Goal: Task Accomplishment & Management: Manage account settings

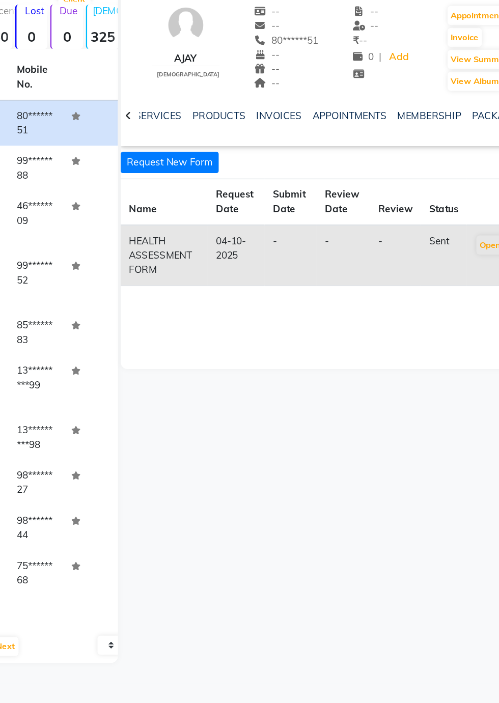
scroll to position [0, 290]
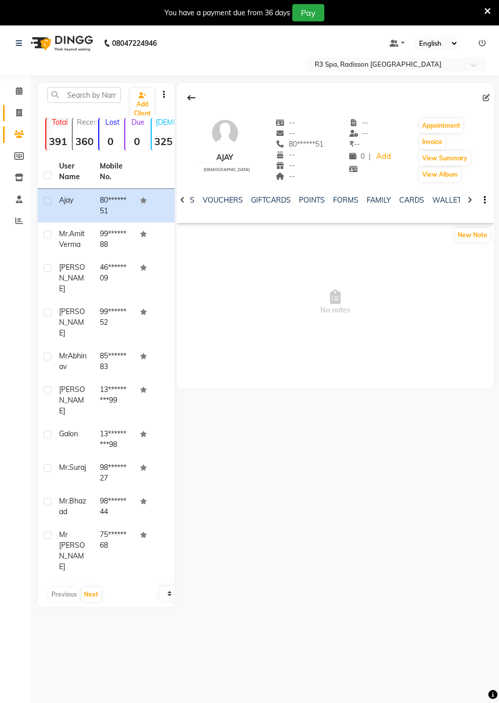
click at [17, 113] on icon at bounding box center [19, 113] width 6 height 8
select select "service"
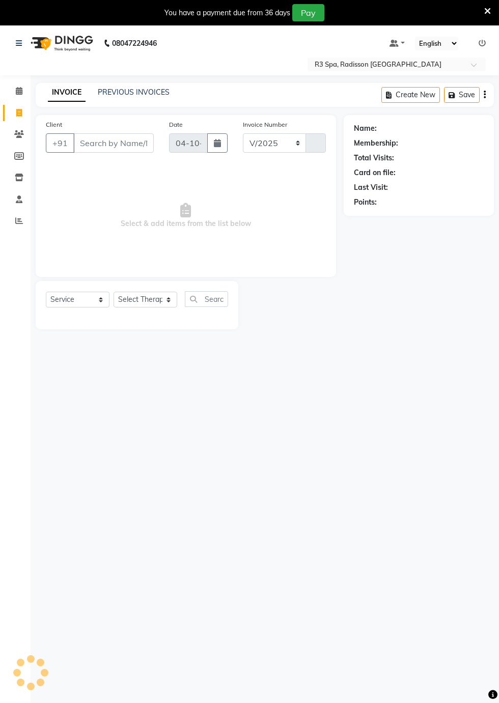
select select "8678"
type input "0546"
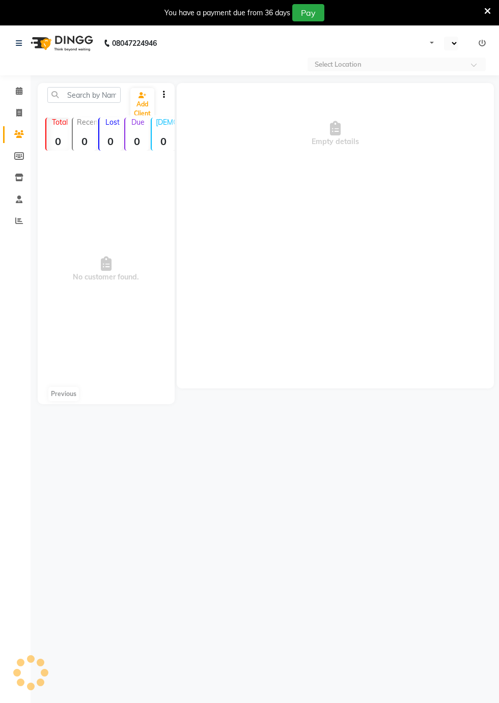
select select "en"
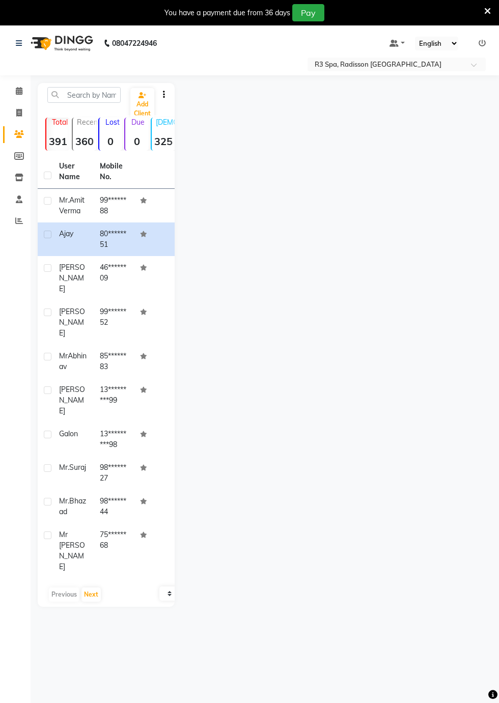
click at [384, 449] on div at bounding box center [334, 345] width 319 height 524
click at [18, 92] on icon at bounding box center [19, 91] width 7 height 8
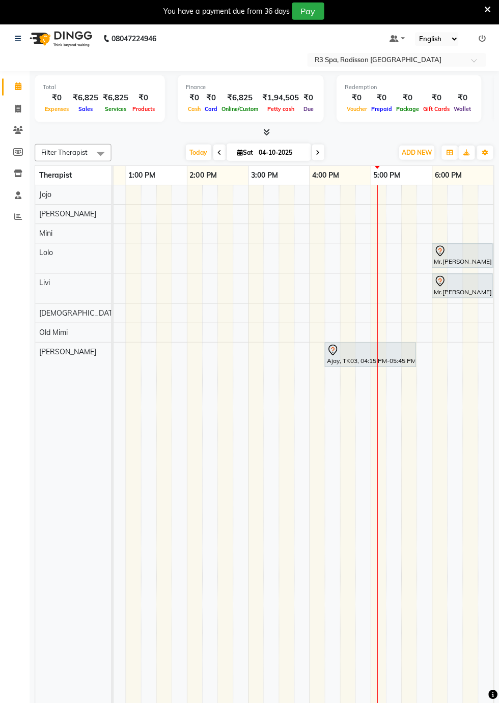
scroll to position [0, 430]
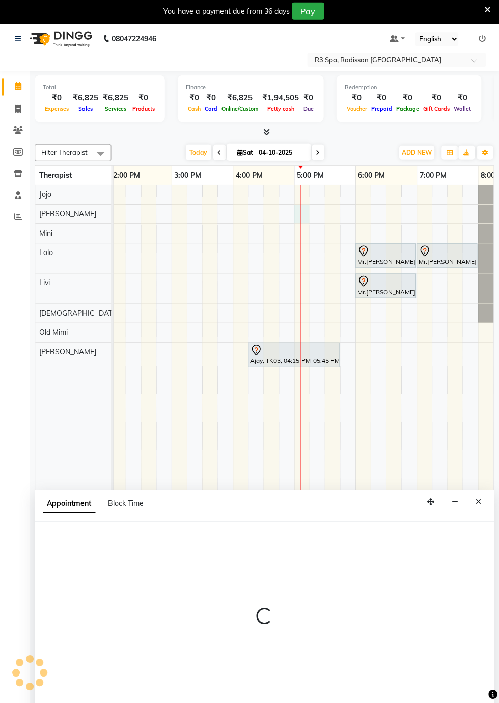
select select "87563"
select select "tentative"
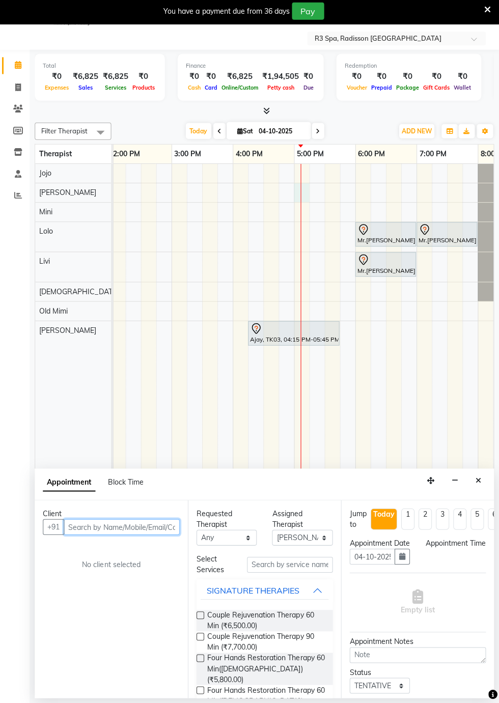
select select "1020"
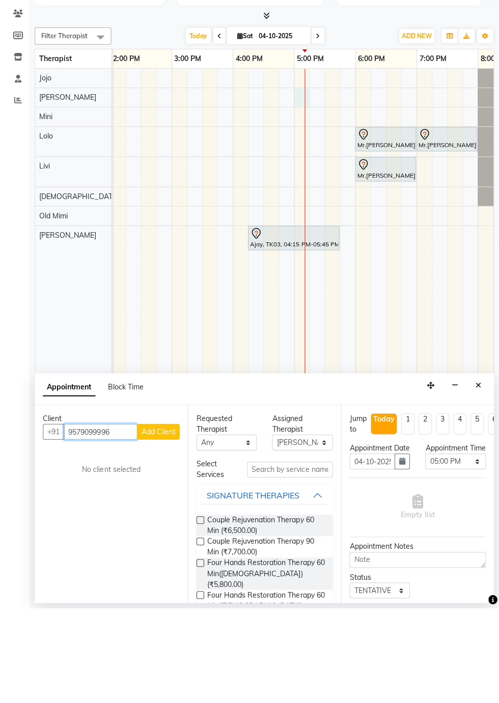
scroll to position [24, 0]
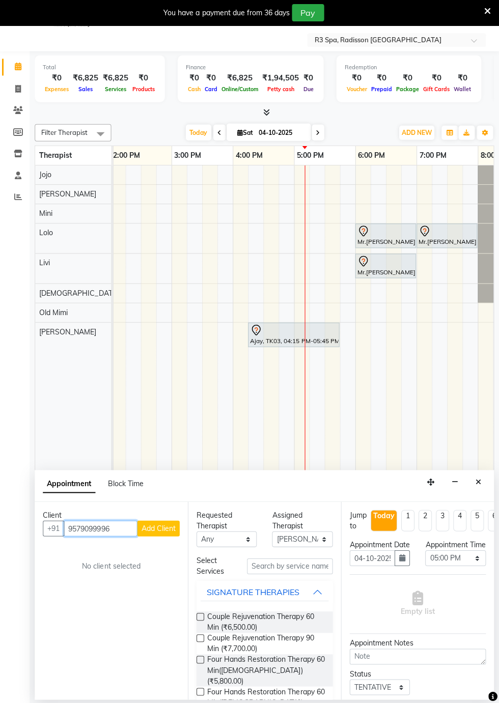
type input "9579099996"
click at [165, 527] on span "Add Client" at bounding box center [159, 526] width 34 height 9
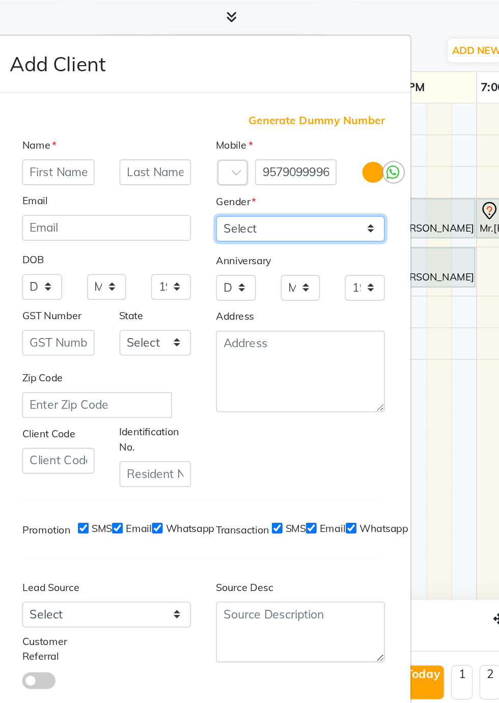
click at [349, 249] on select "Select Male Female Other Prefer Not To Say" at bounding box center [308, 242] width 103 height 16
select select "female"
click at [257, 249] on select "Select Male Female Other Prefer Not To Say" at bounding box center [308, 242] width 103 height 16
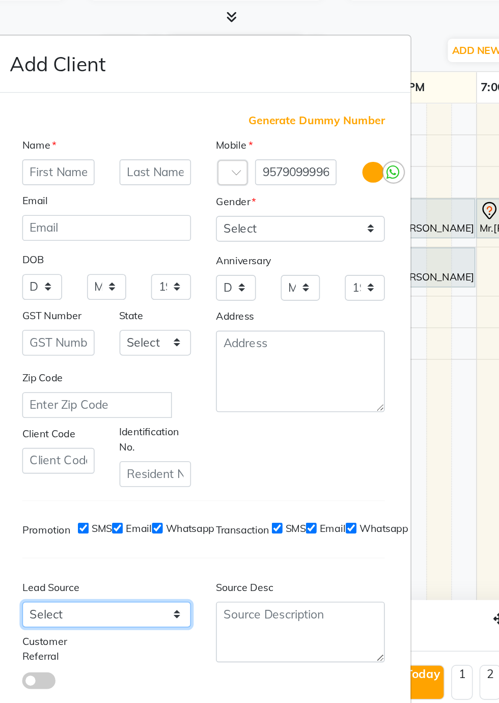
click at [235, 470] on select "Select Walk-in Referral Internet Friend Word of Mouth Advertisement Facebook Ju…" at bounding box center [189, 478] width 103 height 16
select select "56377"
click at [138, 470] on select "Select Walk-in Referral Internet Friend Word of Mouth Advertisement Facebook Ju…" at bounding box center [189, 478] width 103 height 16
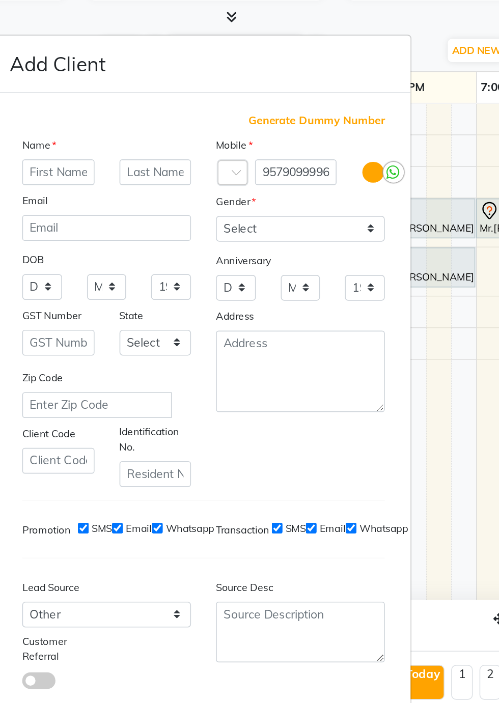
click at [308, 550] on button "Add" at bounding box center [308, 559] width 28 height 18
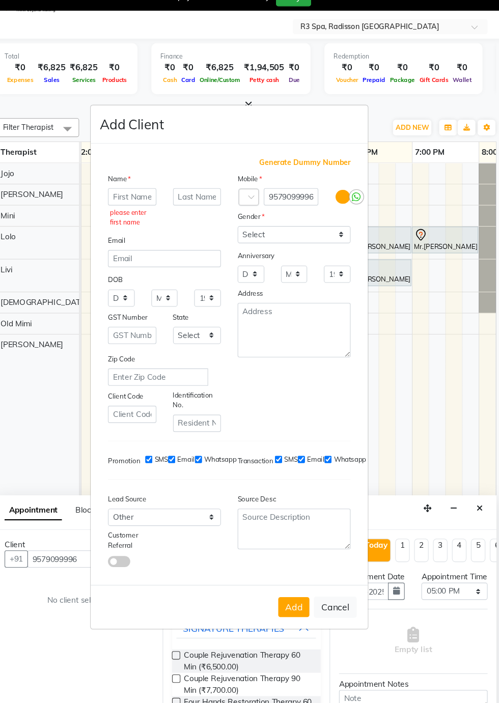
scroll to position [24, 0]
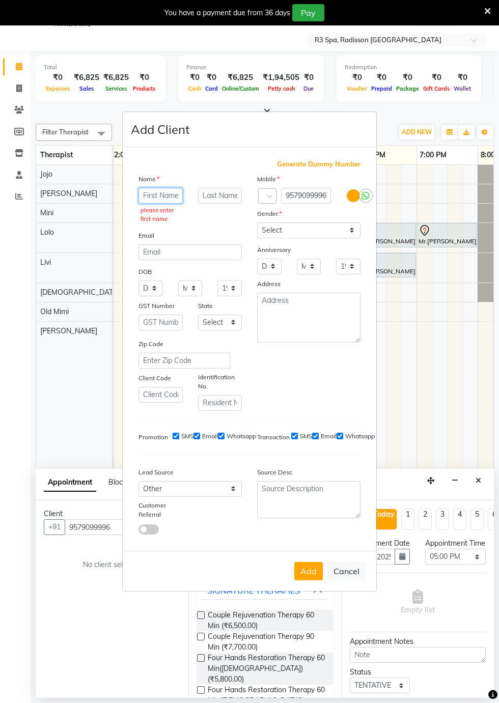
click at [154, 188] on input "text" at bounding box center [160, 196] width 44 height 16
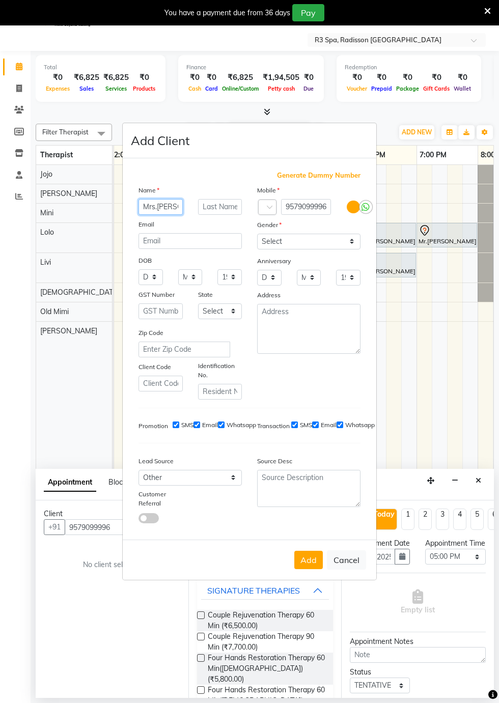
scroll to position [0, 1]
type input "Mrs.Indrani"
click at [207, 199] on input "text" at bounding box center [220, 207] width 44 height 16
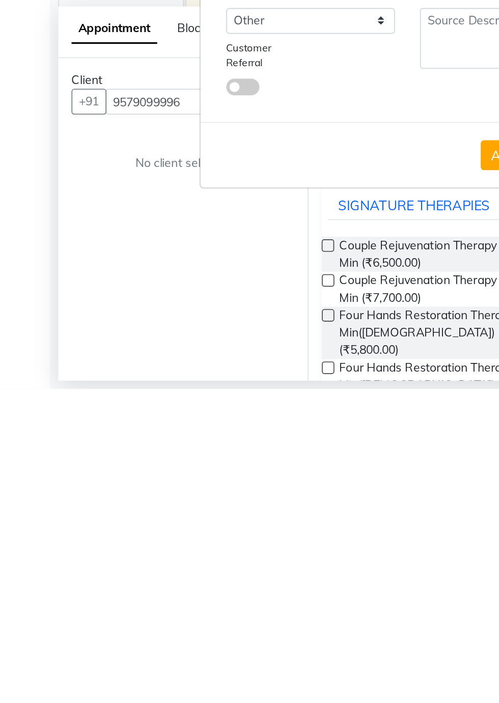
scroll to position [0, 0]
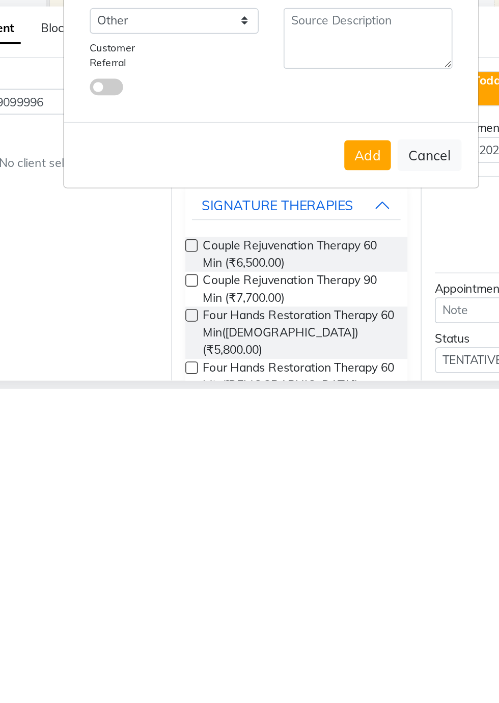
type input "Bhattacharya"
click at [311, 569] on button "Add" at bounding box center [308, 559] width 28 height 18
type input "95******96"
select select
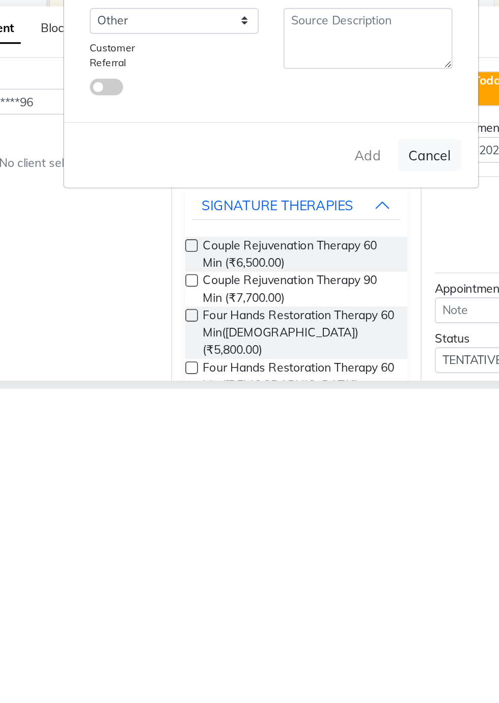
select select
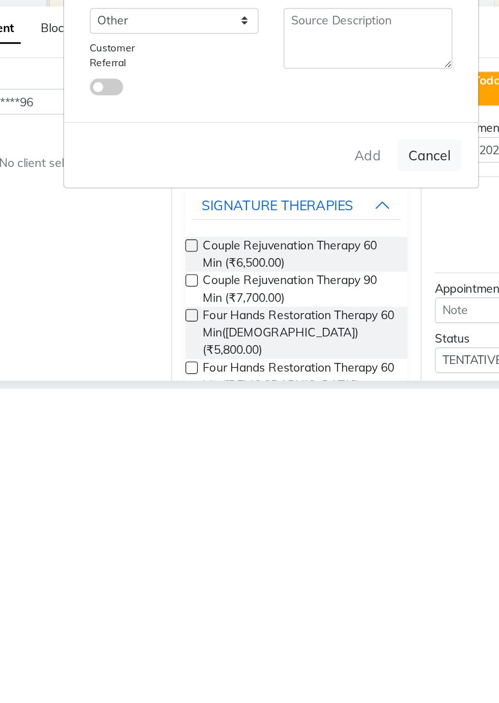
checkbox input "false"
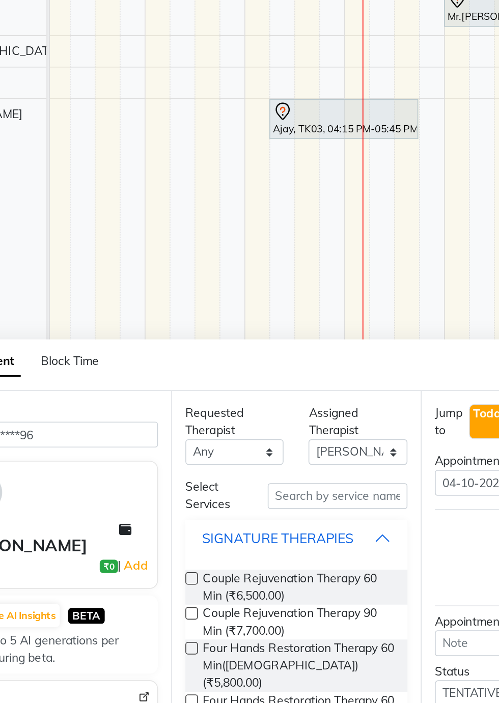
click at [221, 591] on div "SIGNATURE THERAPIES" at bounding box center [253, 590] width 93 height 12
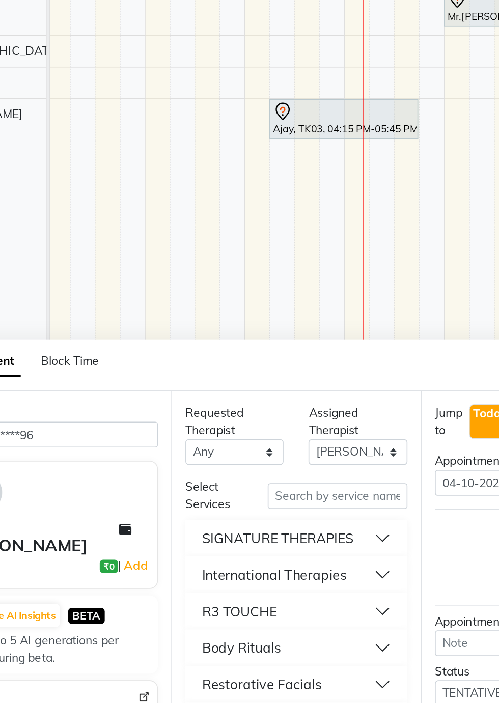
click at [306, 590] on button "SIGNATURE THERAPIES" at bounding box center [265, 590] width 128 height 18
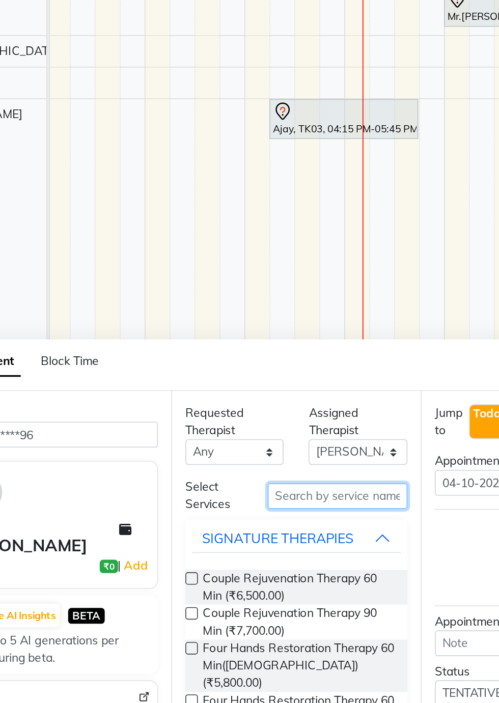
click at [260, 561] on input "text" at bounding box center [289, 565] width 85 height 16
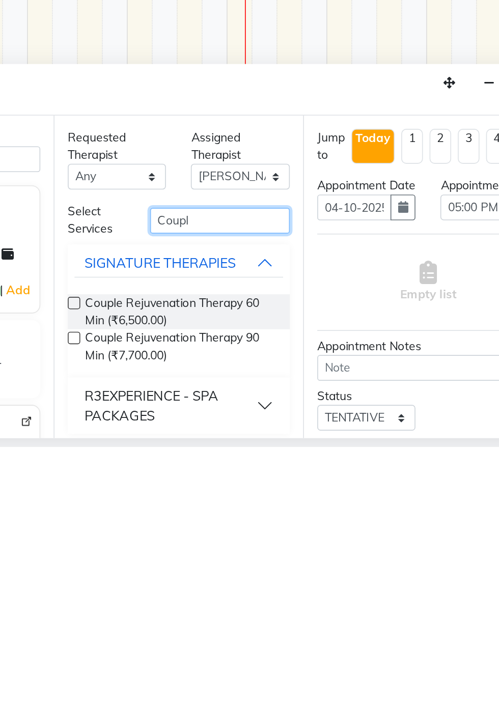
type input "Coupl"
click at [273, 644] on span "Couple Rejuvenation Therapy 90 Min (₹7,700.00)" at bounding box center [266, 641] width 117 height 21
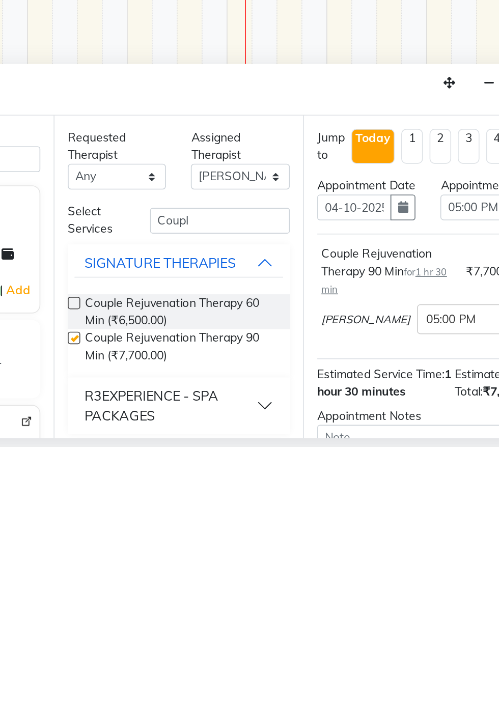
checkbox input "false"
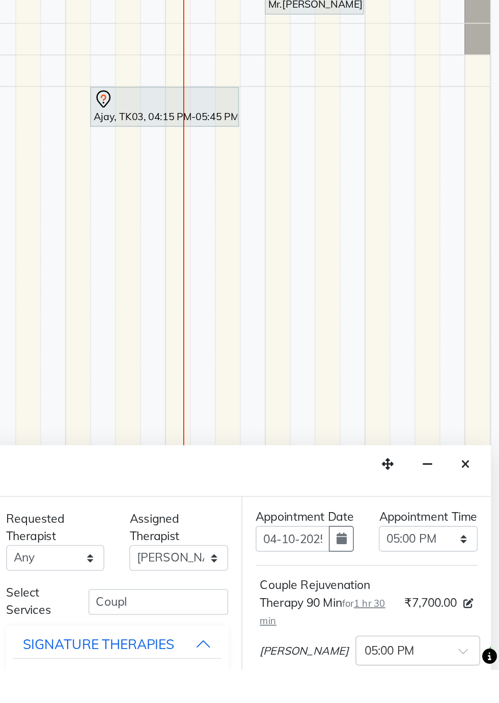
scroll to position [52, 0]
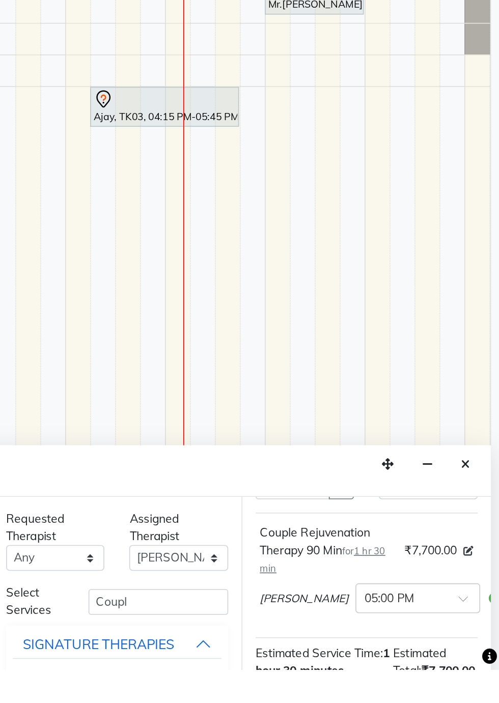
scroll to position [55, 0]
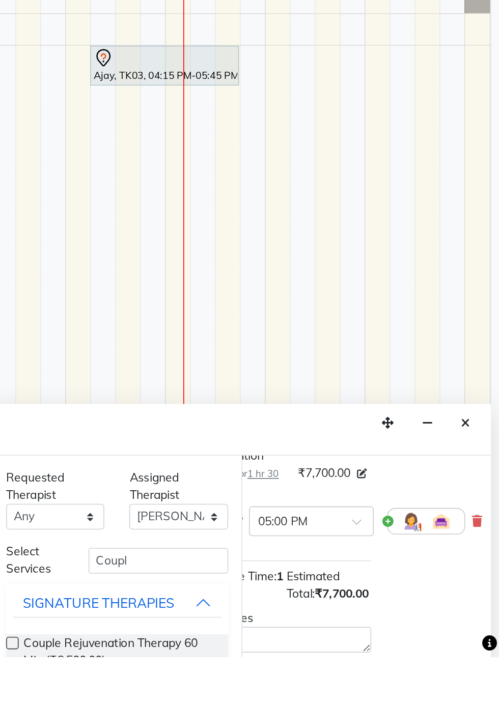
scroll to position [33, 65]
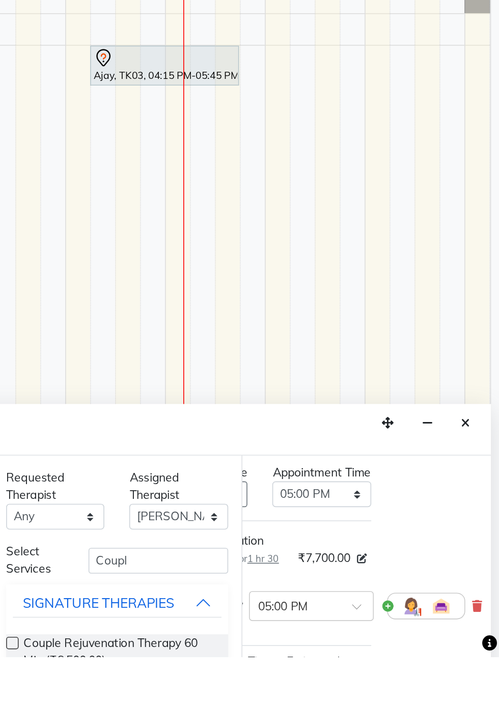
click at [430, 679] on div at bounding box center [454, 671] width 48 height 16
click at [430, 680] on div at bounding box center [454, 671] width 48 height 16
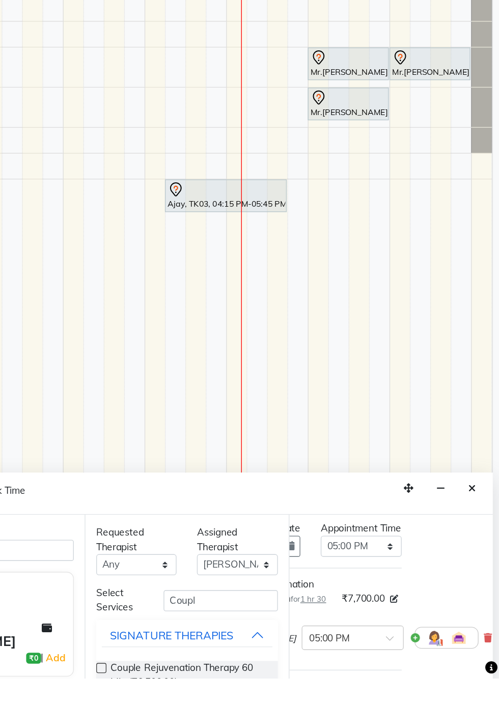
scroll to position [17, 0]
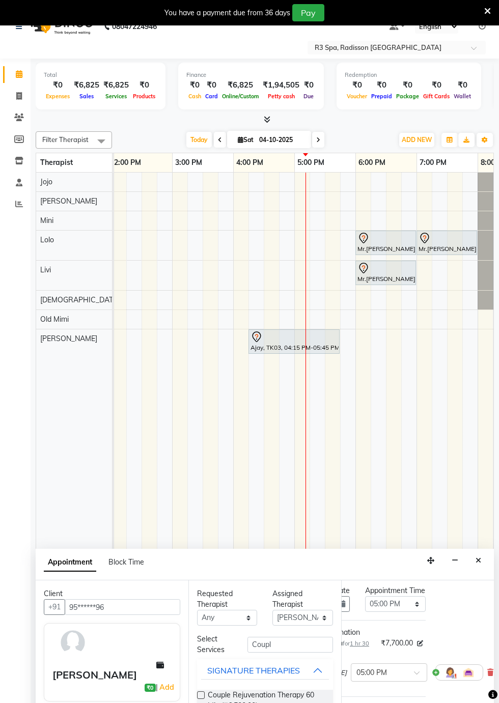
click at [444, 678] on img at bounding box center [450, 672] width 12 height 12
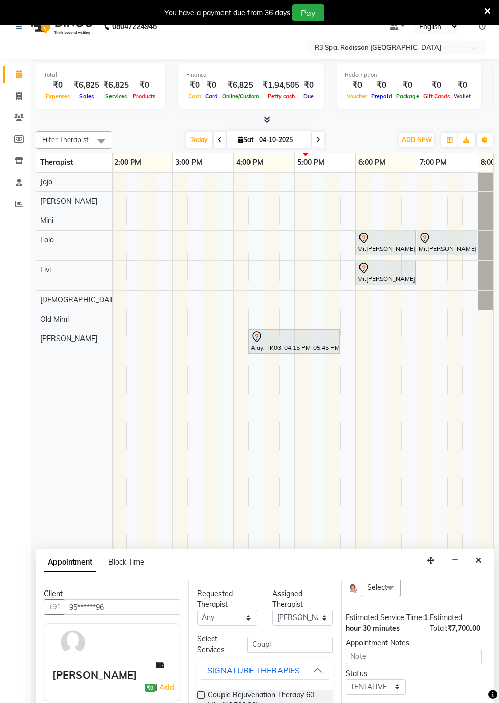
scroll to position [161, 0]
click at [400, 685] on select "Select TENTATIVE CONFIRM CHECK-IN UPCOMING" at bounding box center [380, 687] width 60 height 16
click at [399, 682] on select "Select TENTATIVE CONFIRM CHECK-IN UPCOMING" at bounding box center [380, 687] width 60 height 16
select select "confirm booking"
click at [350, 679] on select "Select TENTATIVE CONFIRM CHECK-IN UPCOMING" at bounding box center [380, 687] width 60 height 16
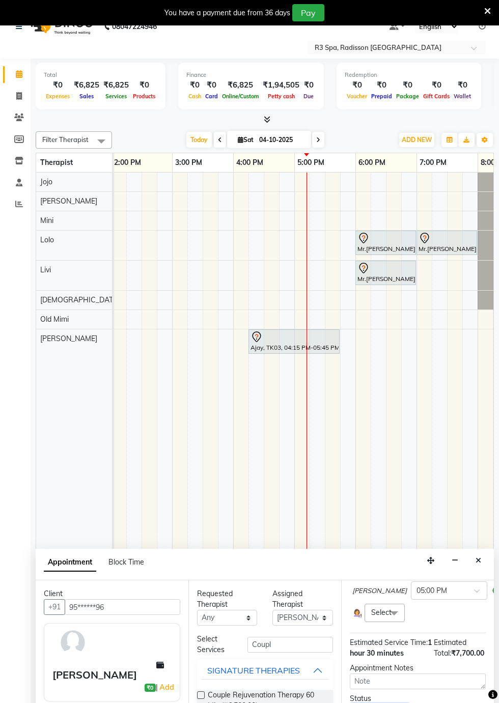
scroll to position [98, 0]
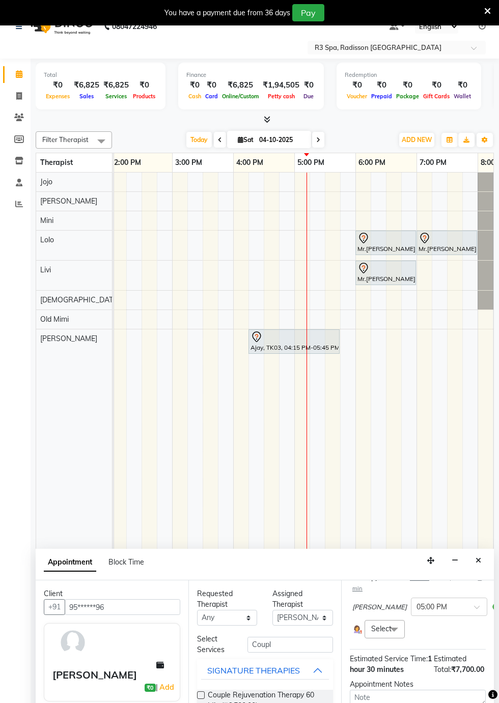
click at [393, 639] on span at bounding box center [394, 629] width 20 height 19
click at [379, 702] on div "Livi" at bounding box center [384, 714] width 29 height 11
checkbox input "true"
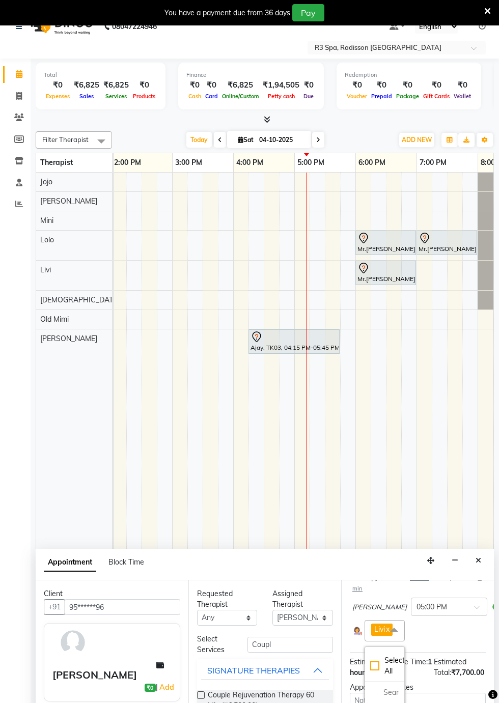
scroll to position [163, 0]
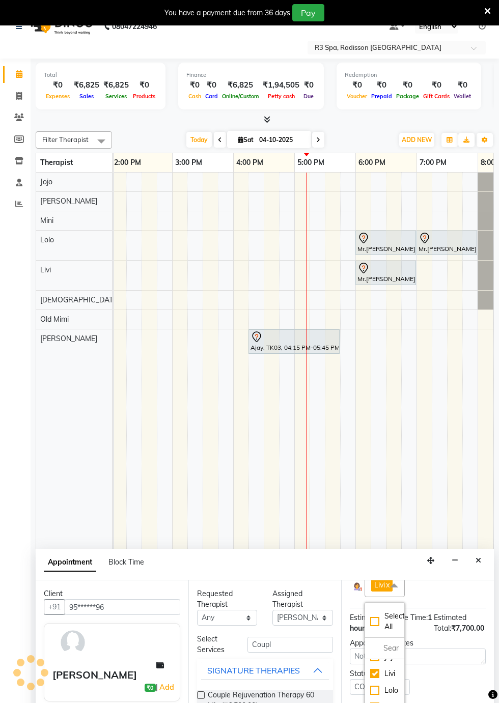
click at [434, 702] on div "Jump to Today 1 2 3 4 5 6 7 8 Weeks Appointment Date 04-10-2025 Appointment Tim…" at bounding box center [417, 678] width 153 height 197
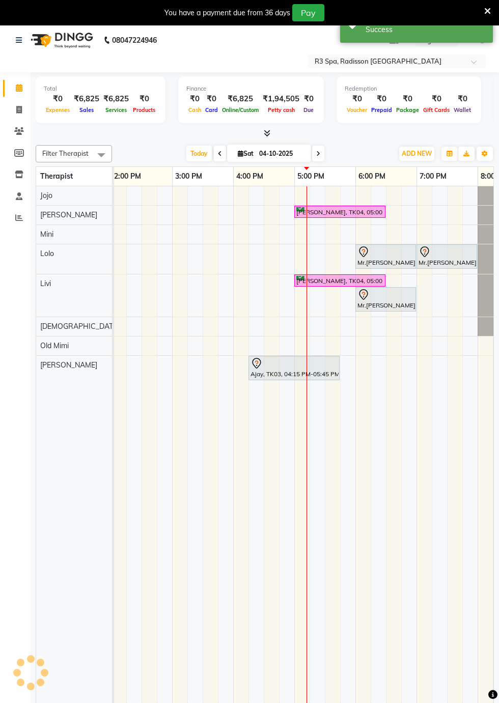
scroll to position [0, 0]
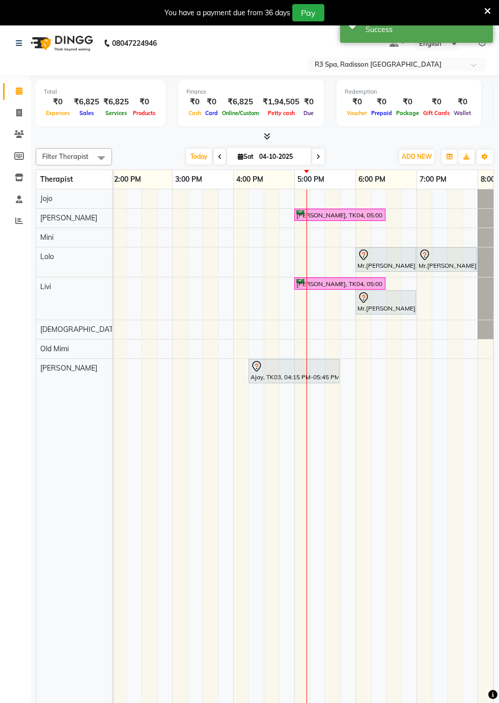
click at [311, 217] on div "Mrs.Indrani Bhattacharya, TK04, 05:00 PM-06:30 PM, Couple Rejuvenation Therapy …" at bounding box center [339, 215] width 89 height 10
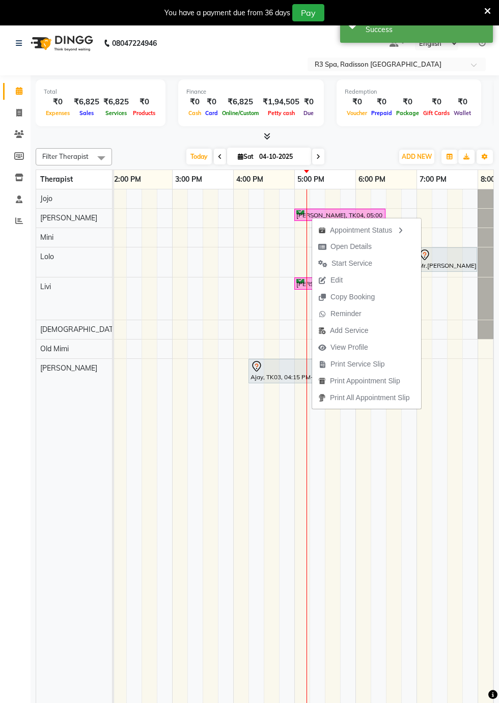
click at [422, 529] on td at bounding box center [423, 490] width 15 height 602
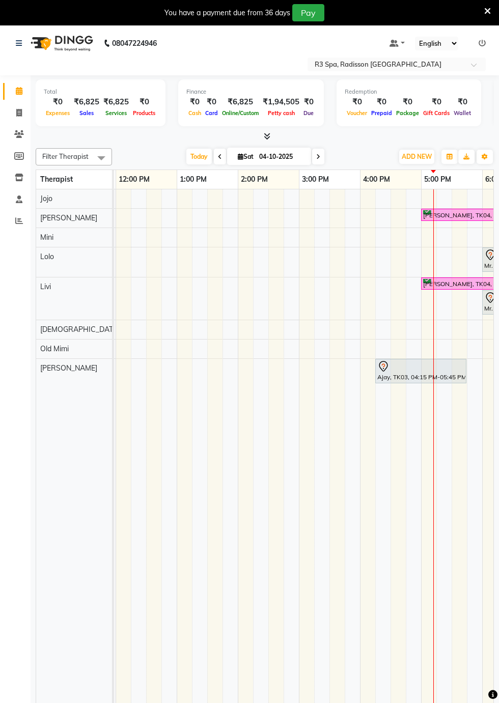
scroll to position [0, 413]
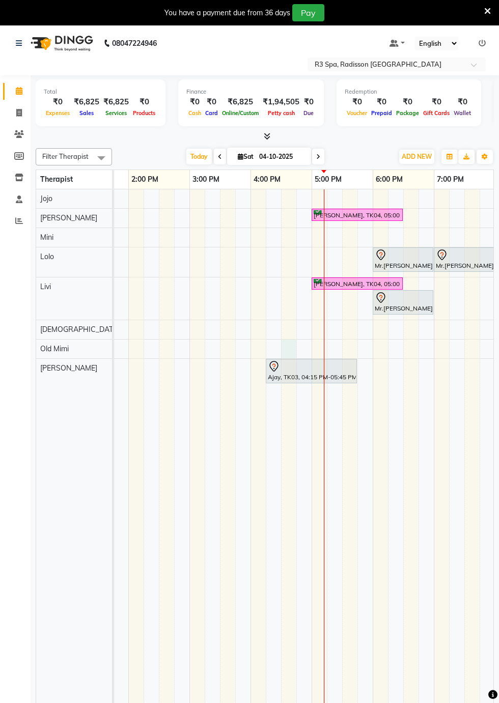
select select "90041"
select select "tentative"
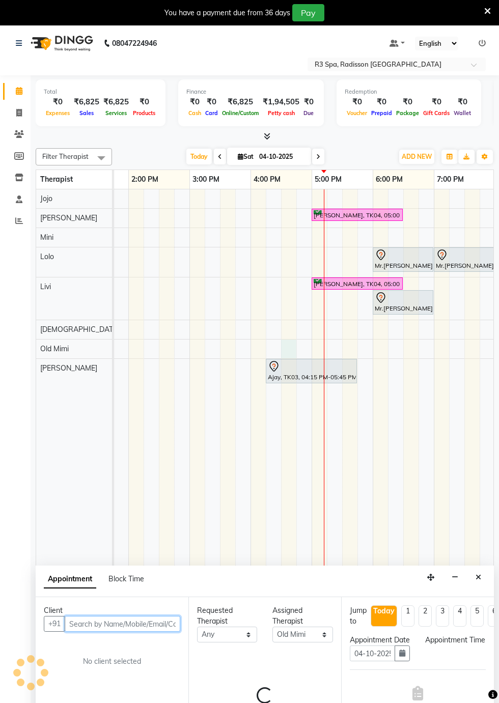
select select "990"
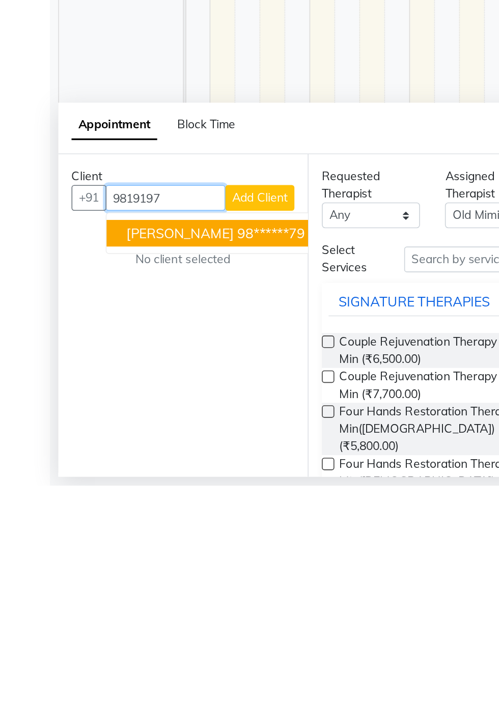
click at [145, 548] on ngb-highlight "98******79" at bounding box center [166, 548] width 42 height 10
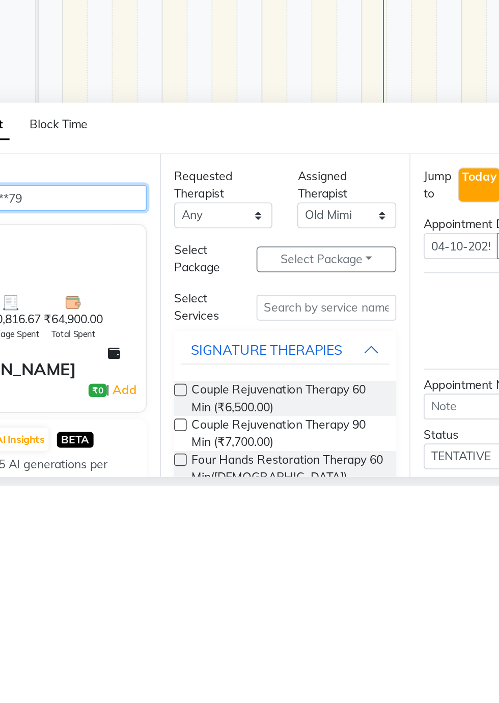
type input "98******79"
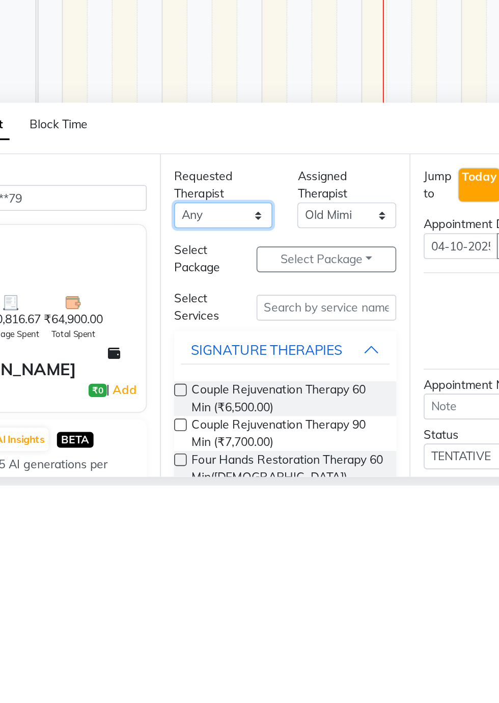
click at [242, 537] on select "Any Anny Jojo Kim Livi Lolo Messiah Mini Old Mimi" at bounding box center [227, 538] width 60 height 16
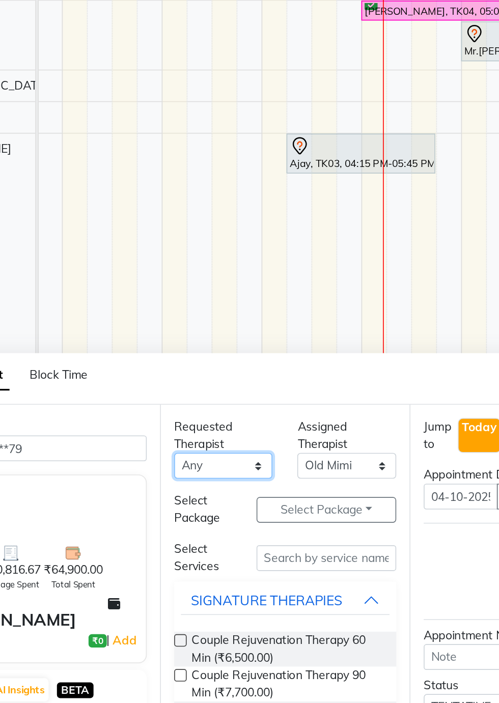
select select "90041"
click at [197, 530] on select "Any Anny Jojo Kim Livi Lolo Messiah Mini Old Mimi" at bounding box center [227, 538] width 60 height 16
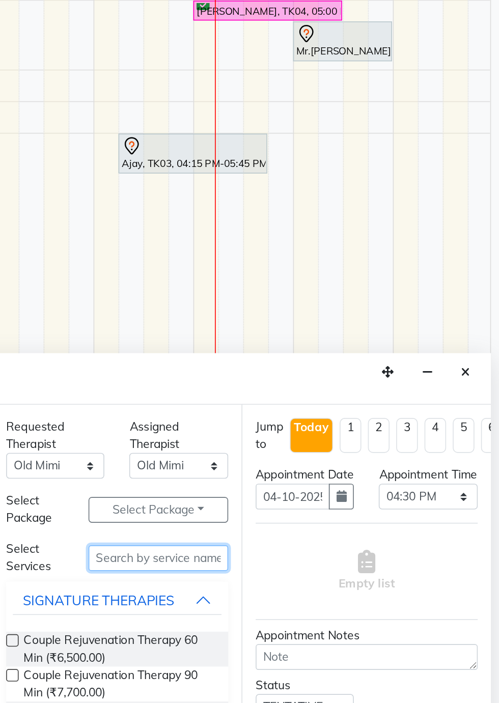
click at [265, 592] on input "text" at bounding box center [289, 595] width 85 height 16
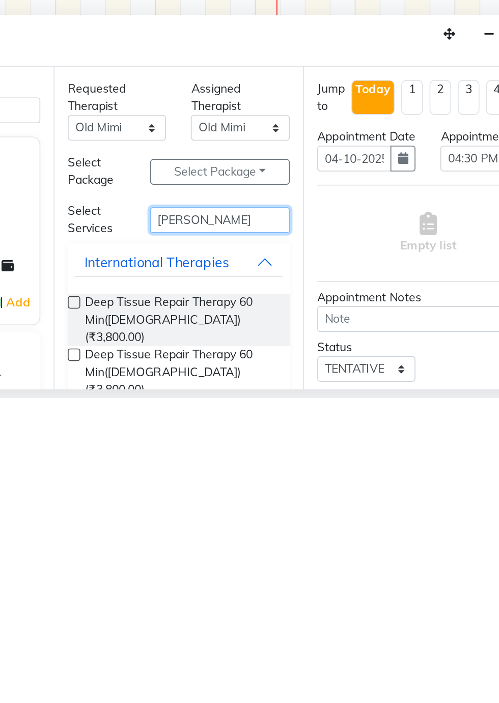
type input "Dee"
click at [264, 653] on span "Deep Tissue Repair Therapy 60 Min(Male) (₹3,800.00)" at bounding box center [266, 655] width 117 height 32
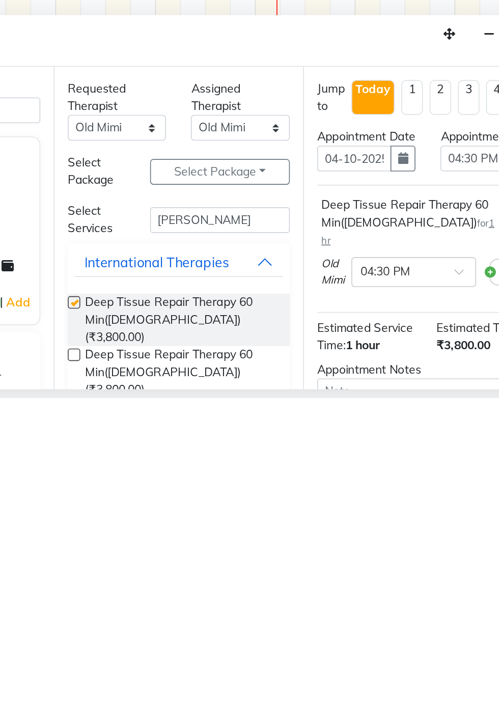
checkbox input "false"
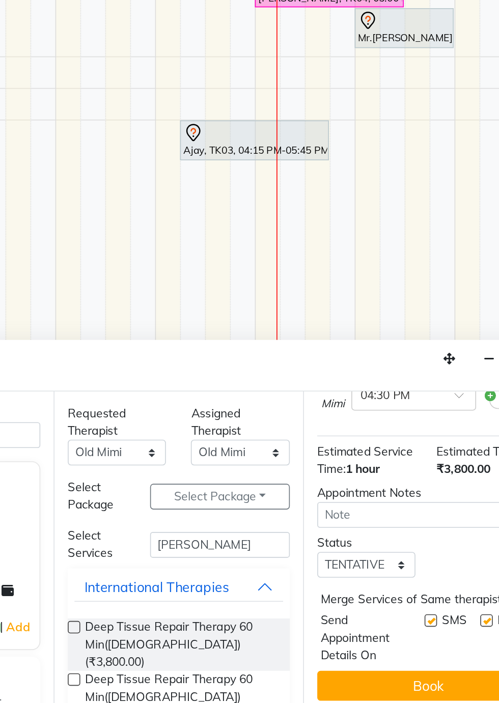
scroll to position [134, 0]
click at [425, 680] on button "Book" at bounding box center [418, 680] width 136 height 18
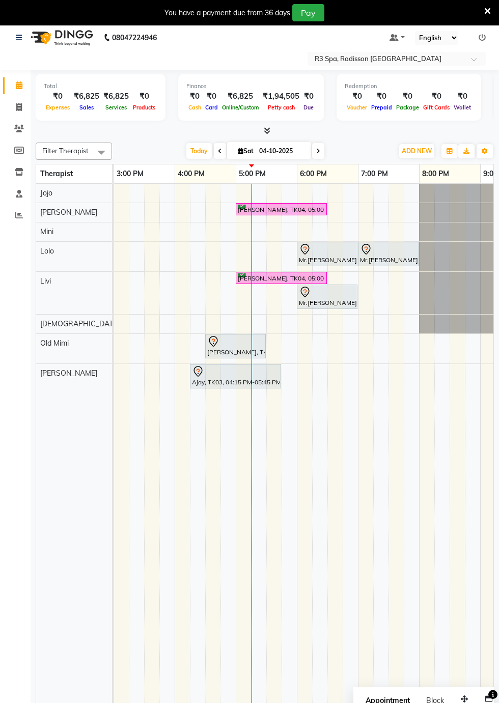
scroll to position [0, 561]
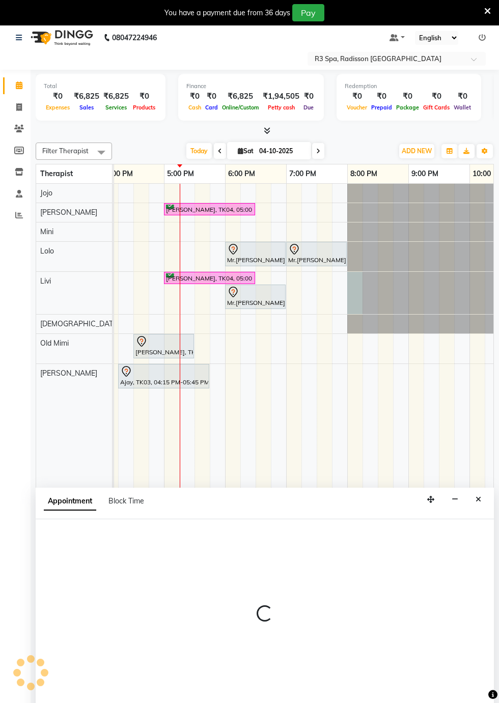
select select "87567"
select select "tentative"
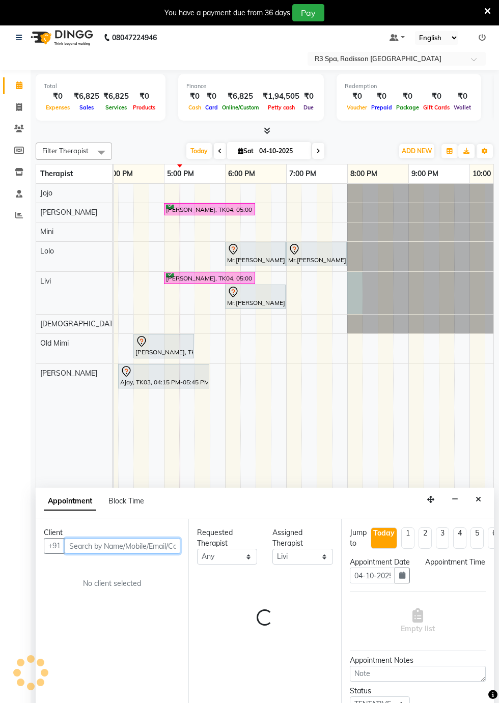
select select "1200"
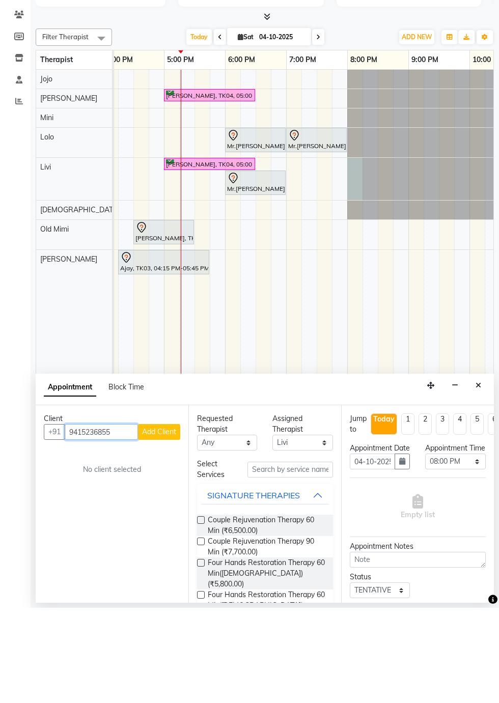
scroll to position [24, 0]
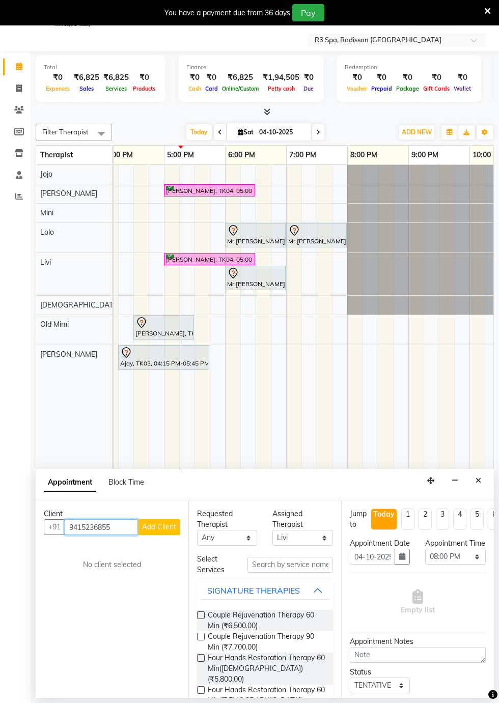
type input "9415236855"
click at [157, 528] on span "Add Client" at bounding box center [159, 526] width 34 height 9
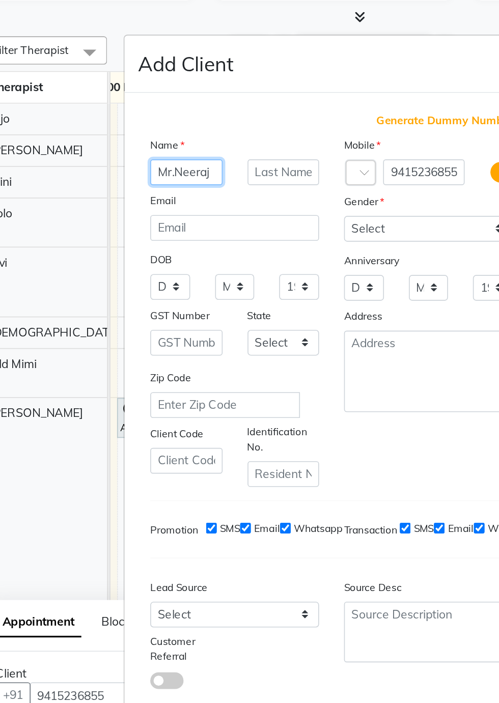
type input "Mr.Neeraj"
click at [212, 215] on input "text" at bounding box center [220, 207] width 44 height 16
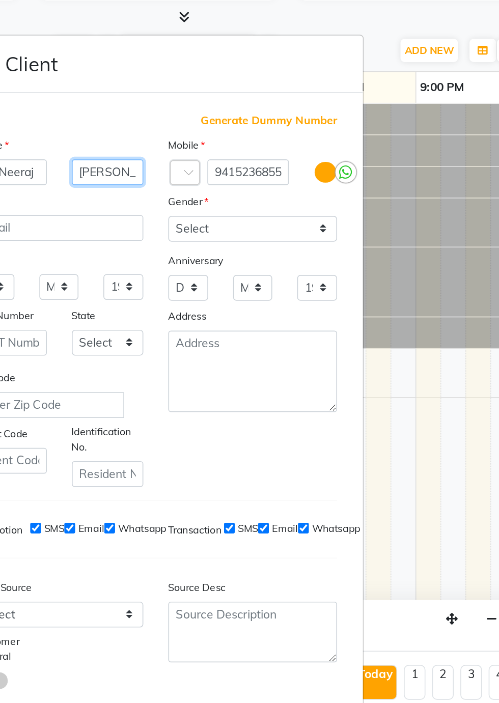
type input "Mehrotra"
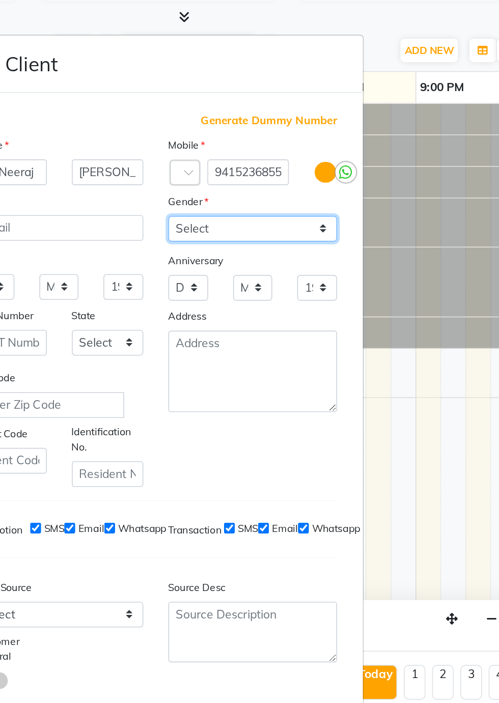
click at [352, 249] on select "Select Male Female Other Prefer Not To Say" at bounding box center [308, 242] width 103 height 16
select select "male"
click at [257, 249] on select "Select Male Female Other Prefer Not To Say" at bounding box center [308, 242] width 103 height 16
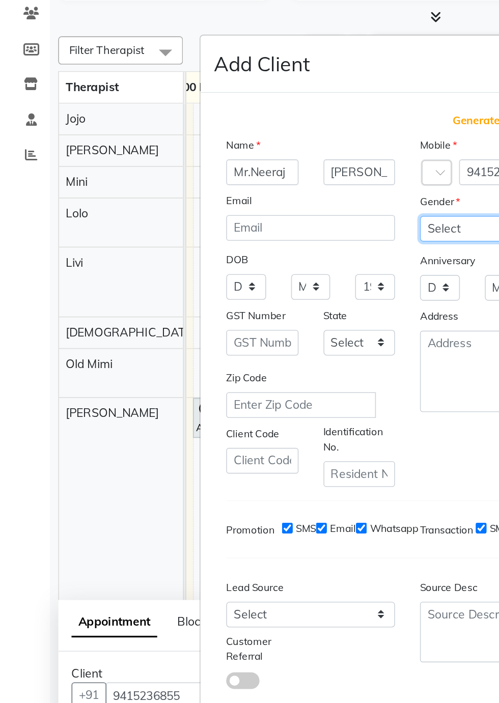
scroll to position [72, 0]
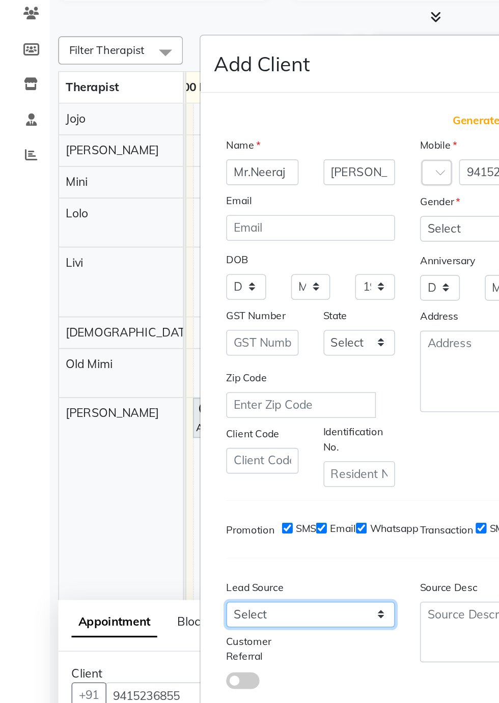
click at [237, 470] on select "Select Walk-in Referral Internet Friend Word of Mouth Advertisement Facebook Ju…" at bounding box center [189, 478] width 103 height 16
select select "56377"
click at [138, 470] on select "Select Walk-in Referral Internet Friend Word of Mouth Advertisement Facebook Ju…" at bounding box center [189, 478] width 103 height 16
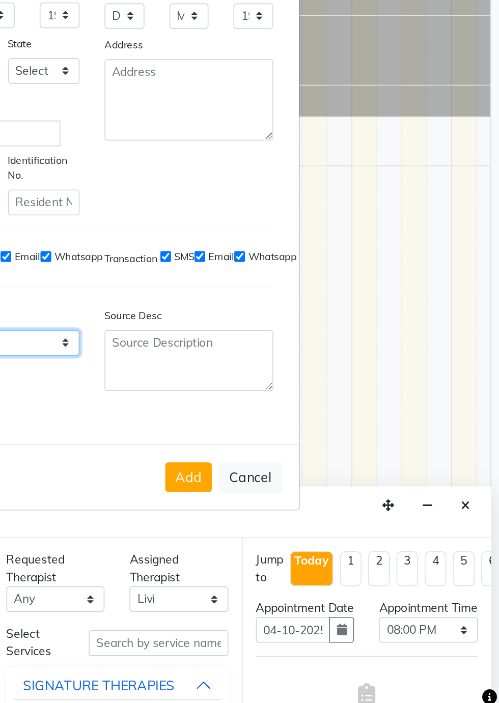
scroll to position [0, 0]
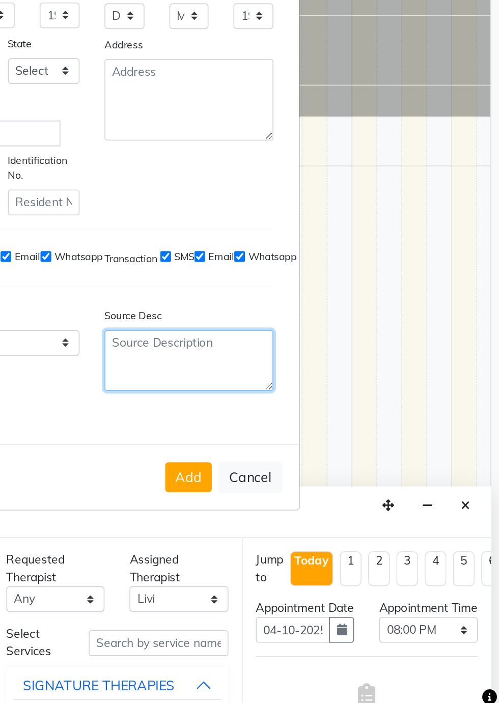
click at [308, 507] on textarea at bounding box center [308, 488] width 103 height 37
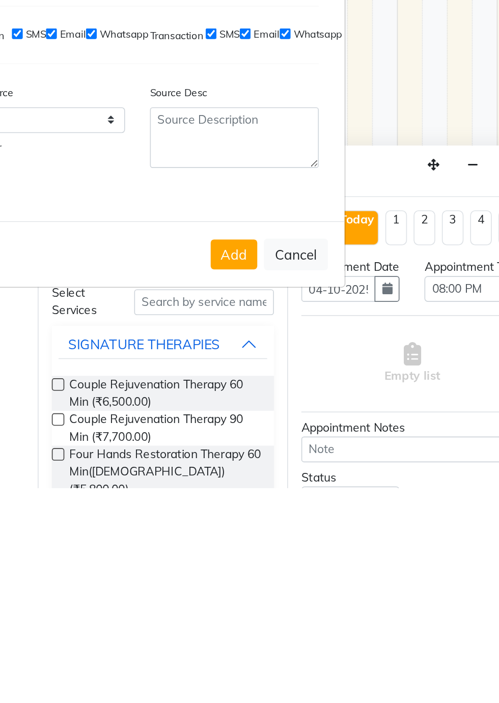
click at [306, 569] on button "Add" at bounding box center [308, 559] width 28 height 18
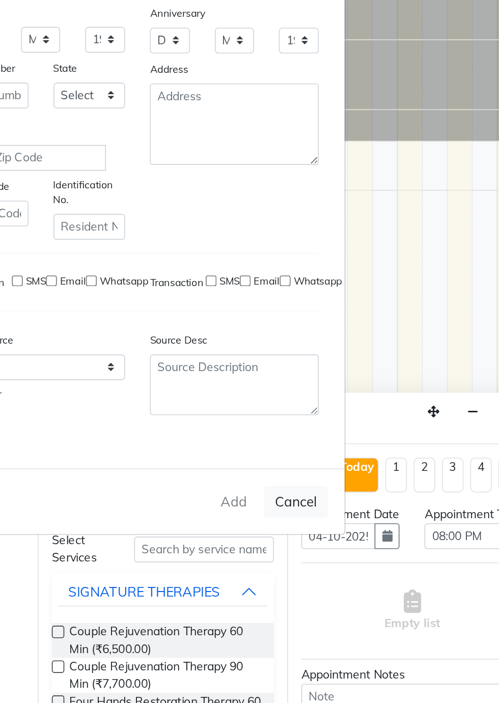
type input "94******55"
select select
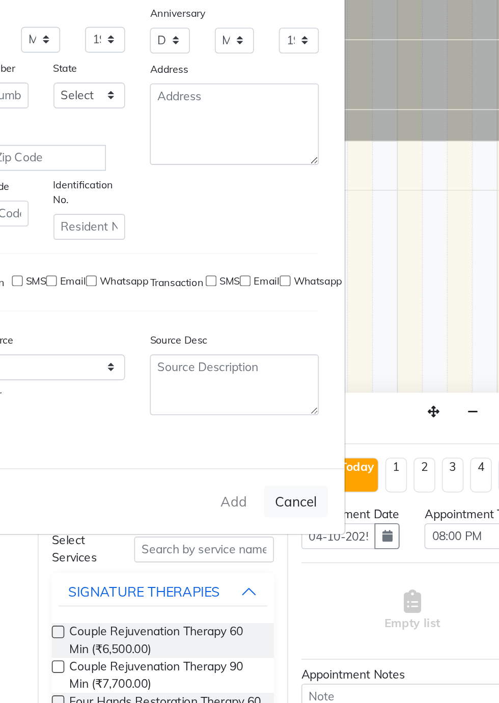
select select
checkbox input "false"
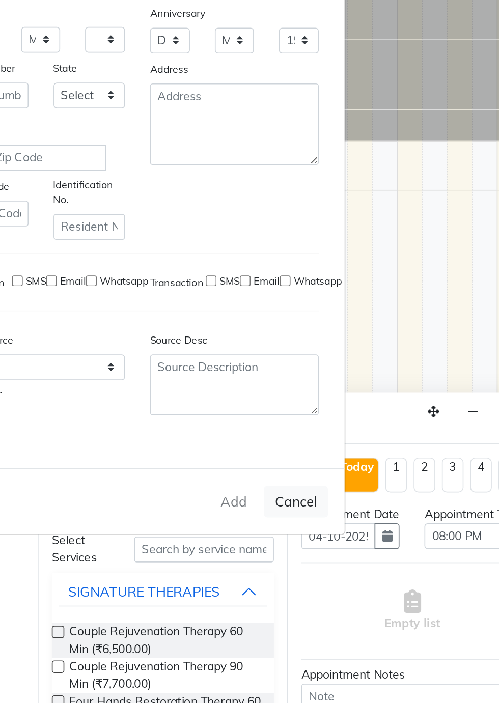
checkbox input "false"
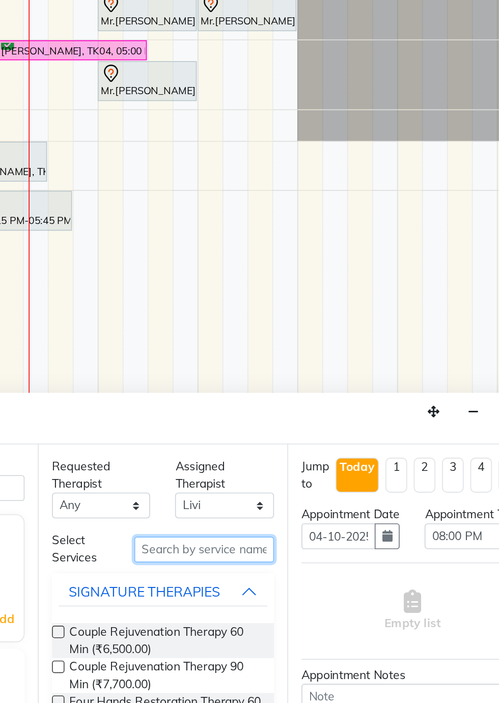
click at [271, 588] on input "text" at bounding box center [289, 589] width 85 height 16
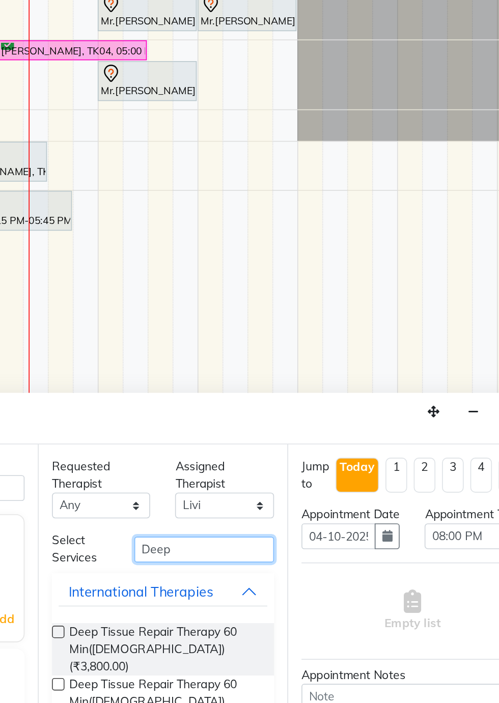
type input "Deep"
click at [260, 645] on span "Deep Tissue Repair Therapy 60 Min(Male) (₹3,800.00)" at bounding box center [266, 650] width 117 height 32
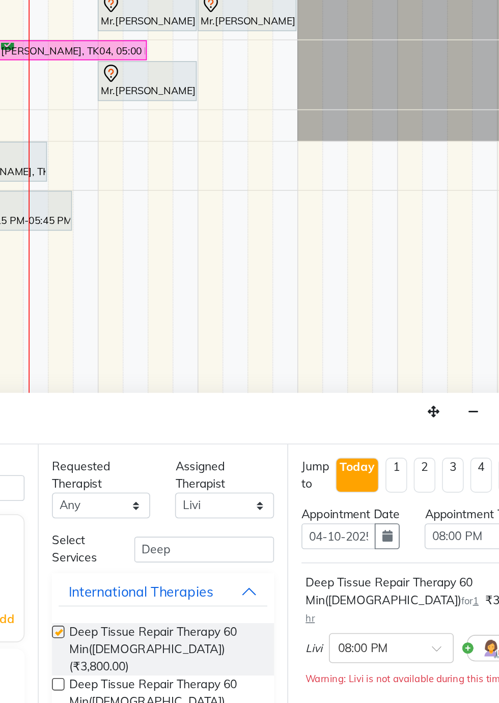
checkbox input "false"
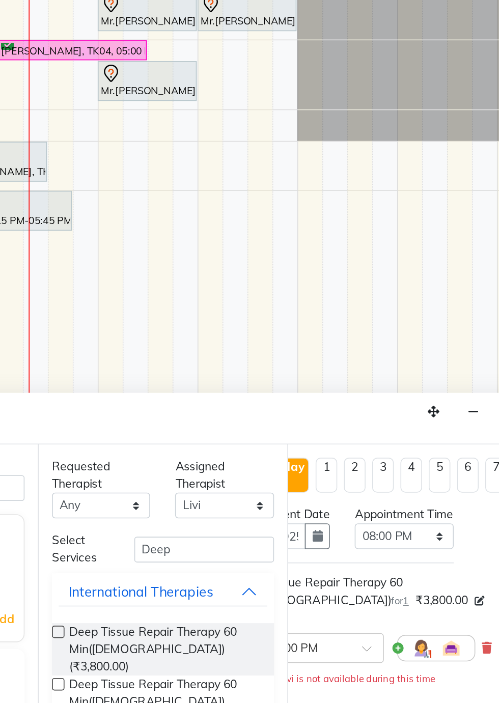
scroll to position [143, 43]
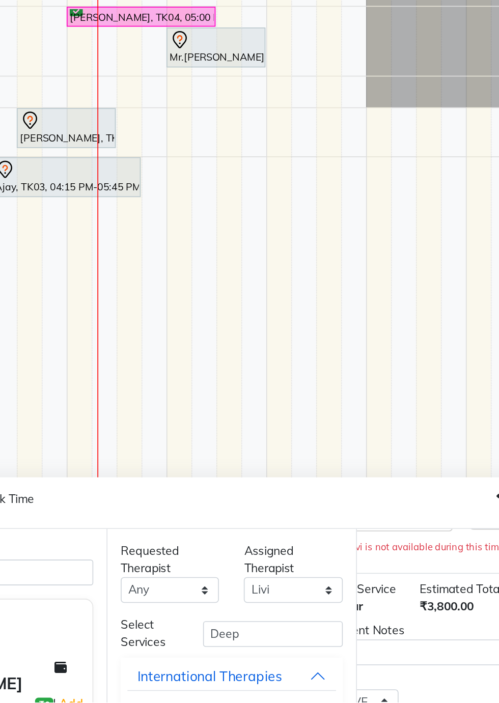
click at [384, 702] on div "Status Select TENTATIVE CONFIRM CHECK-IN UPCOMING" at bounding box center [374, 697] width 151 height 26
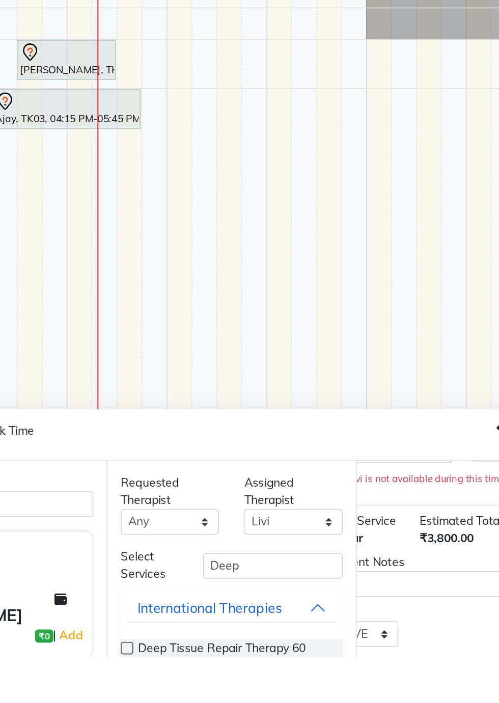
scroll to position [17, 0]
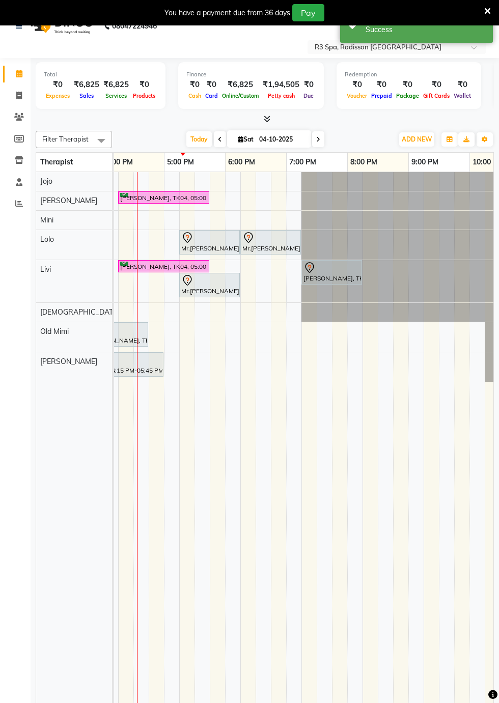
scroll to position [0, 606]
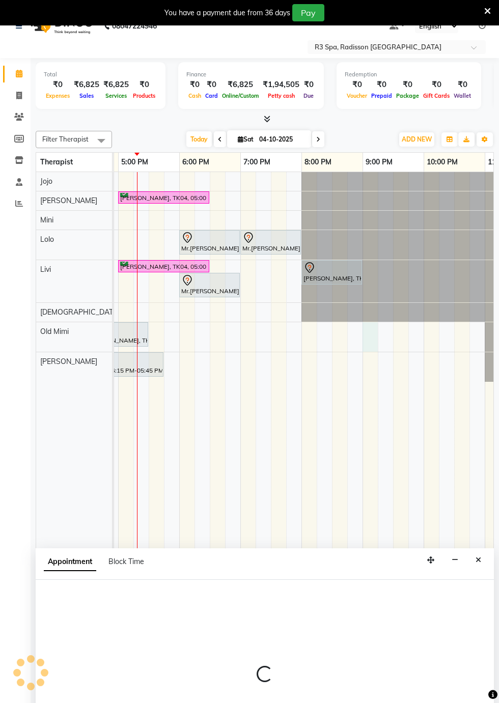
select select "90041"
select select "1260"
select select "tentative"
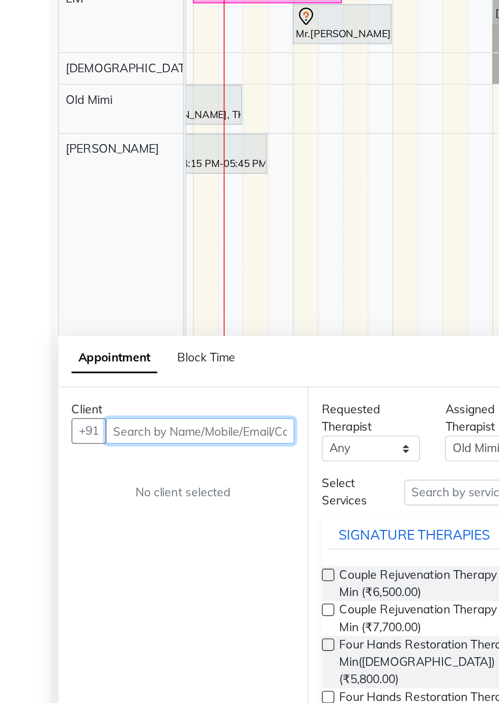
scroll to position [24, 0]
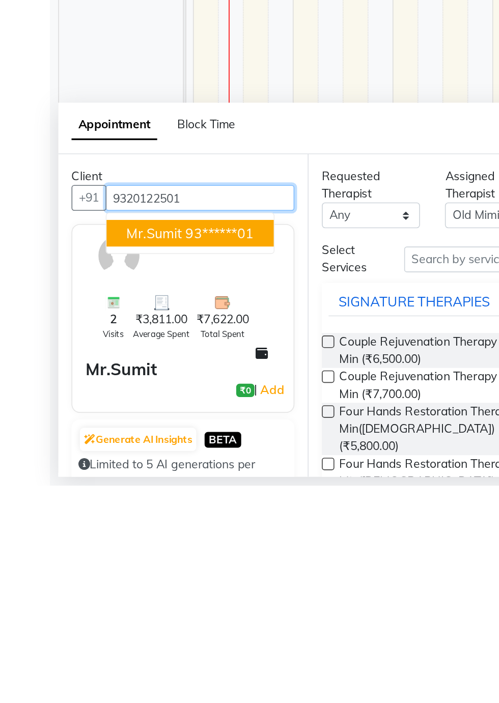
click at [107, 548] on span "Mr.Sumit" at bounding box center [94, 548] width 34 height 10
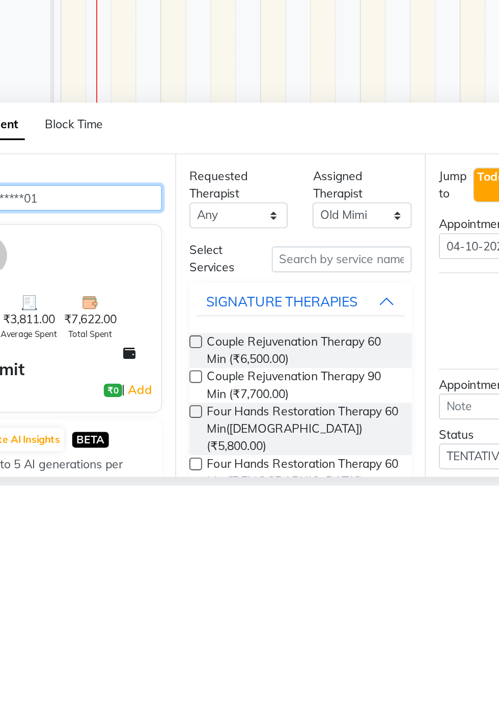
type input "93******01"
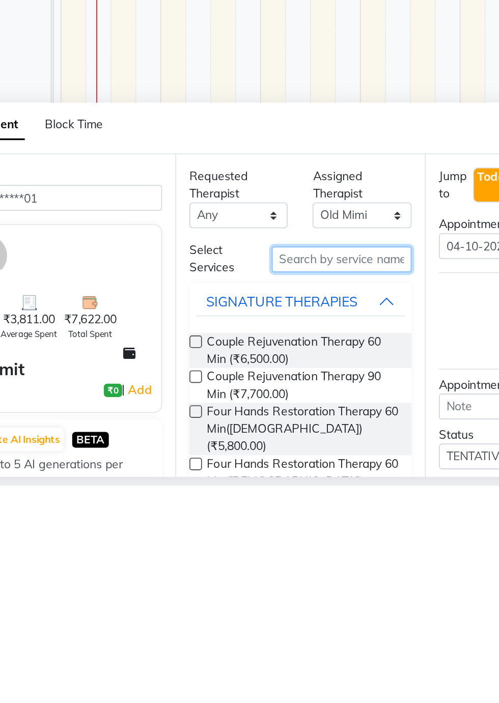
click at [265, 558] on input "text" at bounding box center [289, 565] width 85 height 16
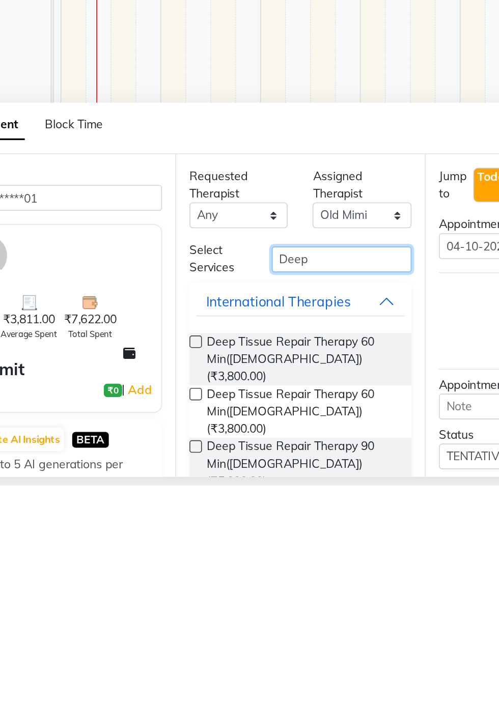
type input "Deep"
click at [256, 623] on span "Deep Tissue Repair Therapy 60 Min(Male) (₹3,800.00)" at bounding box center [266, 626] width 117 height 32
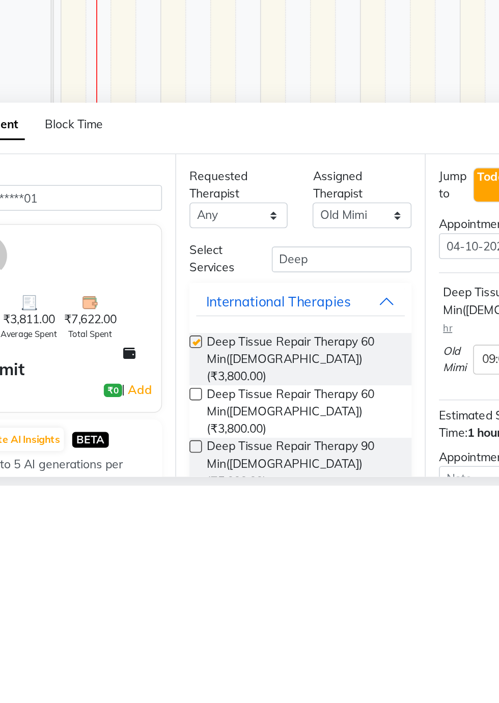
checkbox input "false"
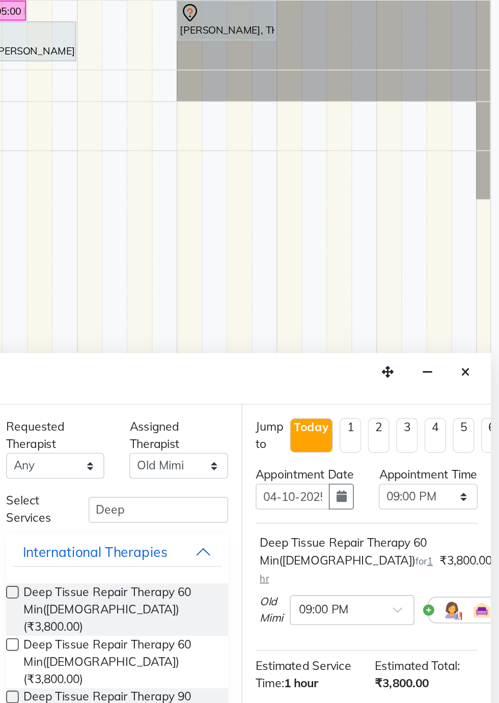
scroll to position [134, 0]
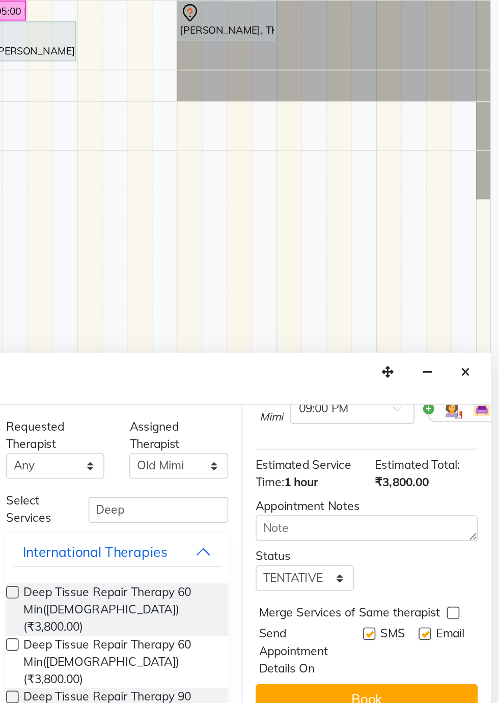
click at [427, 687] on button "Book" at bounding box center [418, 681] width 136 height 18
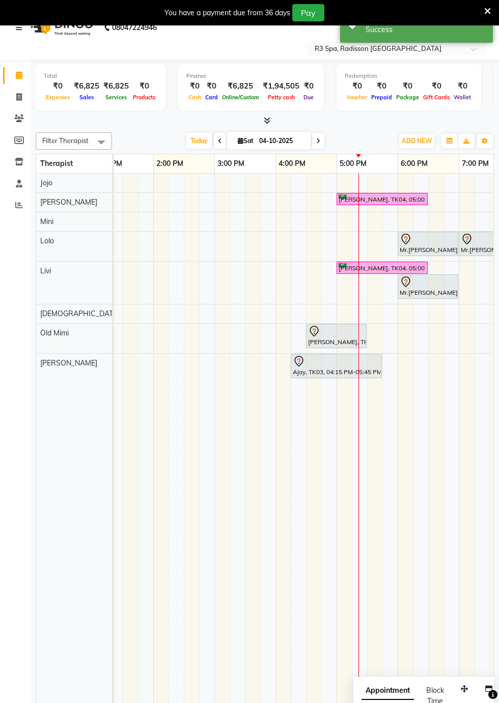
scroll to position [0, 328]
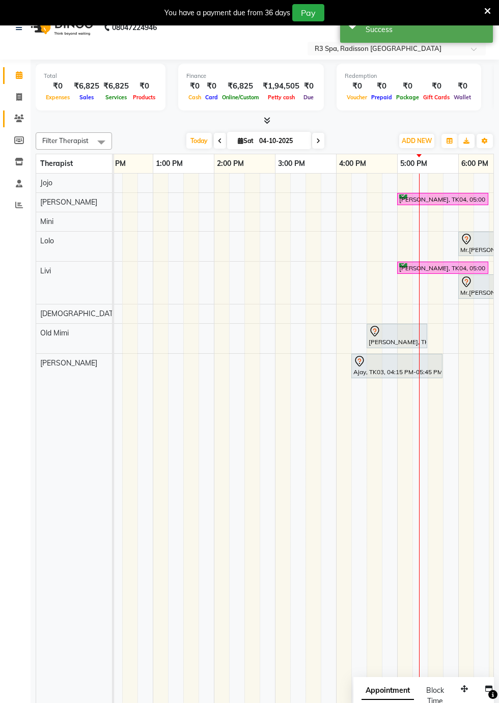
click at [18, 119] on icon at bounding box center [19, 118] width 10 height 8
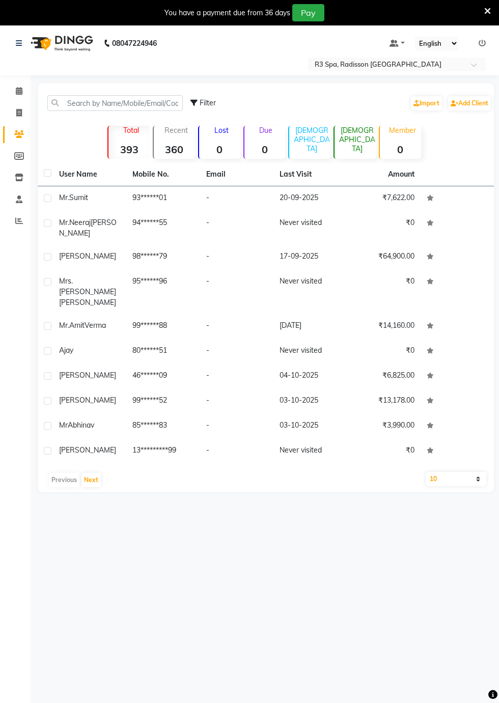
click at [74, 260] on span "Mr.Ishu" at bounding box center [87, 255] width 57 height 9
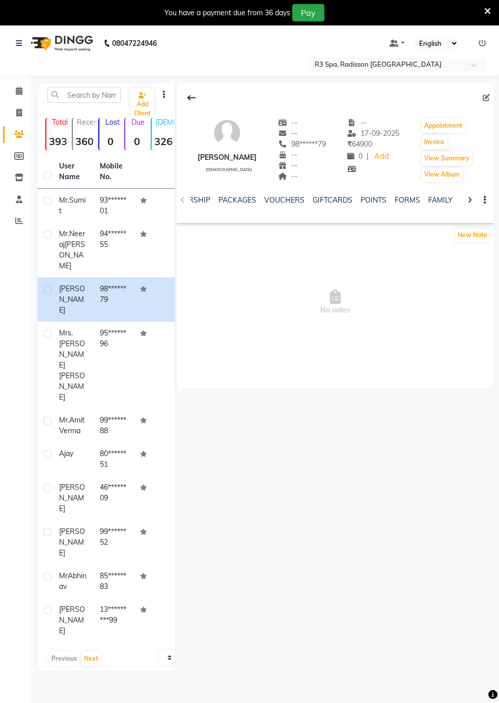
scroll to position [0, 343]
click at [369, 195] on link "FORMS" at bounding box center [373, 199] width 25 height 9
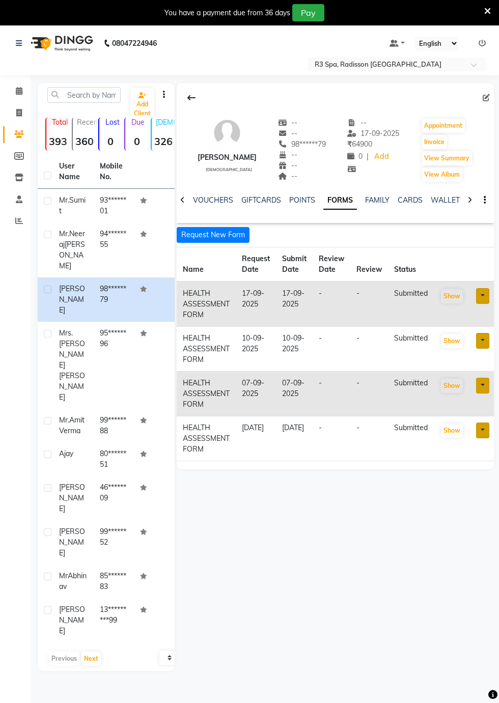
scroll to position [0, 290]
click at [209, 232] on button "Request New Form" at bounding box center [213, 235] width 73 height 16
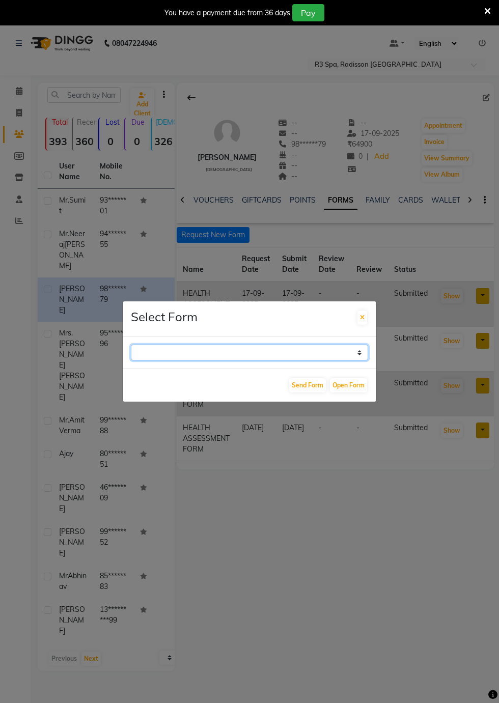
click at [355, 360] on select "GUEST FEEDBACK FORM HEALTH ASSESSMENT FORM" at bounding box center [249, 352] width 237 height 16
select select "204"
click at [131, 360] on select "GUEST FEEDBACK FORM HEALTH ASSESSMENT FORM" at bounding box center [249, 352] width 237 height 16
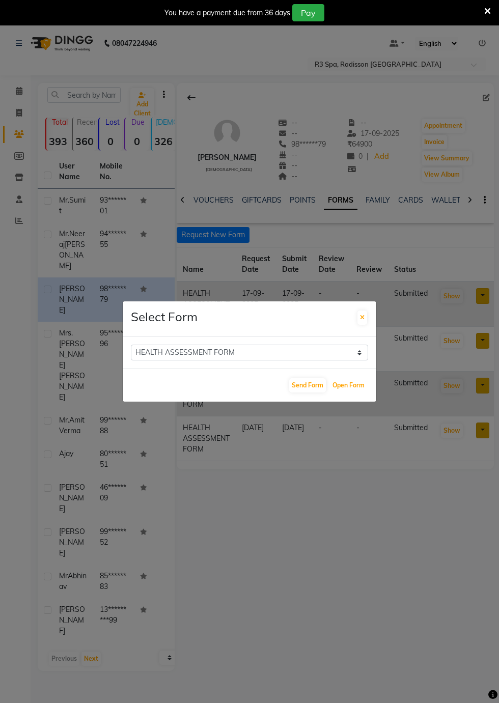
click at [350, 392] on button "Open Form" at bounding box center [348, 385] width 37 height 14
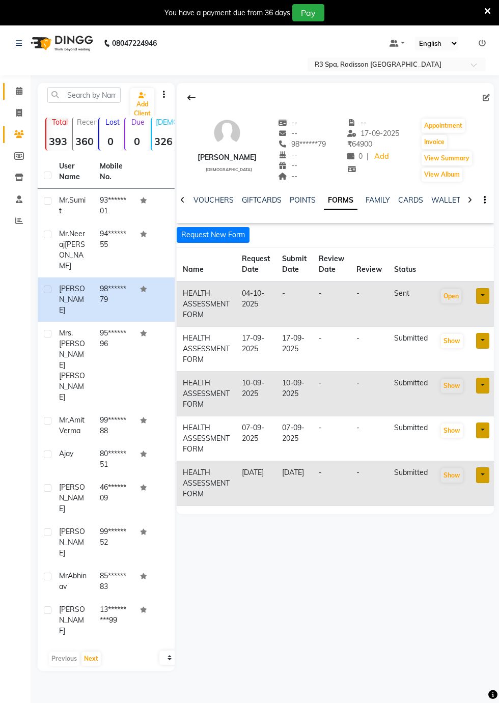
click at [18, 93] on icon at bounding box center [19, 91] width 7 height 8
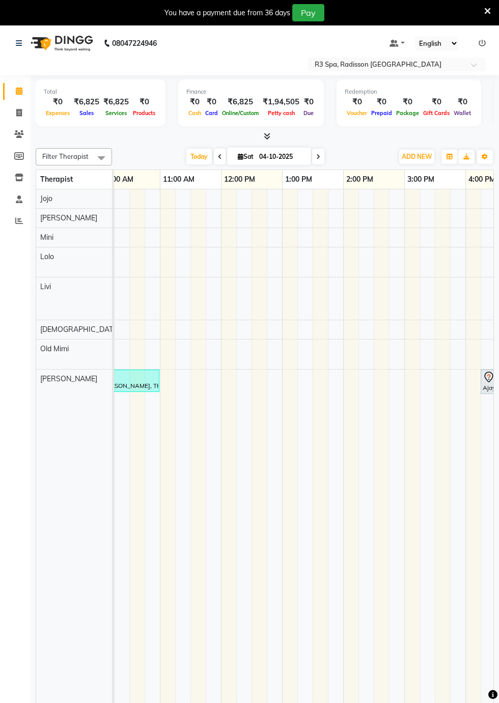
scroll to position [0, 375]
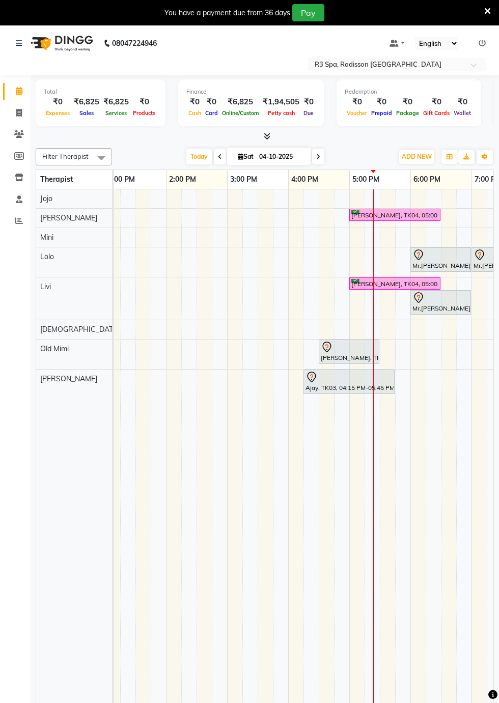
click at [324, 373] on div at bounding box center [348, 377] width 87 height 12
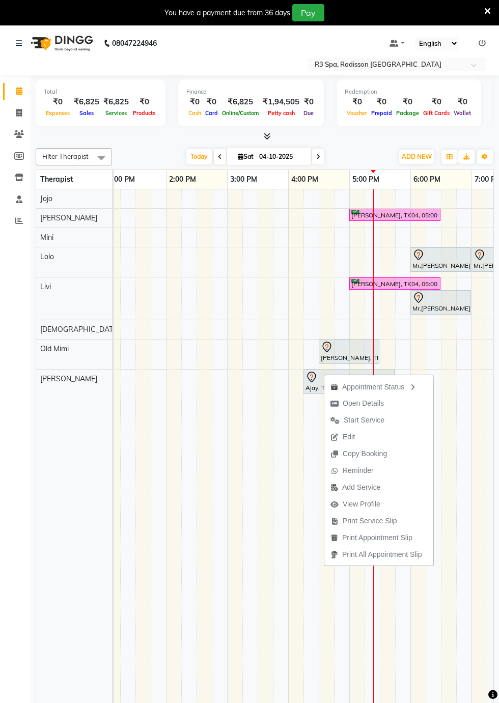
click at [246, 509] on td at bounding box center [249, 454] width 15 height 530
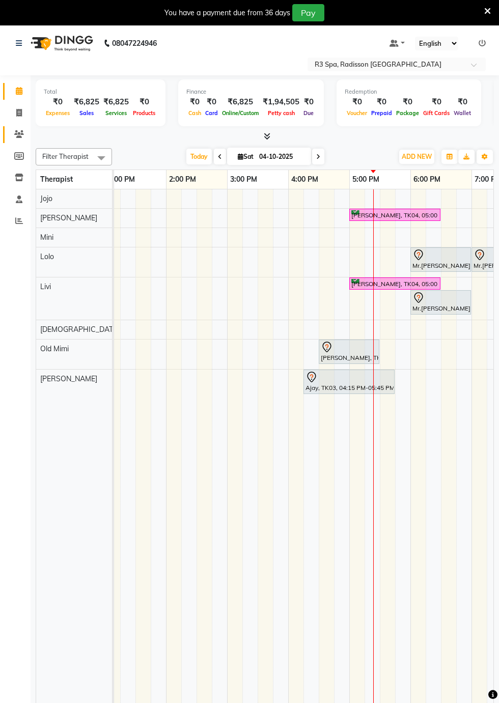
click at [20, 130] on span at bounding box center [19, 135] width 18 height 12
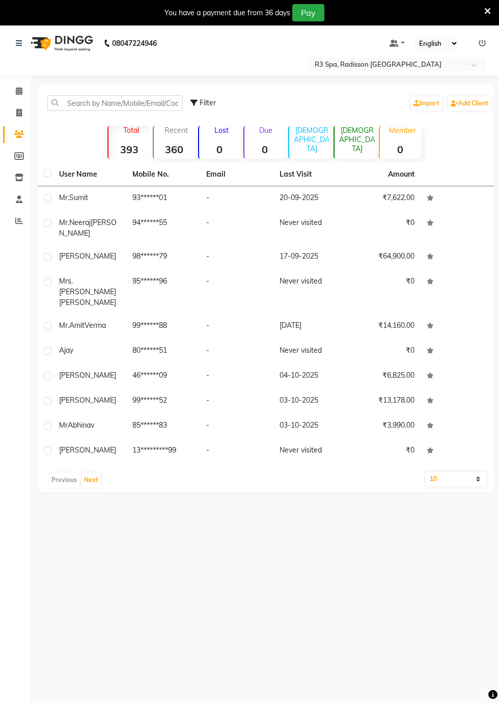
click at [65, 345] on span "Ajay" at bounding box center [66, 349] width 14 height 9
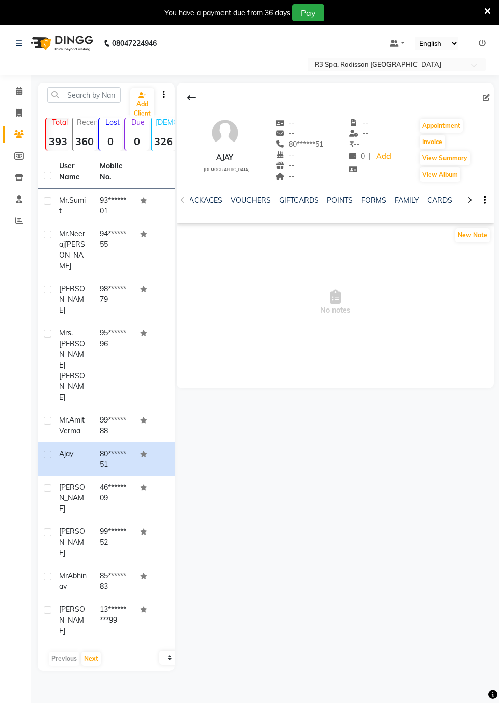
scroll to position [0, 345]
click at [371, 198] on link "FORMS" at bounding box center [371, 199] width 25 height 9
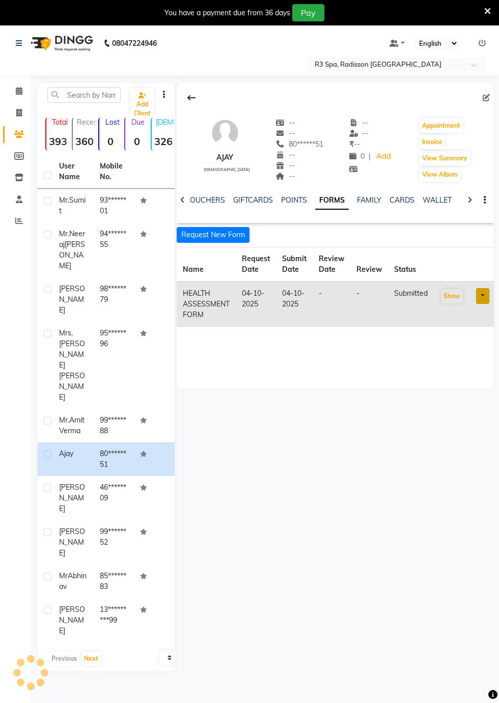
scroll to position [0, 290]
click at [207, 232] on button "Request New Form" at bounding box center [213, 235] width 73 height 16
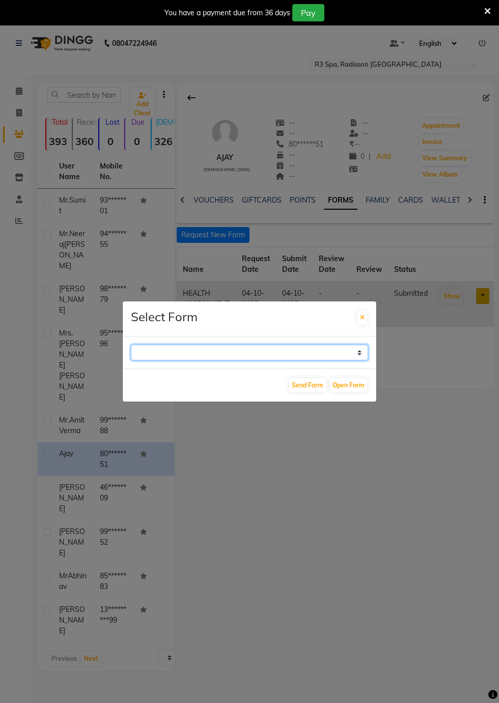
click at [344, 360] on select "GUEST FEEDBACK FORM HEALTH ASSESSMENT FORM" at bounding box center [249, 352] width 237 height 16
select select "204"
click at [131, 360] on select "GUEST FEEDBACK FORM HEALTH ASSESSMENT FORM" at bounding box center [249, 352] width 237 height 16
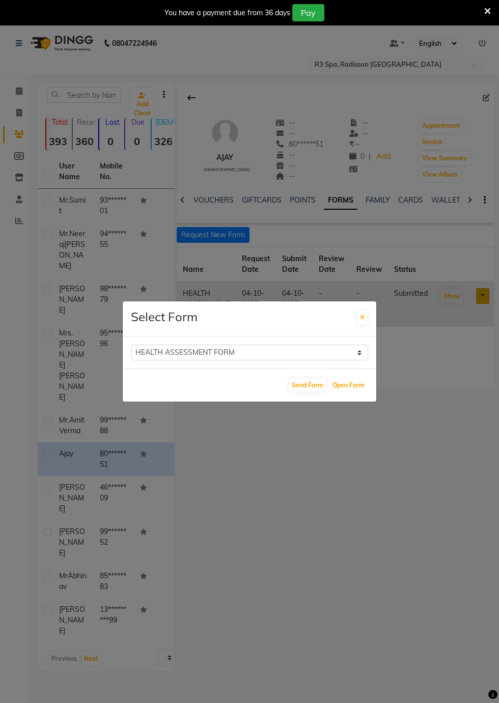
click at [349, 392] on button "Open Form" at bounding box center [348, 385] width 37 height 14
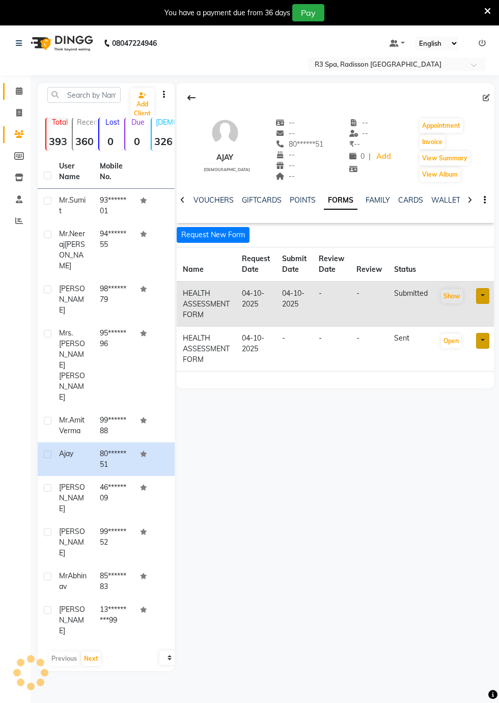
click at [18, 89] on icon at bounding box center [19, 91] width 7 height 8
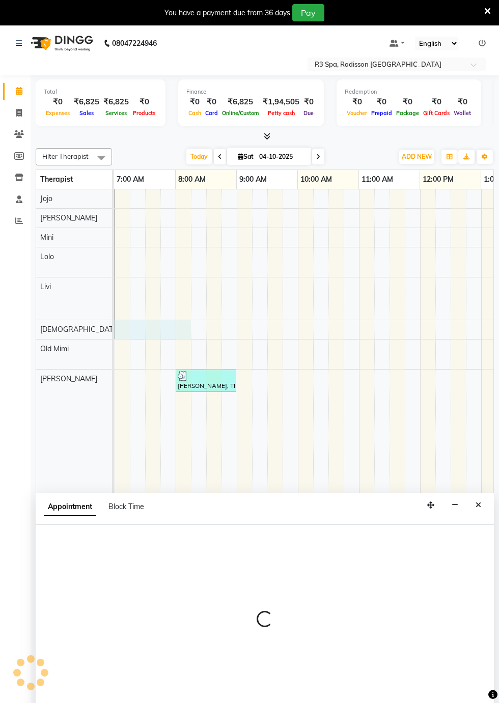
scroll to position [0, 122]
select select "87568"
select select "tentative"
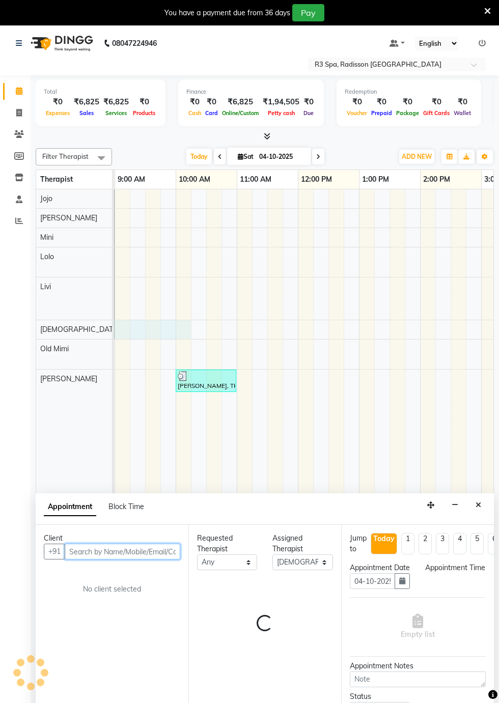
select select "480"
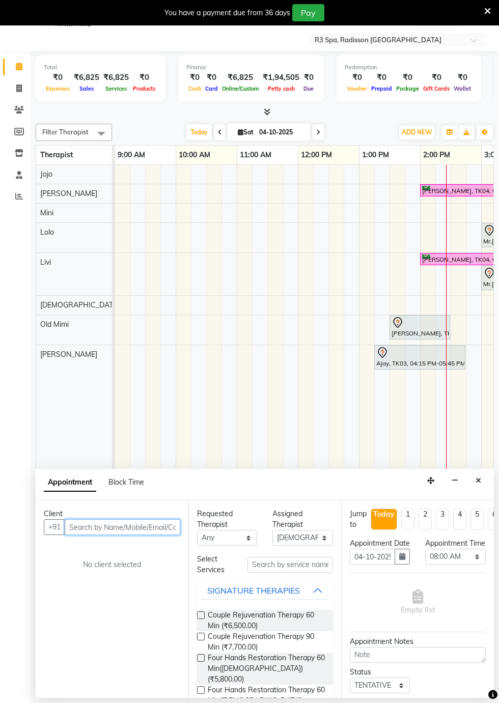
scroll to position [0, 305]
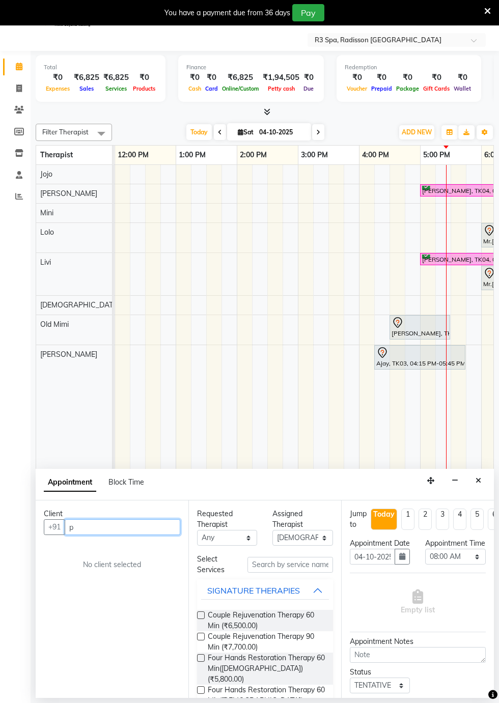
type input "p"
click at [486, 474] on div "Appointment Block Time" at bounding box center [265, 485] width 458 height 32
click at [472, 476] on button "Close" at bounding box center [478, 481] width 15 height 16
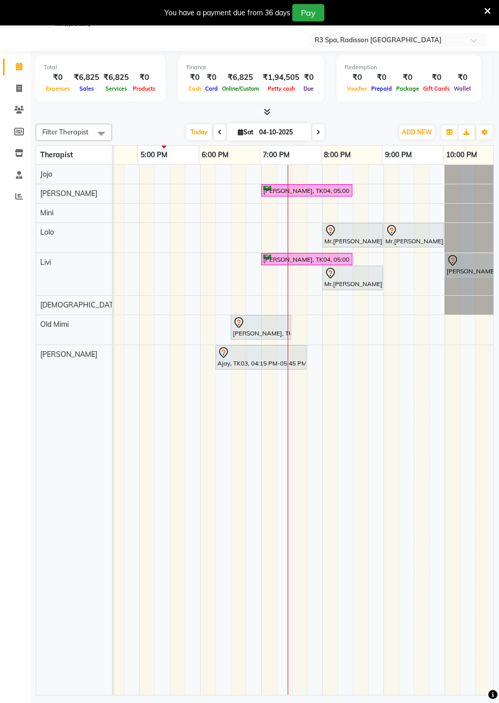
scroll to position [0, 463]
click at [15, 112] on icon at bounding box center [19, 110] width 10 height 8
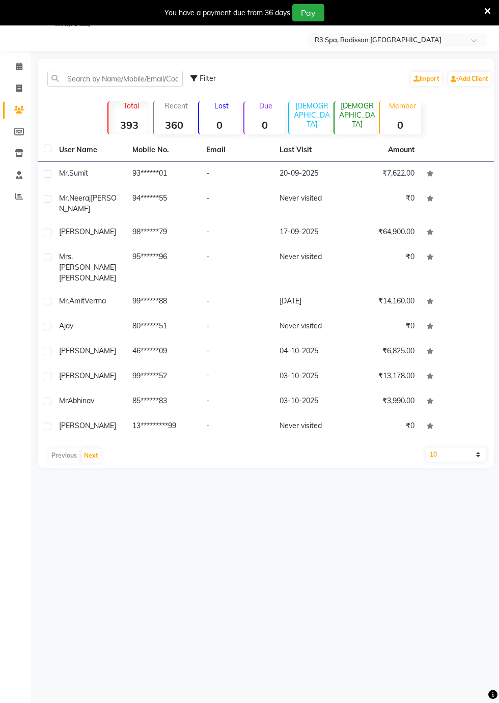
click at [111, 259] on div "Mrs.Indrani Bhattacharya" at bounding box center [89, 267] width 61 height 32
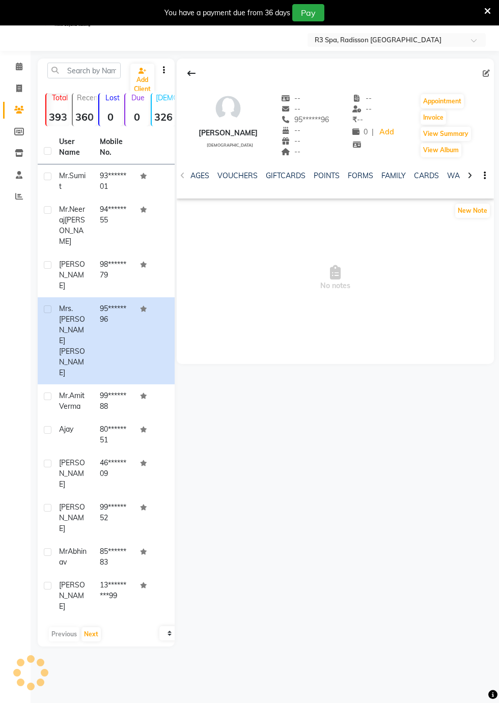
scroll to position [0, 358]
click at [354, 177] on link "FORMS" at bounding box center [358, 175] width 25 height 9
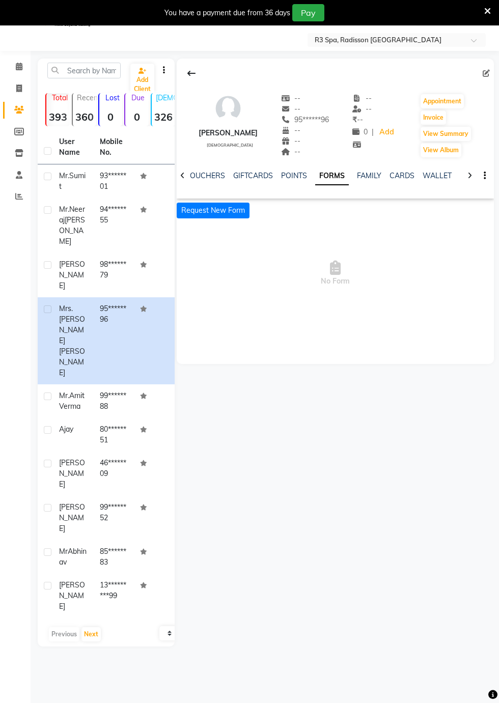
scroll to position [0, 290]
click at [212, 206] on button "Request New Form" at bounding box center [213, 210] width 73 height 16
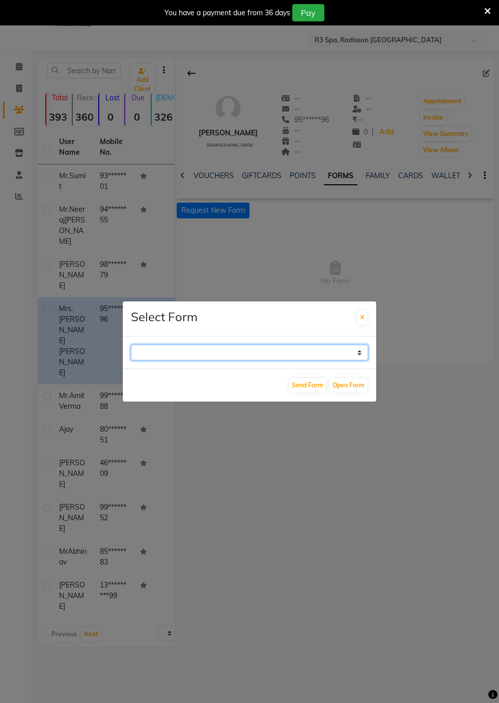
click at [362, 360] on select "GUEST FEEDBACK FORM HEALTH ASSESSMENT FORM" at bounding box center [249, 352] width 237 height 16
select select "204"
click at [131, 360] on select "GUEST FEEDBACK FORM HEALTH ASSESSMENT FORM" at bounding box center [249, 352] width 237 height 16
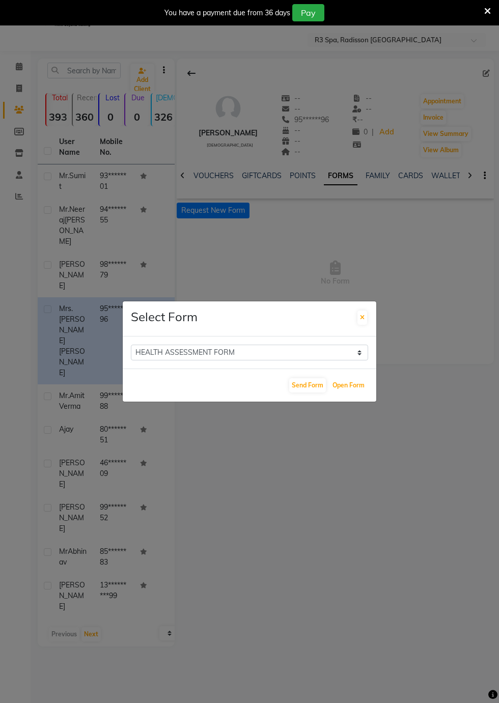
click at [348, 392] on button "Open Form" at bounding box center [348, 385] width 37 height 14
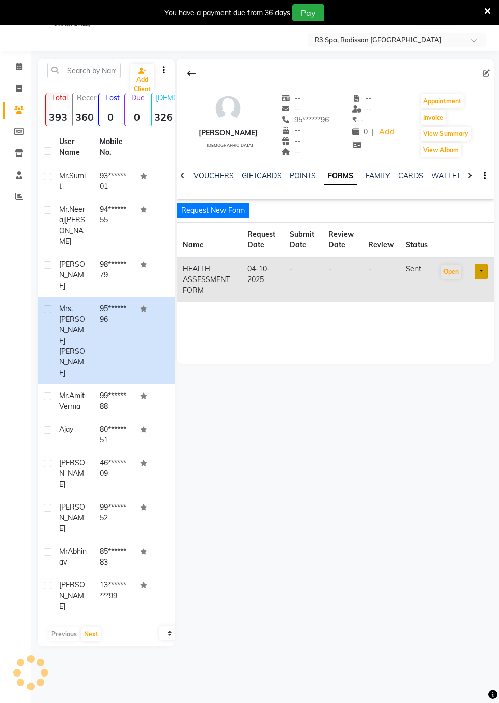
select select
click at [201, 212] on button "Request New Form" at bounding box center [213, 210] width 73 height 16
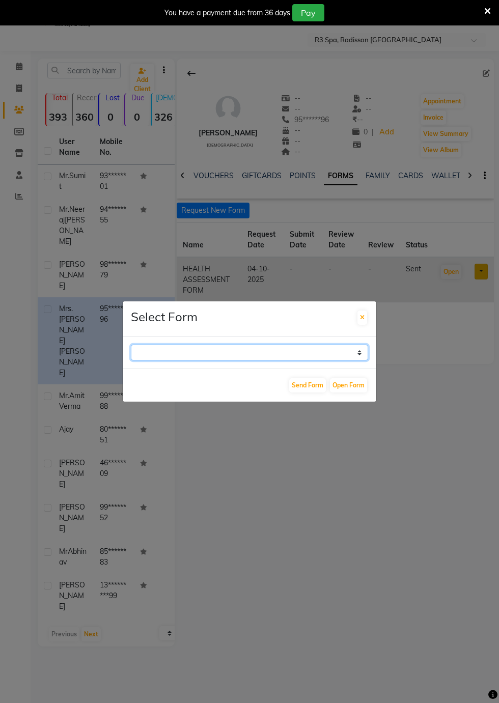
click at [357, 360] on select "GUEST FEEDBACK FORM HEALTH ASSESSMENT FORM" at bounding box center [249, 352] width 237 height 16
select select "204"
click at [131, 360] on select "GUEST FEEDBACK FORM HEALTH ASSESSMENT FORM" at bounding box center [249, 352] width 237 height 16
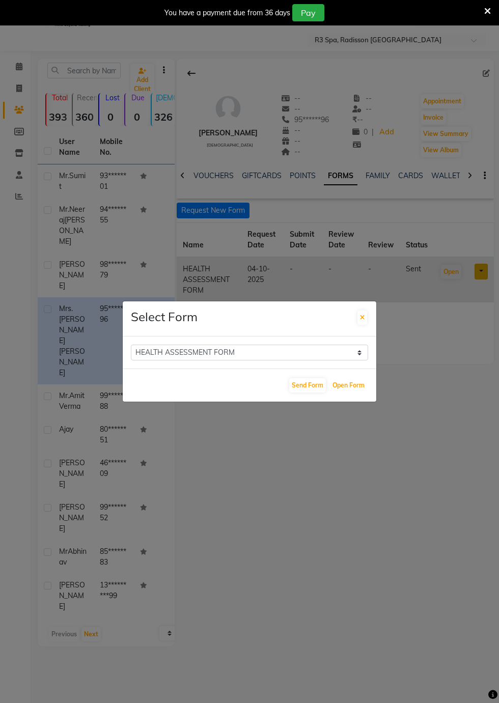
click at [340, 392] on button "Open Form" at bounding box center [348, 385] width 37 height 14
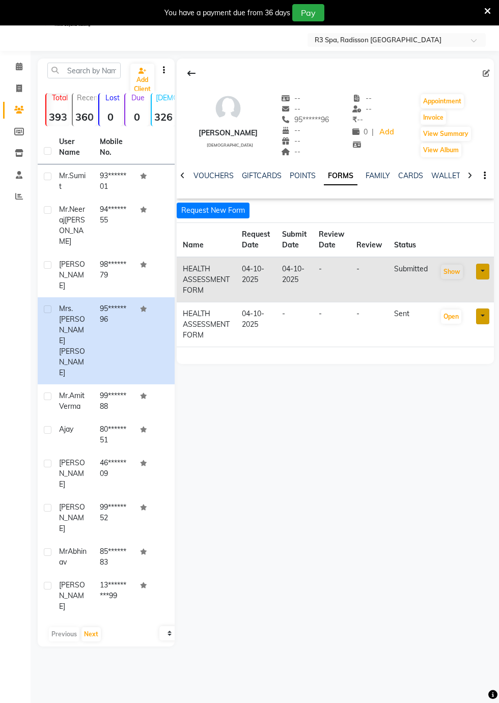
select select
click at [18, 66] on icon at bounding box center [19, 67] width 7 height 8
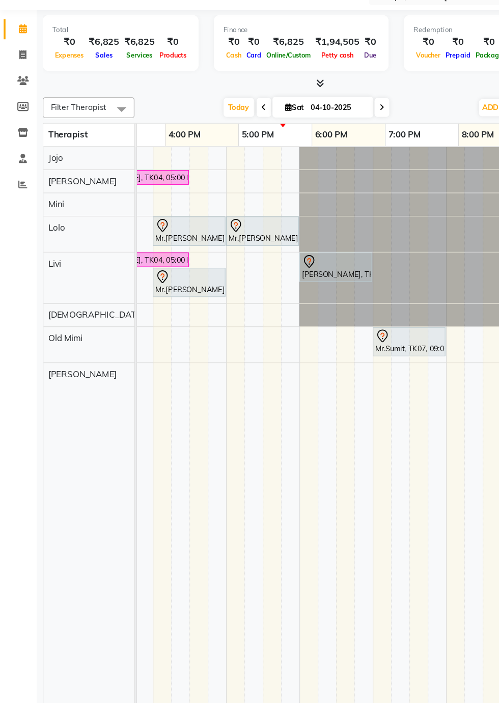
scroll to position [0, 658]
click at [318, 155] on icon at bounding box center [318, 157] width 4 height 6
type input "05-10-2025"
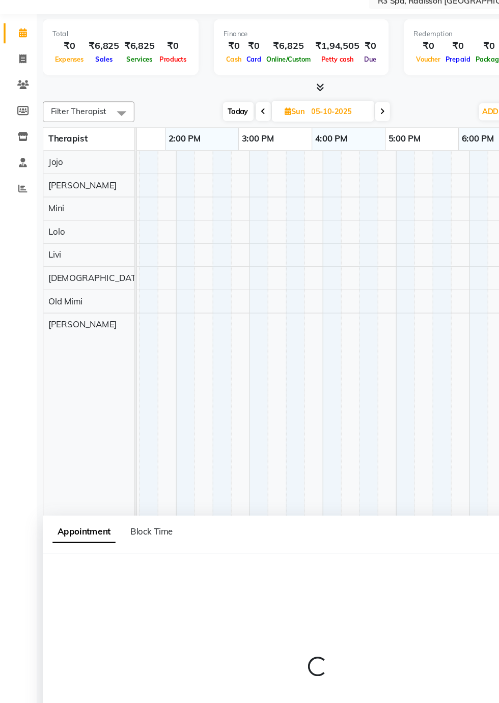
scroll to position [0, 151]
select select "92498"
select select "1005"
select select "tentative"
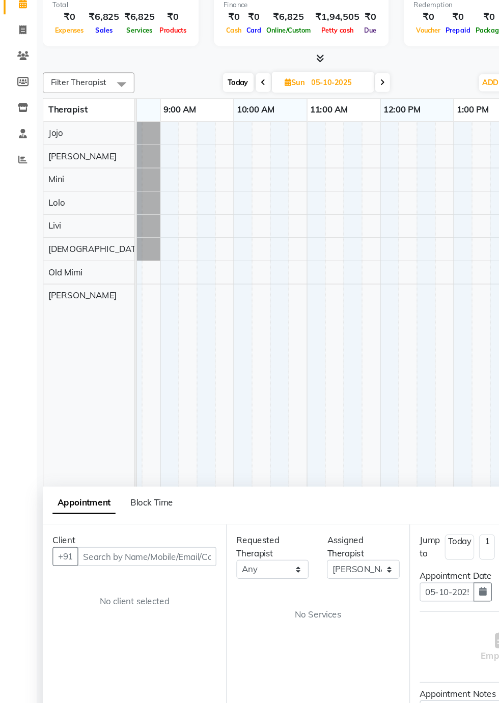
scroll to position [0, 99]
click at [207, 235] on td at bounding box center [205, 430] width 15 height 530
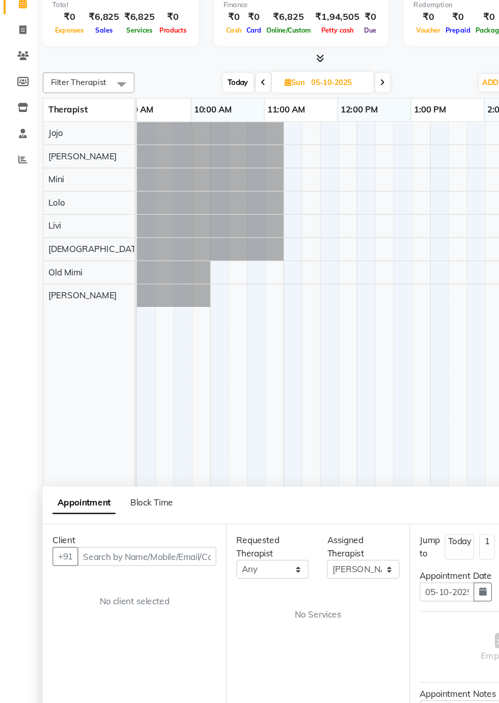
scroll to position [0, 0]
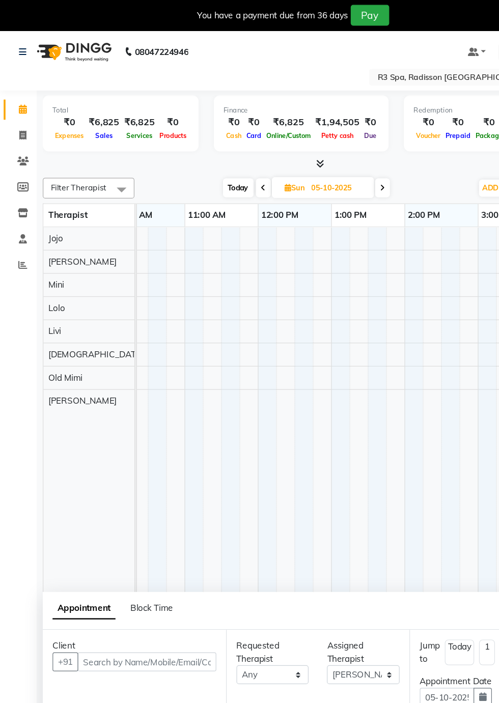
click at [20, 95] on icon at bounding box center [19, 91] width 7 height 8
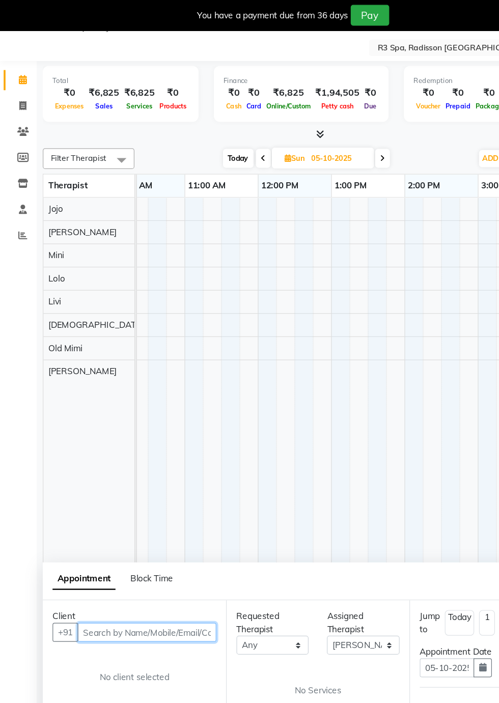
click at [86, 523] on input "text" at bounding box center [122, 527] width 115 height 16
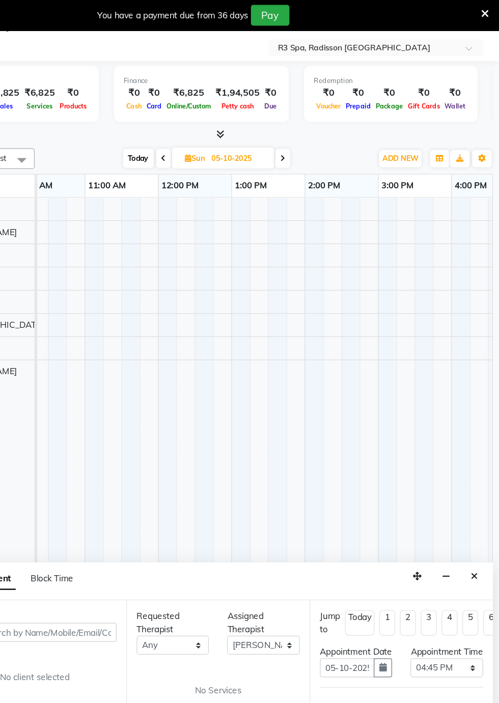
click at [477, 478] on icon "Close" at bounding box center [478, 480] width 6 height 7
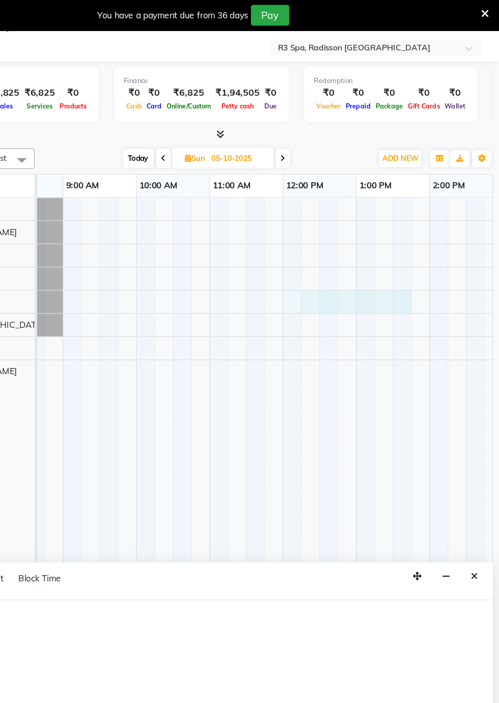
select select "87567"
select select "tentative"
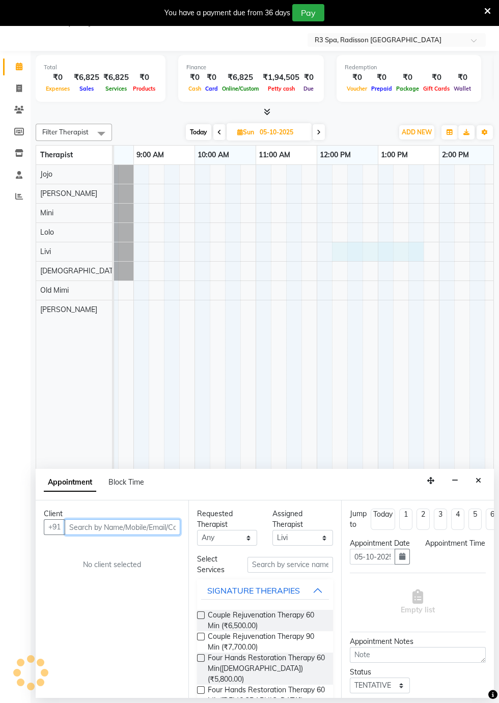
select select "735"
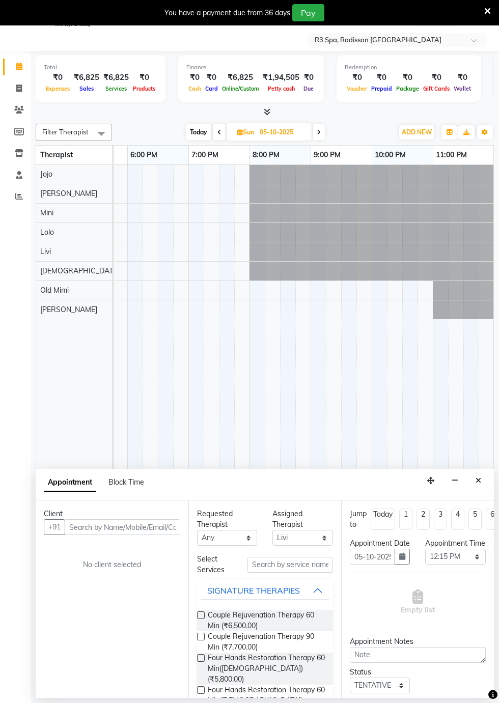
click at [478, 478] on icon "Close" at bounding box center [478, 480] width 6 height 7
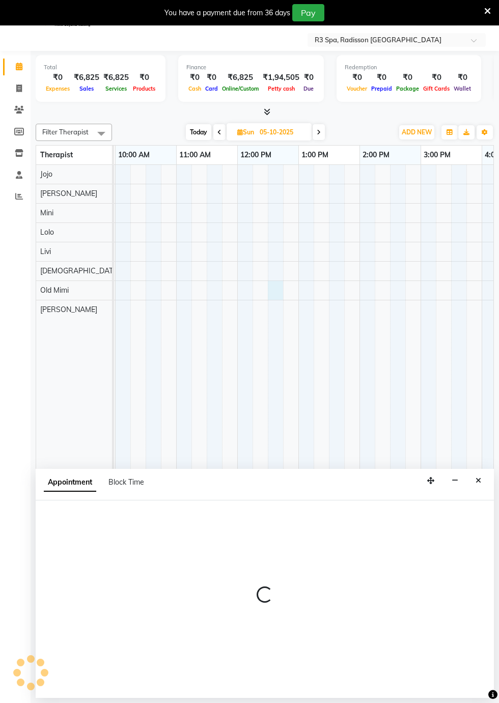
select select "90041"
select select "tentative"
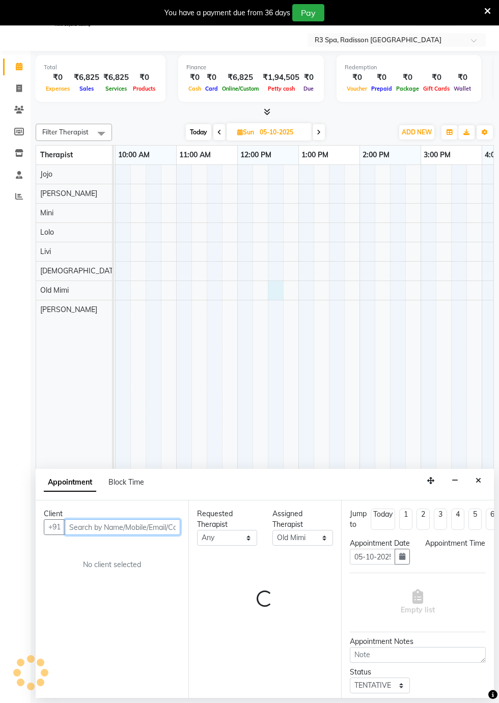
select select "750"
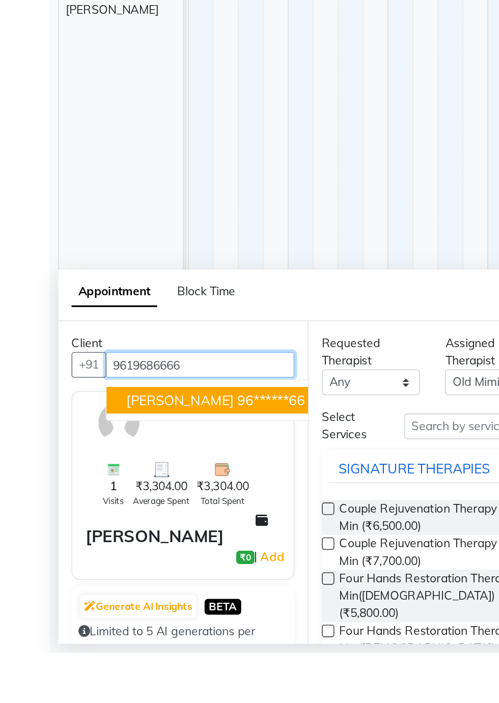
click at [171, 528] on input "9619686666" at bounding box center [122, 527] width 115 height 16
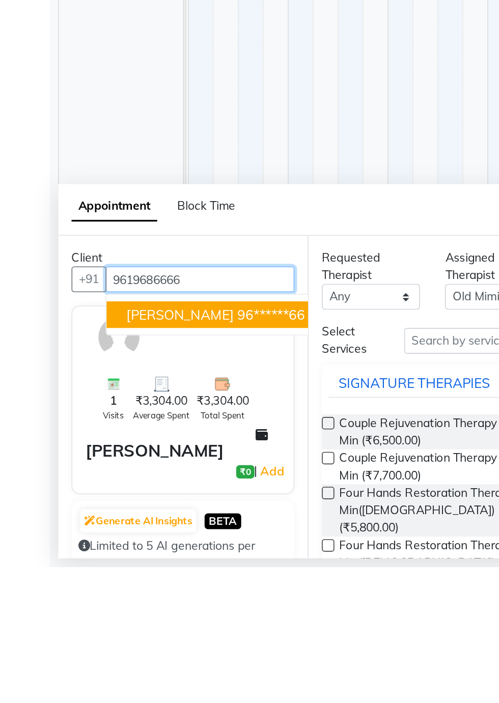
scroll to position [24, 0]
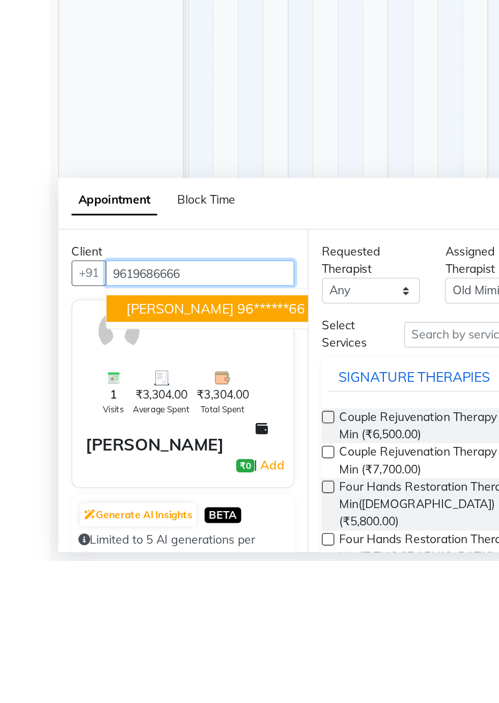
click at [145, 547] on ngb-highlight "96******66" at bounding box center [166, 548] width 42 height 10
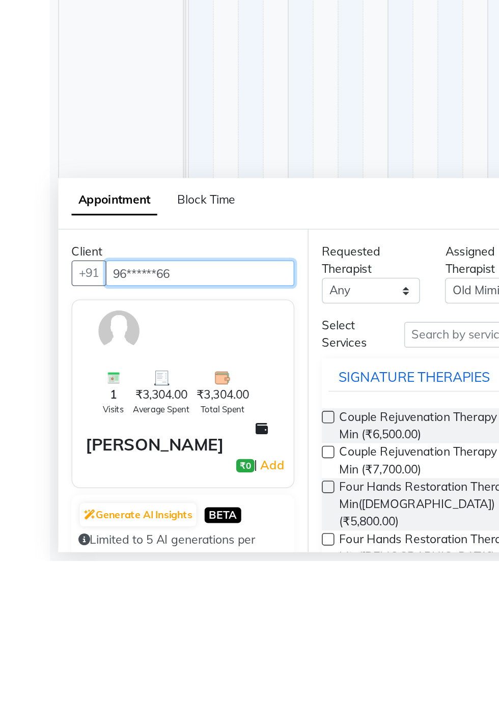
type input "96******66"
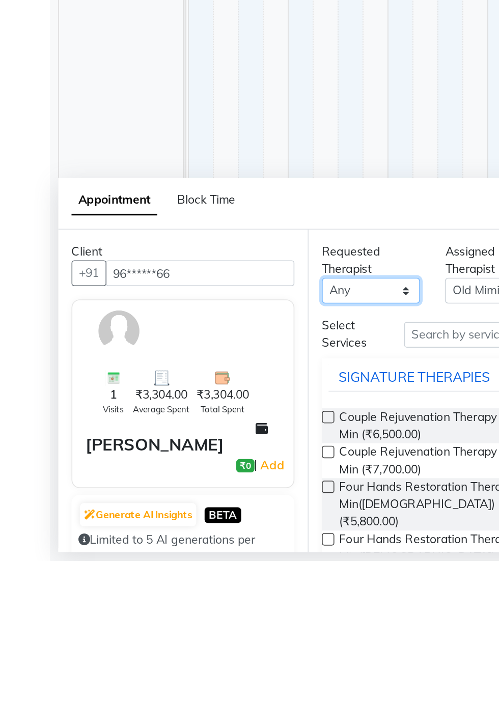
click at [245, 539] on select "Any Anny Jojo Kim Livi Lolo Messiah Mini Old Mimi" at bounding box center [227, 538] width 60 height 16
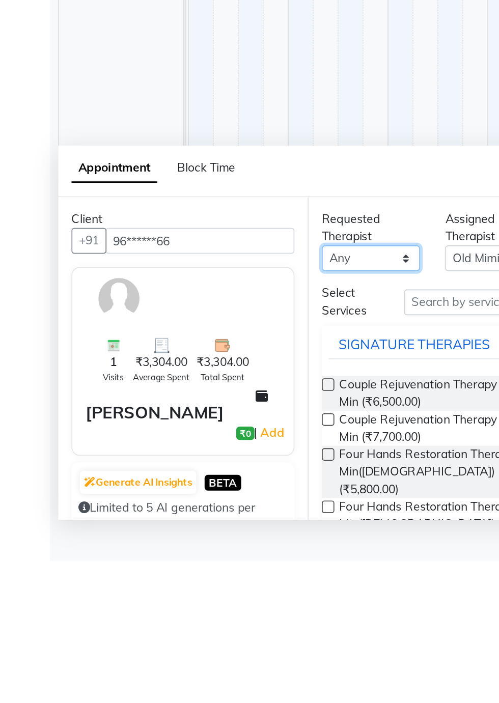
scroll to position [24, 0]
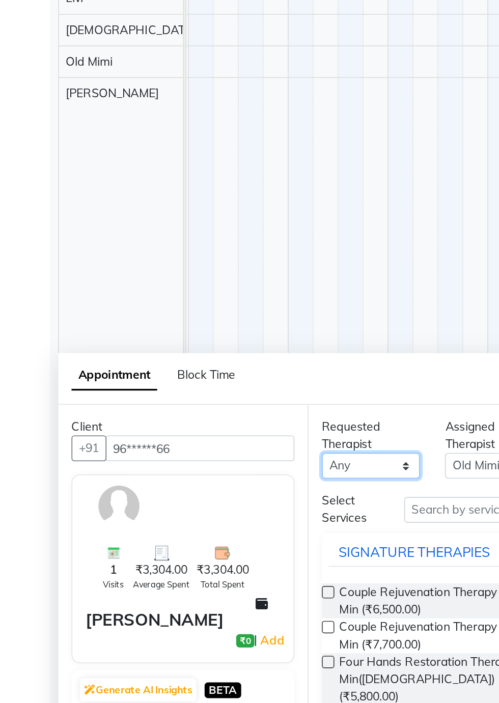
select select "90041"
click at [197, 530] on select "Any Anny Jojo Kim Livi Lolo Messiah Mini Old Mimi" at bounding box center [227, 538] width 60 height 16
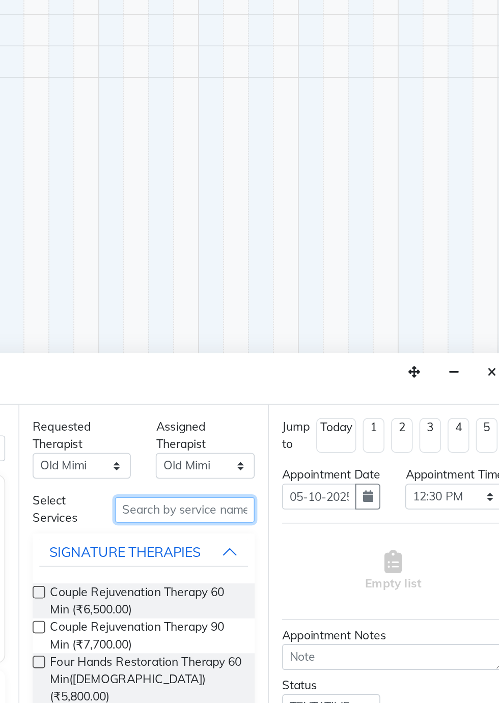
click at [266, 561] on input "text" at bounding box center [289, 565] width 85 height 16
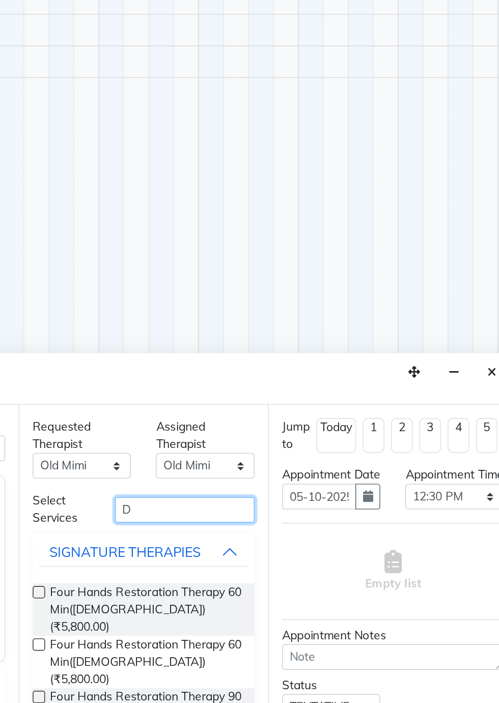
scroll to position [24, 0]
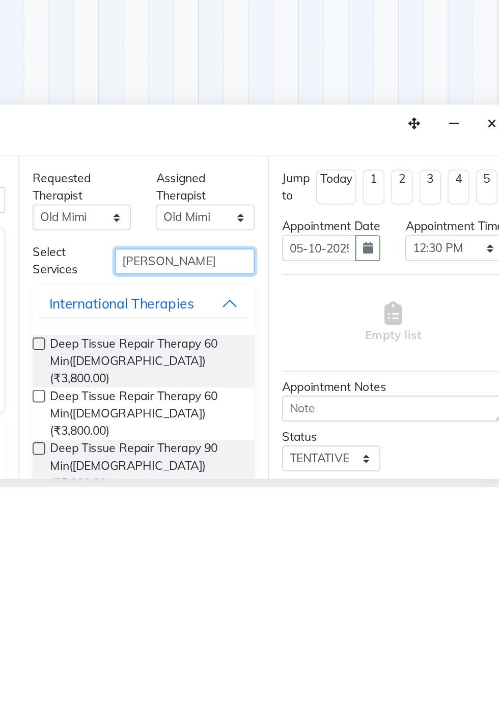
type input "Dee"
click at [297, 621] on span "Deep Tissue Repair Therapy 60 Min(Male) (₹3,800.00)" at bounding box center [266, 626] width 117 height 32
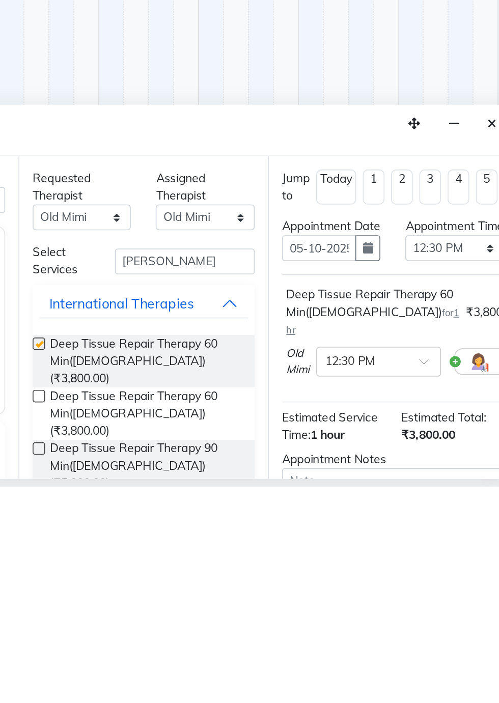
checkbox input "false"
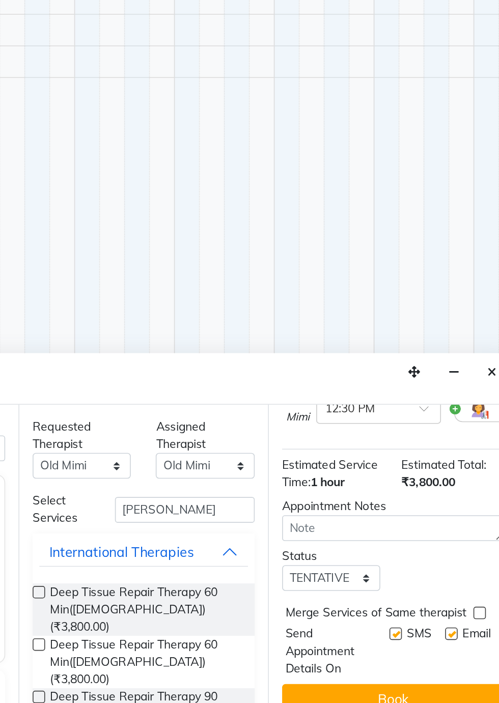
scroll to position [134, 0]
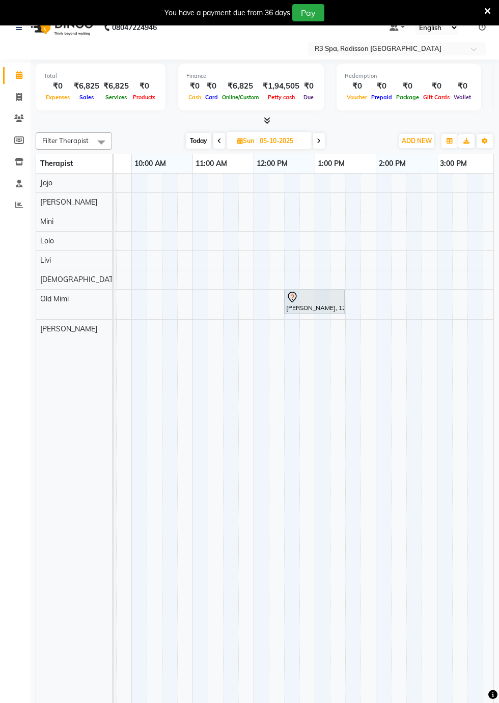
click at [218, 139] on icon at bounding box center [219, 141] width 4 height 6
type input "04-10-2025"
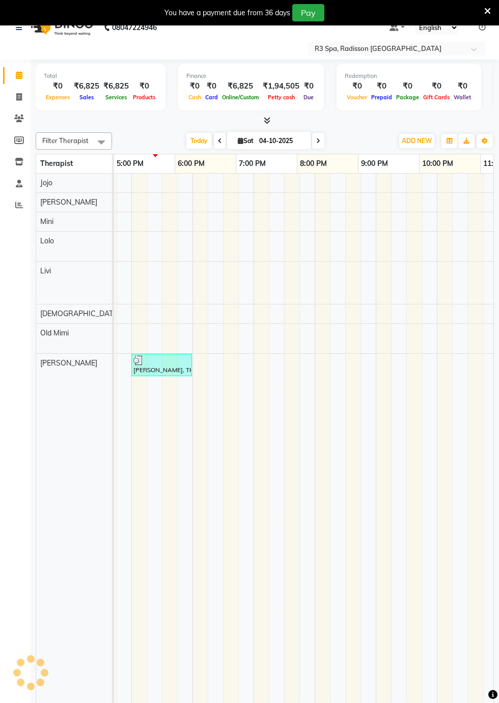
scroll to position [0, 611]
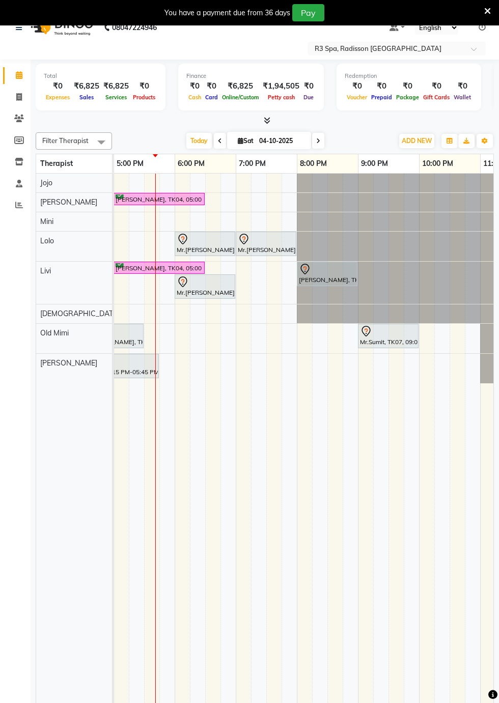
click at [149, 702] on td at bounding box center [151, 474] width 15 height 602
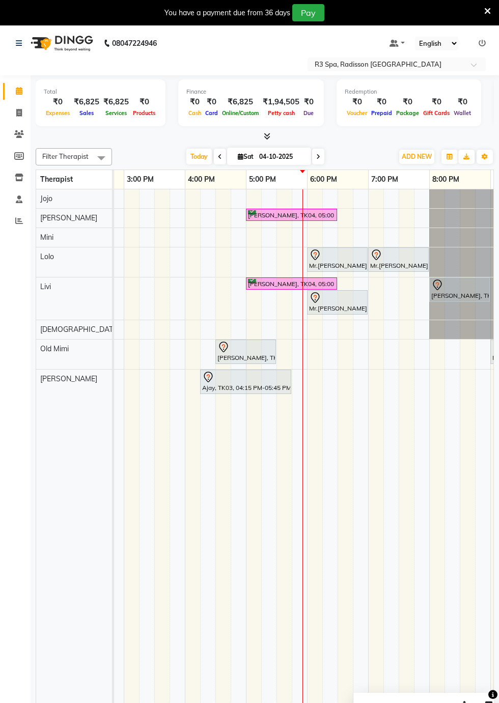
scroll to position [0, 552]
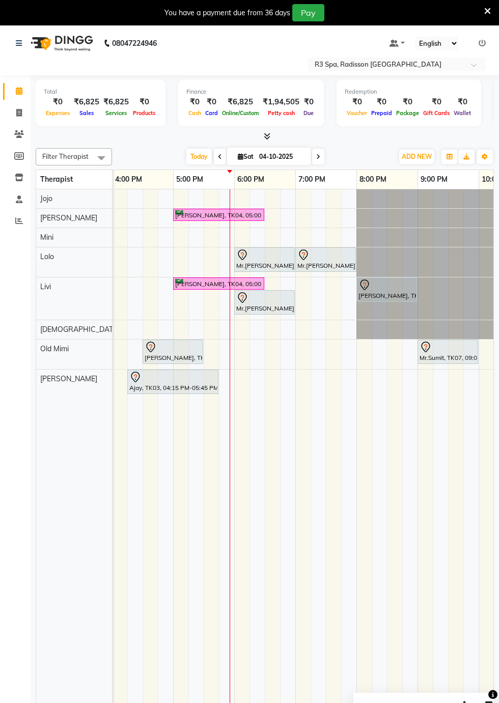
click at [265, 258] on div "Mr.Amit Verma, TK01, 06:00 PM-07:00 PM, Traditional Swedish Relaxation Therapy …" at bounding box center [264, 259] width 59 height 21
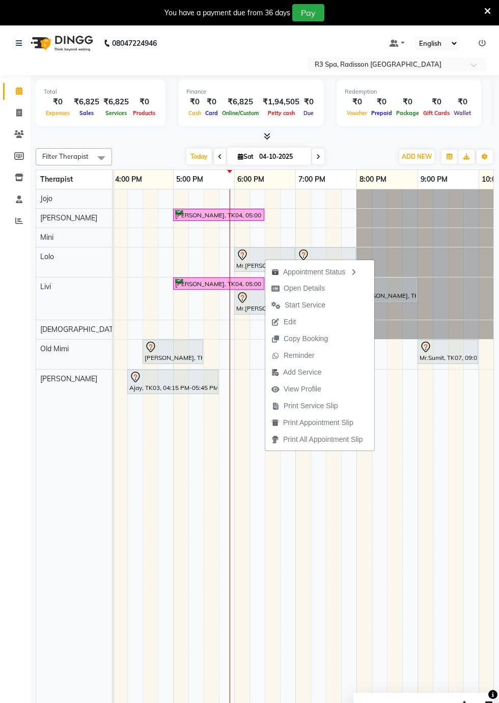
click at [313, 288] on span "Open Details" at bounding box center [303, 288] width 41 height 11
select select "7"
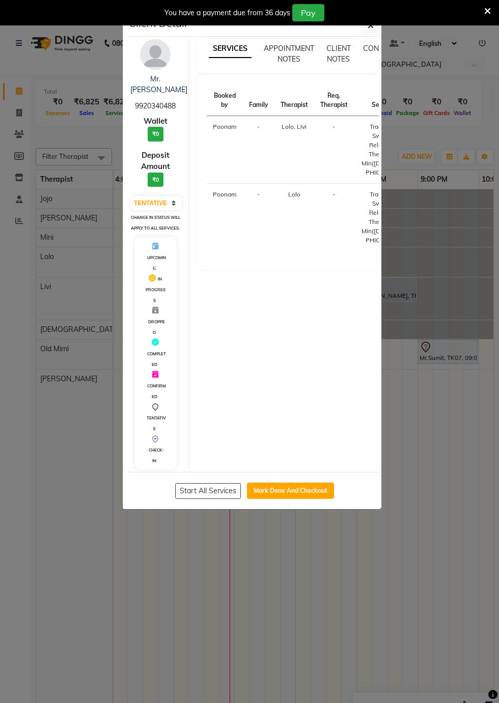
click at [305, 483] on button "Mark Done And Checkout" at bounding box center [290, 490] width 87 height 16
select select "service"
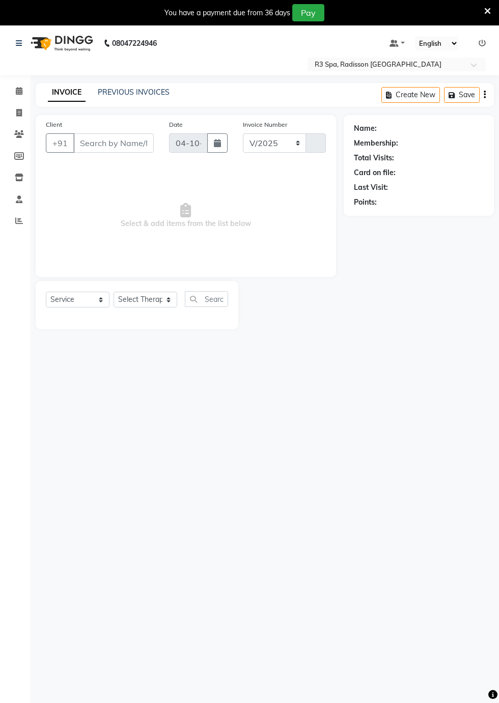
select select "8678"
type input "0546"
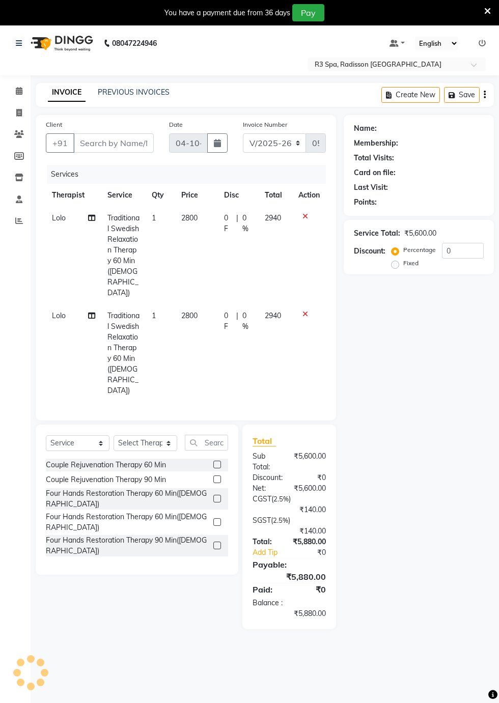
type input "99******88"
select select "87566"
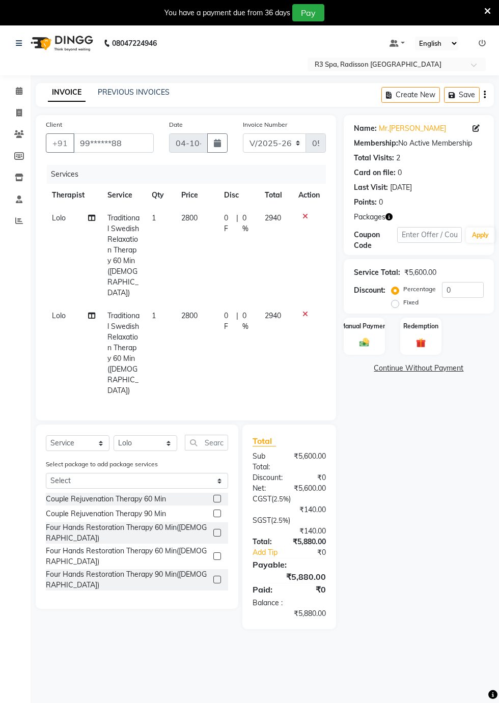
click at [420, 340] on img at bounding box center [421, 343] width 16 height 12
click at [449, 370] on span "1" at bounding box center [446, 370] width 6 height 6
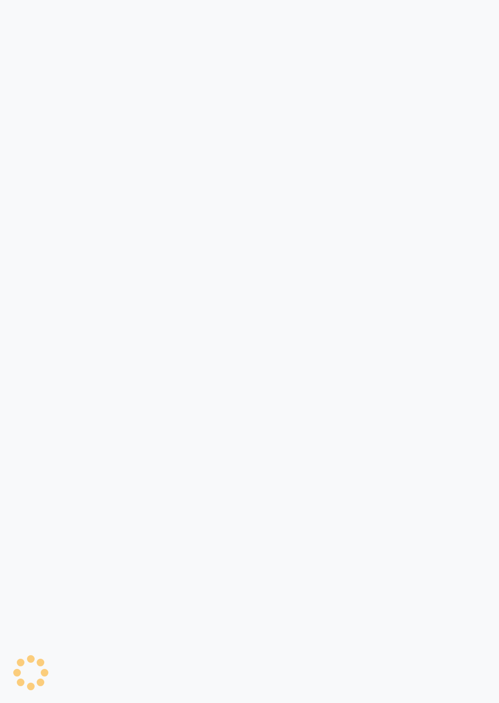
select select "service"
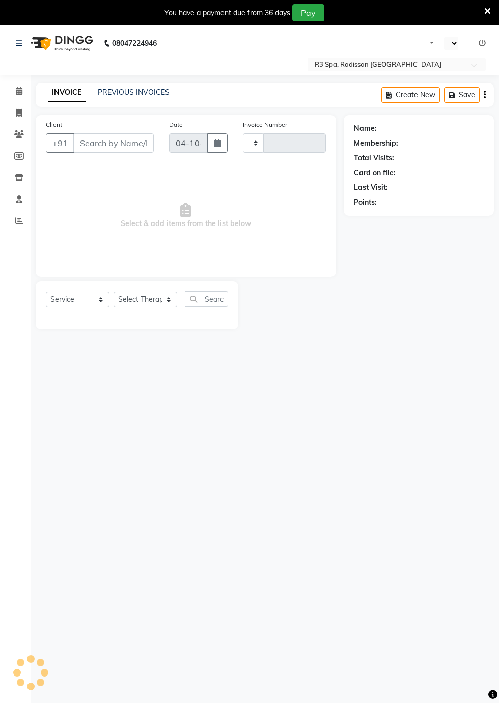
select select "en"
select select "8678"
type input "0546"
click at [19, 91] on icon at bounding box center [19, 91] width 7 height 8
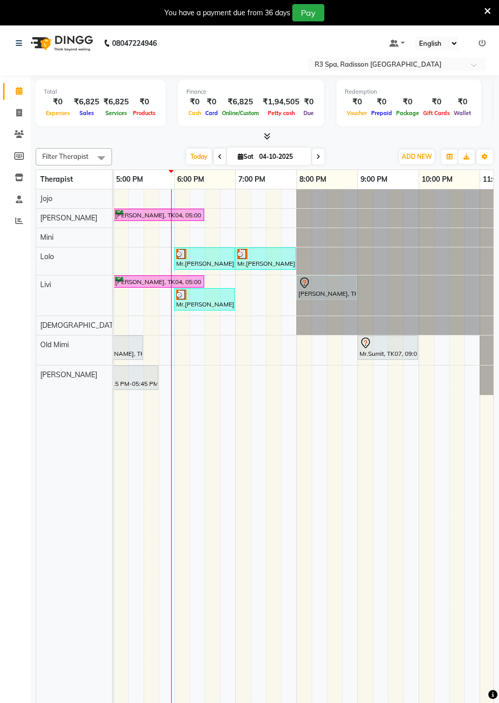
scroll to position [0, 612]
click at [213, 263] on div "Mr.Amit Verma, TK01, 06:00 PM-07:00 PM, Traditional Swedish Relaxation Therapy …" at bounding box center [204, 258] width 59 height 19
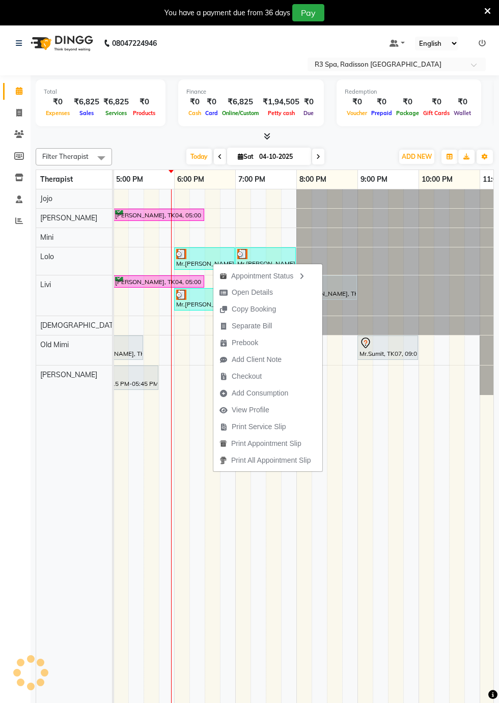
click at [276, 290] on span "Open Details" at bounding box center [246, 292] width 66 height 17
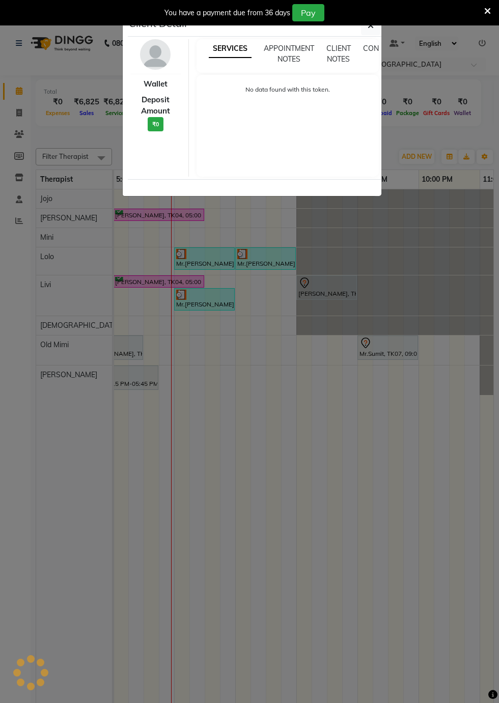
select select "3"
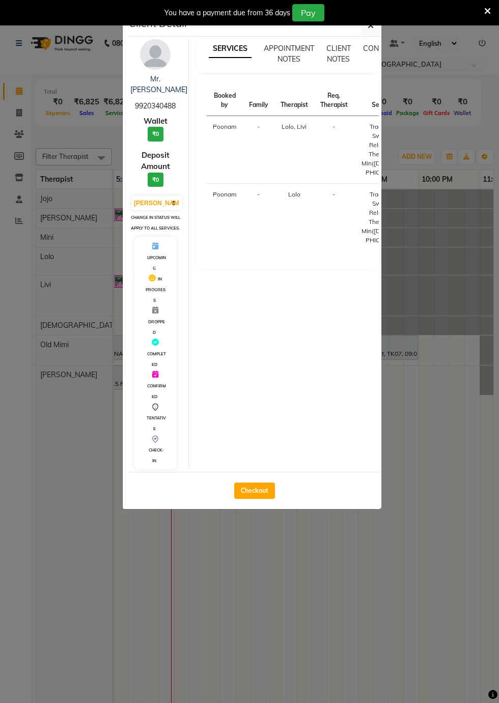
click at [270, 495] on button "Checkout" at bounding box center [254, 490] width 41 height 16
select select "service"
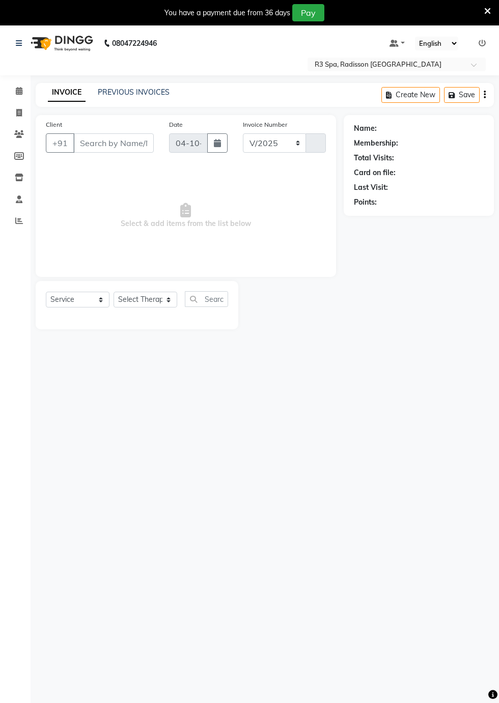
select select "8678"
type input "0546"
type input "99******88"
select select "87566"
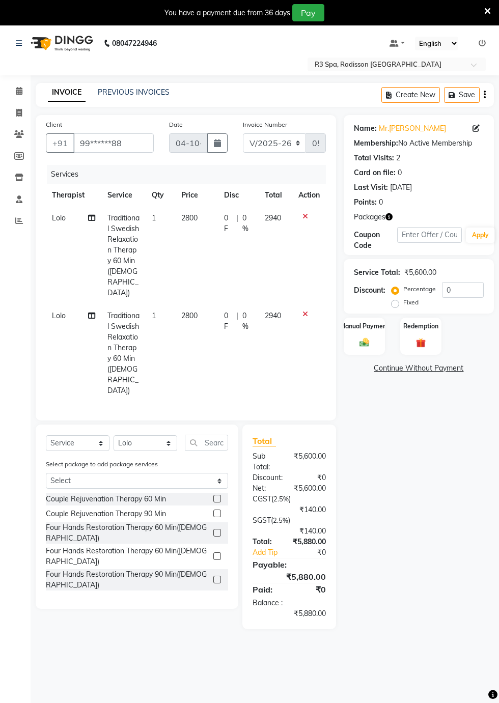
click at [427, 330] on label "Redemption" at bounding box center [420, 326] width 35 height 9
click at [438, 371] on span "Package 1" at bounding box center [434, 370] width 35 height 12
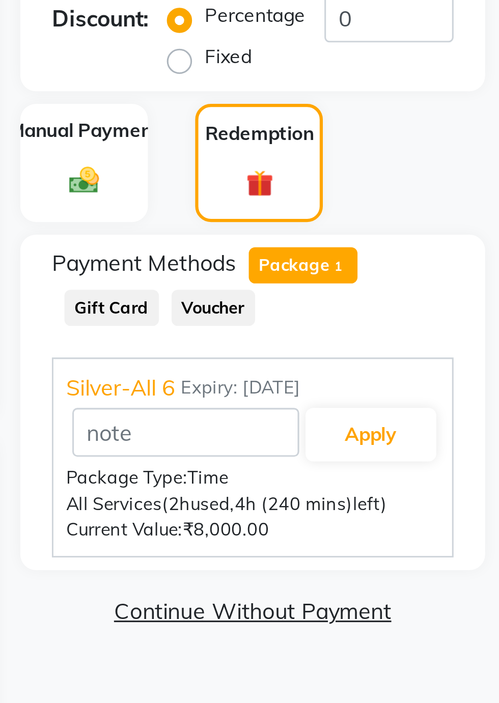
click at [378, 409] on span "Silver-All 6" at bounding box center [375, 409] width 35 height 11
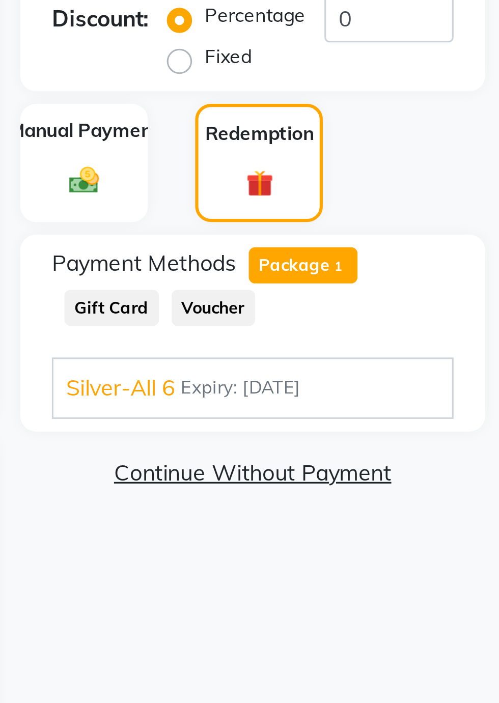
click at [385, 412] on span "Silver-All 6" at bounding box center [375, 409] width 35 height 11
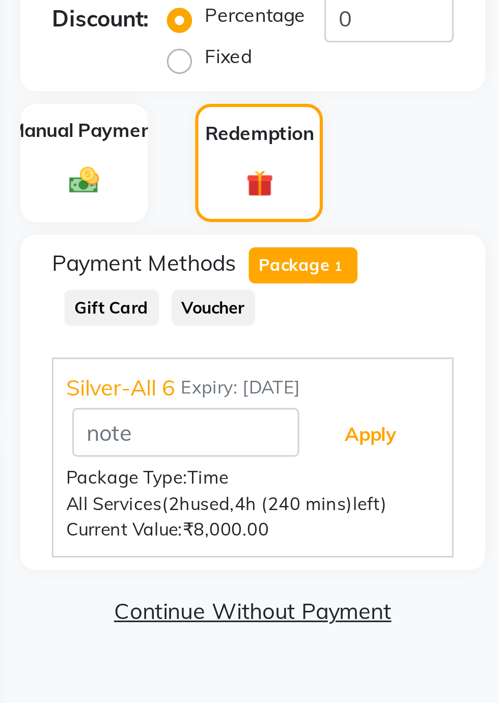
click at [463, 423] on button "Apply" at bounding box center [457, 424] width 42 height 17
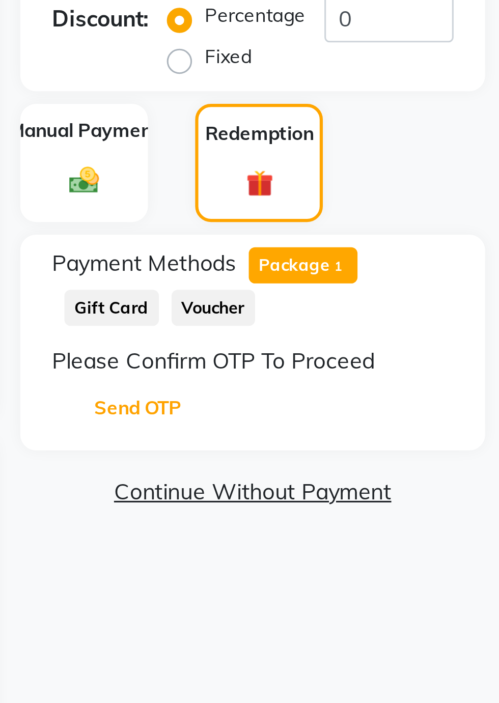
click at [393, 413] on button "Send OTP" at bounding box center [381, 415] width 53 height 17
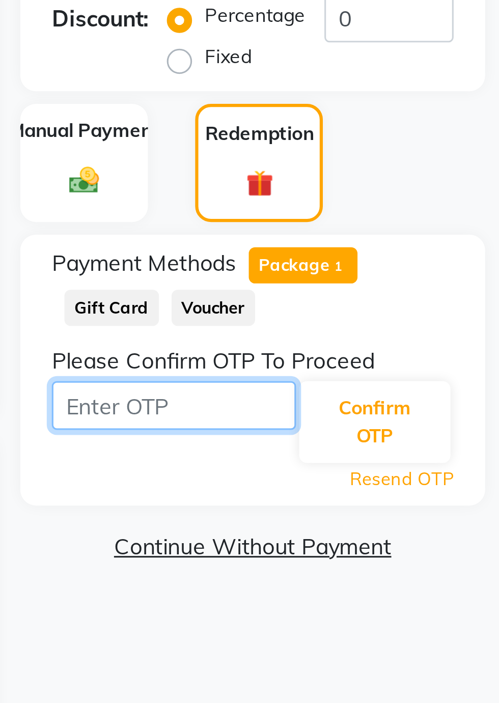
click at [397, 416] on input "text" at bounding box center [393, 415] width 79 height 16
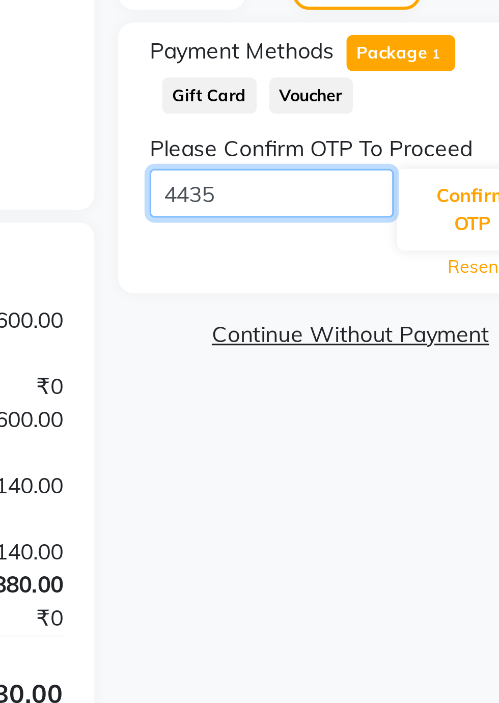
type input "4435"
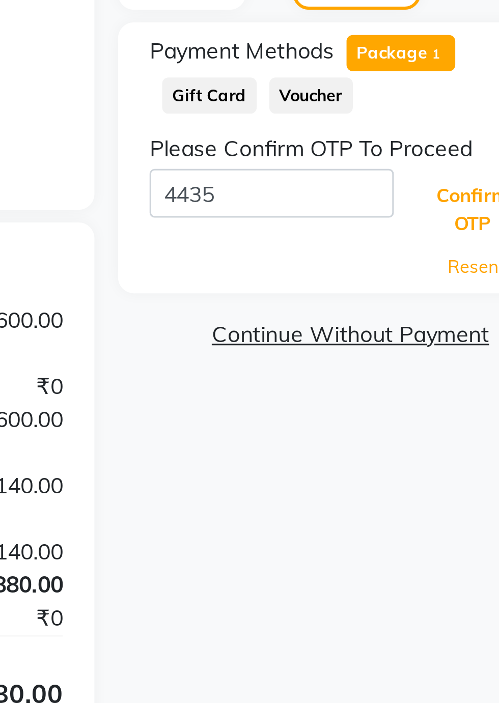
click at [455, 421] on button "Confirm OTP" at bounding box center [457, 420] width 49 height 26
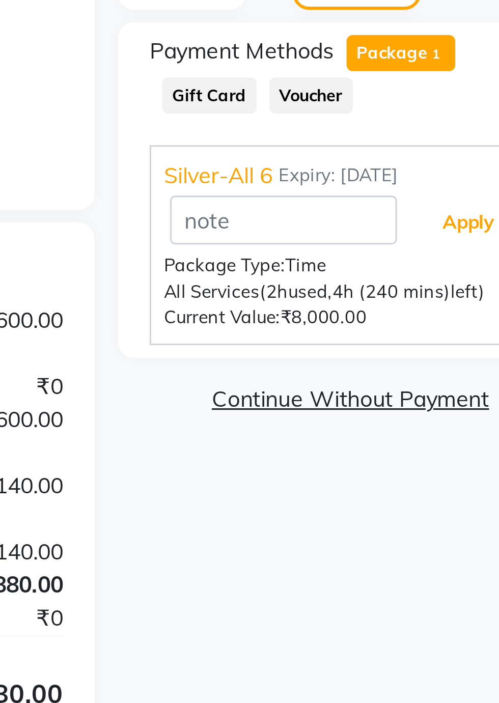
click at [456, 428] on button "Apply" at bounding box center [457, 424] width 42 height 17
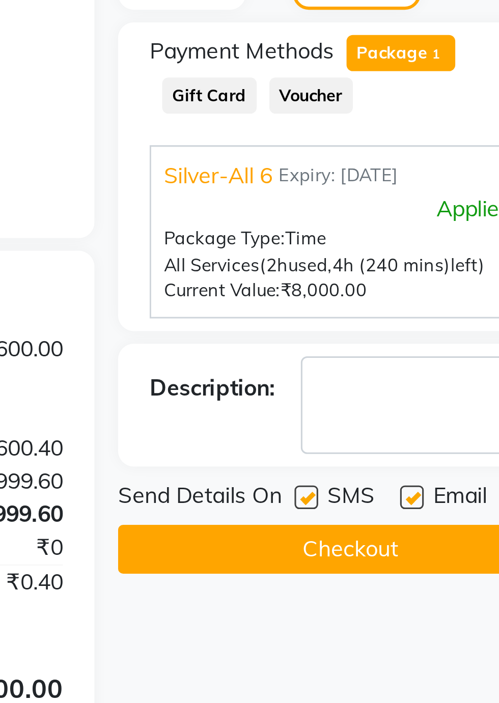
scroll to position [11, 0]
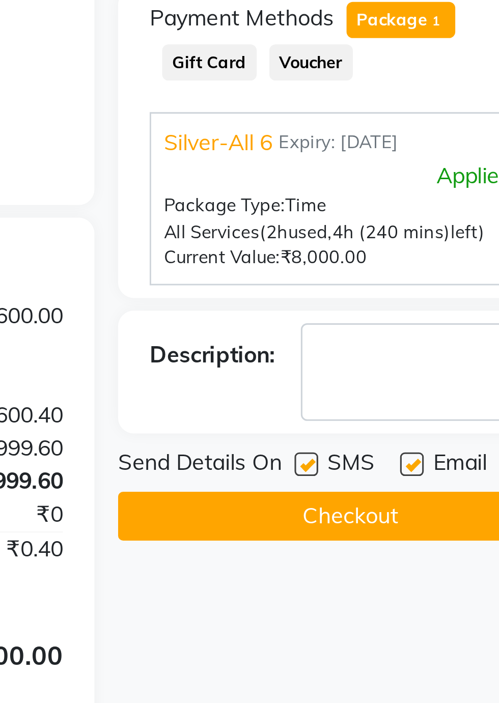
click at [423, 523] on button "Checkout" at bounding box center [418, 519] width 150 height 16
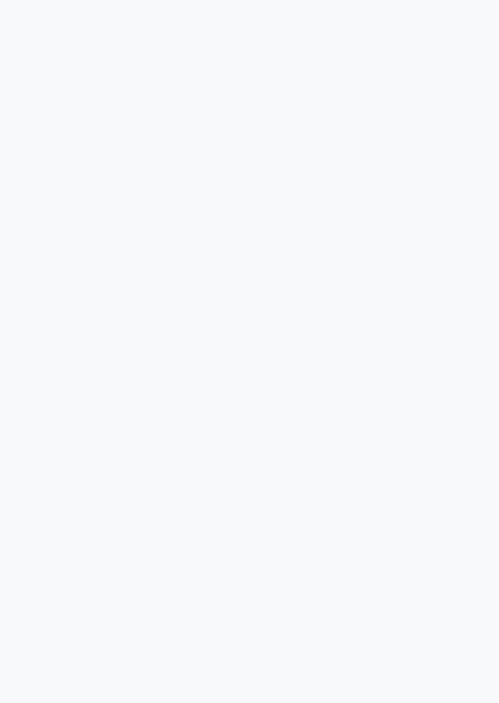
select select "87566"
select select "87567"
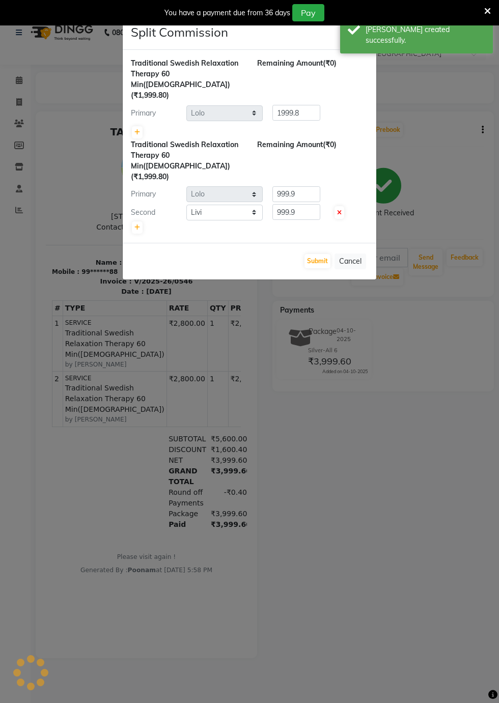
click at [27, 81] on ngb-modal-window "Split Commission × Traditional Swedish Relaxation Therapy 60 Min(Male) (₹1,999.…" at bounding box center [249, 351] width 499 height 703
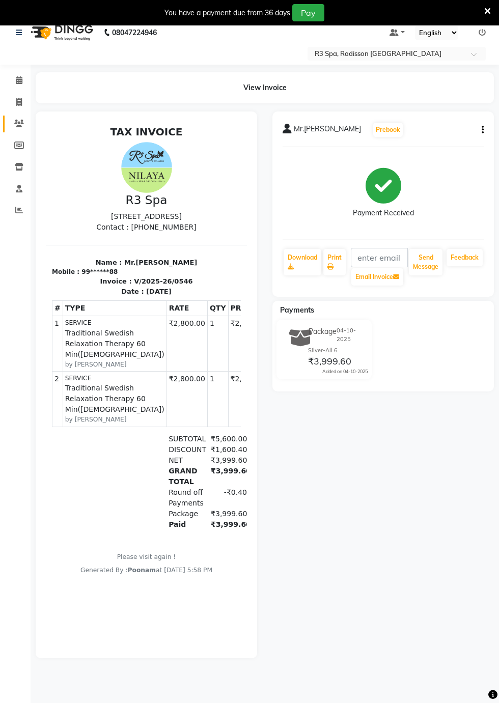
click at [20, 125] on icon at bounding box center [19, 124] width 10 height 8
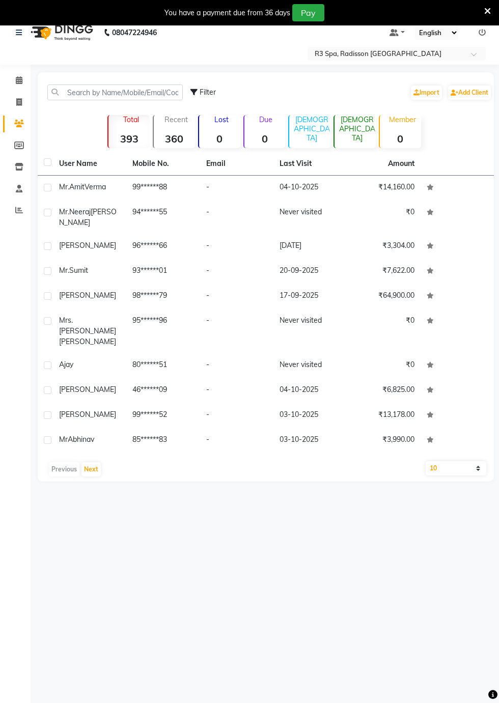
click at [97, 187] on span "Verma" at bounding box center [94, 186] width 21 height 9
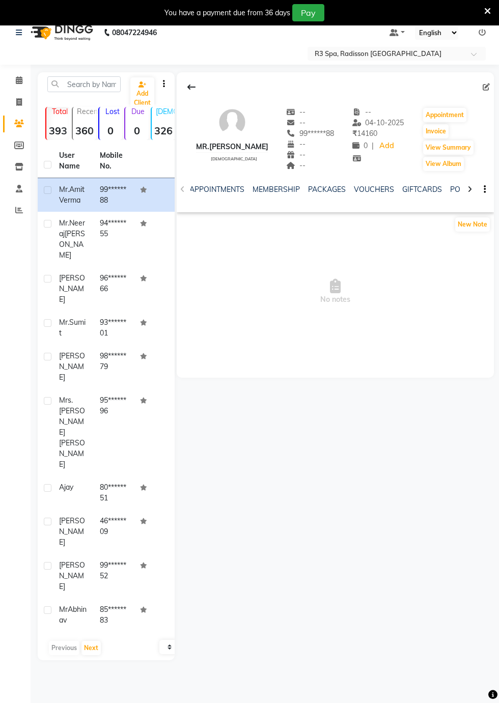
scroll to position [0, 287]
click at [418, 188] on link "FORMS" at bounding box center [429, 189] width 25 height 9
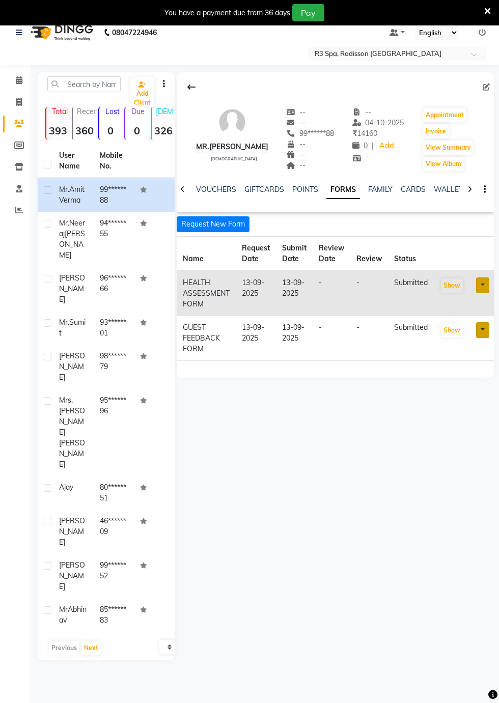
click at [218, 226] on button "Request New Form" at bounding box center [213, 224] width 73 height 16
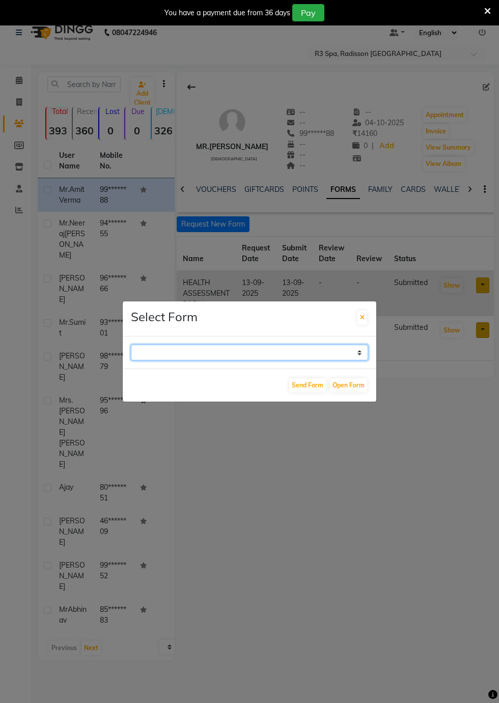
click at [351, 360] on select "GUEST FEEDBACK FORM HEALTH ASSESSMENT FORM" at bounding box center [249, 352] width 237 height 16
select select "204"
click at [131, 360] on select "GUEST FEEDBACK FORM HEALTH ASSESSMENT FORM" at bounding box center [249, 352] width 237 height 16
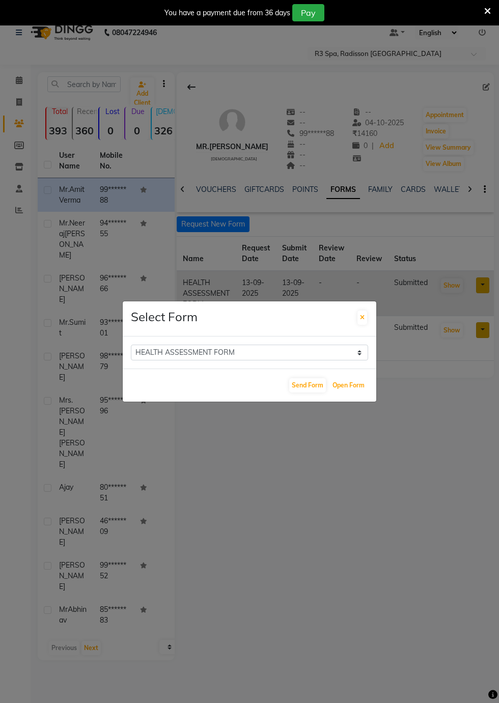
click at [345, 392] on button "Open Form" at bounding box center [348, 385] width 37 height 14
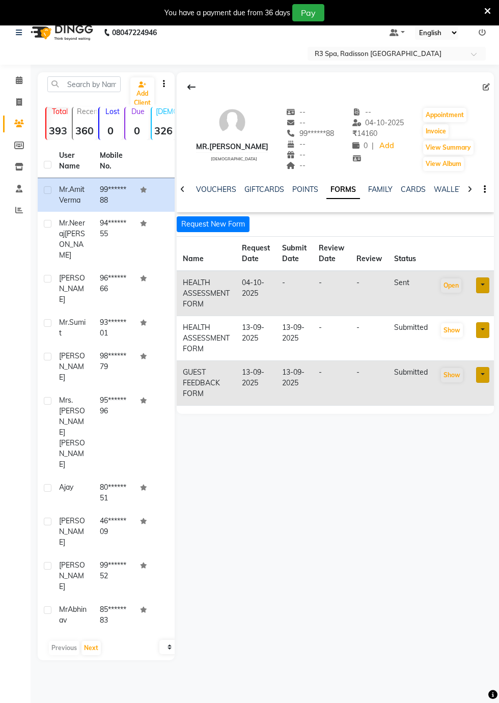
click at [215, 226] on button "Request New Form" at bounding box center [213, 224] width 73 height 16
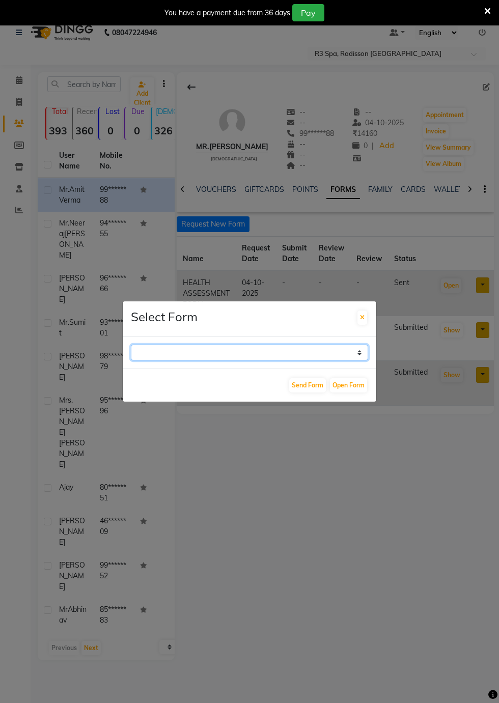
click at [357, 360] on select "GUEST FEEDBACK FORM HEALTH ASSESSMENT FORM" at bounding box center [249, 352] width 237 height 16
select select "204"
click at [131, 360] on select "GUEST FEEDBACK FORM HEALTH ASSESSMENT FORM" at bounding box center [249, 352] width 237 height 16
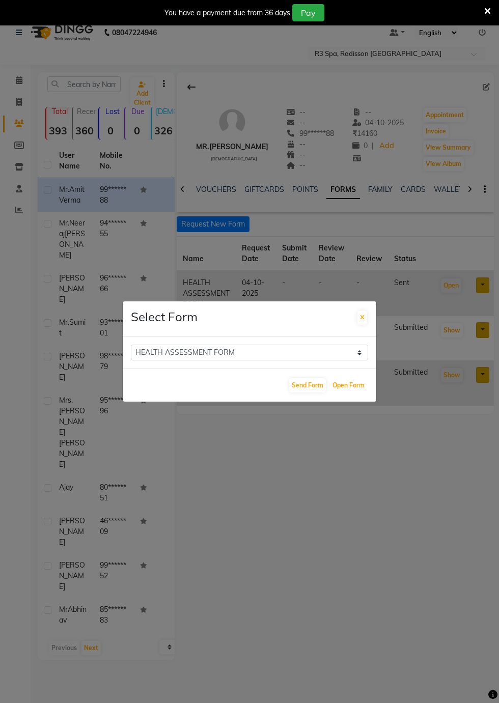
click at [343, 392] on button "Open Form" at bounding box center [348, 385] width 37 height 14
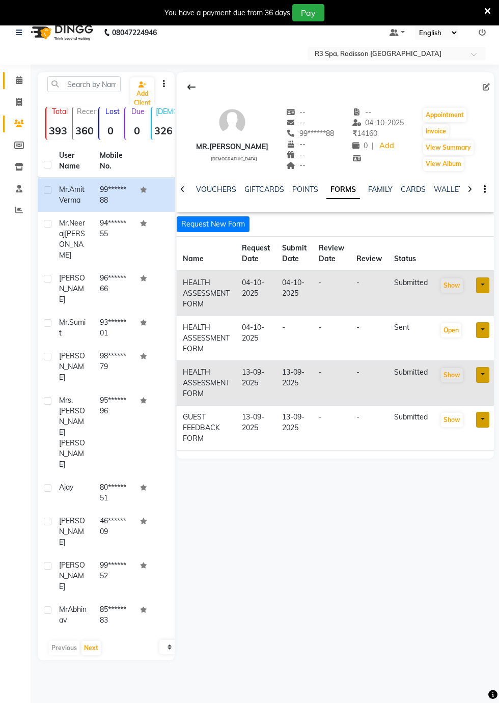
click at [27, 81] on span at bounding box center [19, 81] width 18 height 12
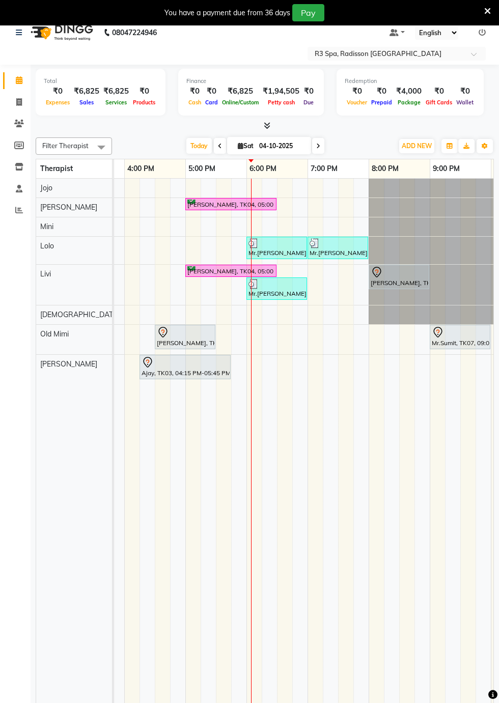
scroll to position [15, 0]
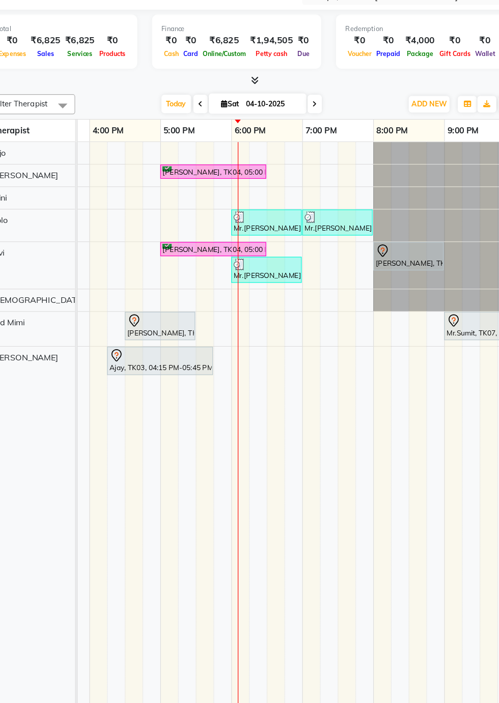
click at [161, 363] on div "Ajay, TK03, 04:15 PM-05:45 PM, R3 Fusion Therapy(Male)" at bounding box center [184, 362] width 89 height 21
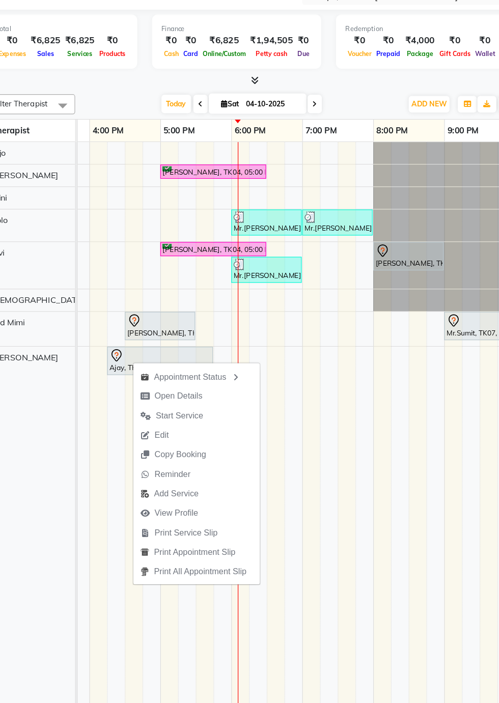
click at [215, 398] on span "Open Details" at bounding box center [195, 393] width 66 height 17
select select "7"
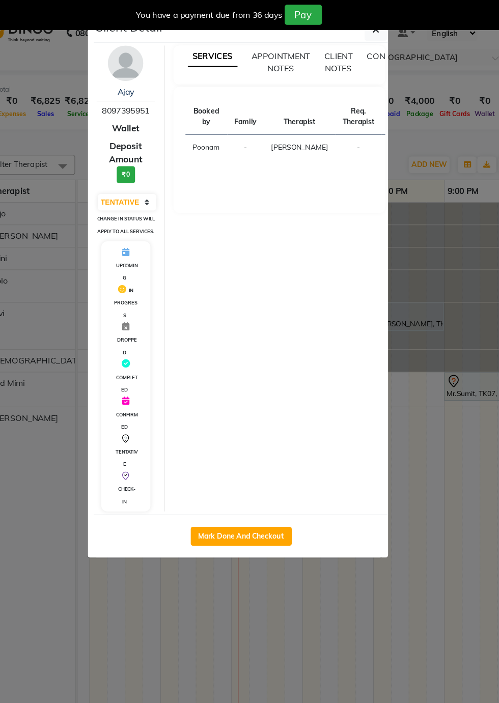
click at [270, 470] on button "Mark Done And Checkout" at bounding box center [254, 461] width 87 height 16
select select "service"
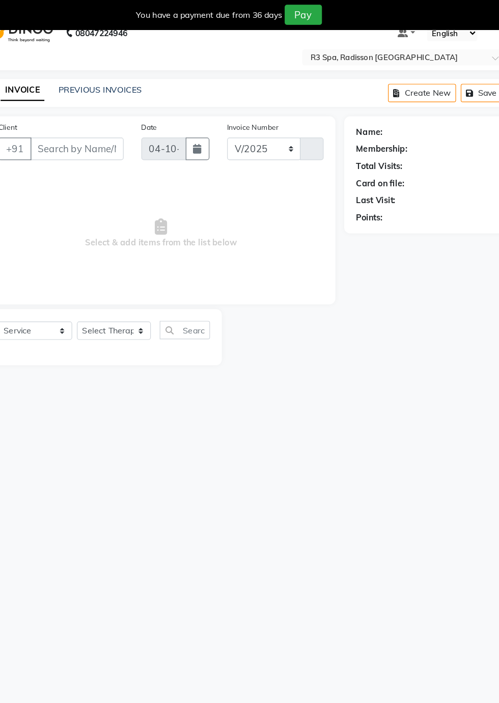
select select "8678"
type input "0547"
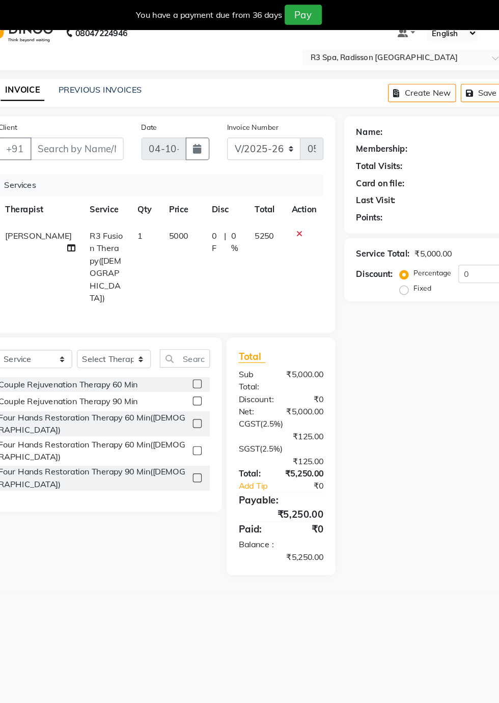
type input "80******51"
select select "92498"
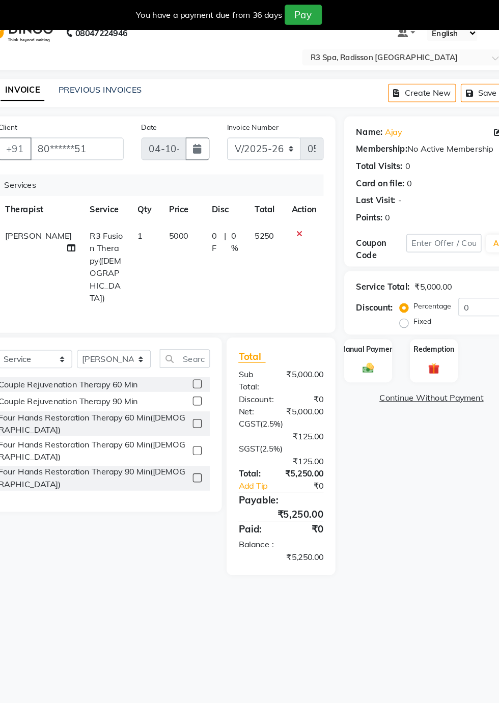
click at [371, 316] on img at bounding box center [364, 316] width 16 height 11
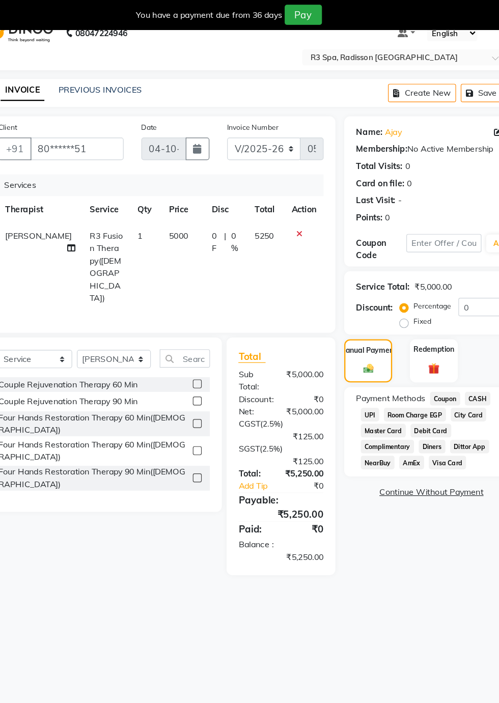
click at [407, 356] on span "Room Charge EGP" at bounding box center [404, 357] width 53 height 12
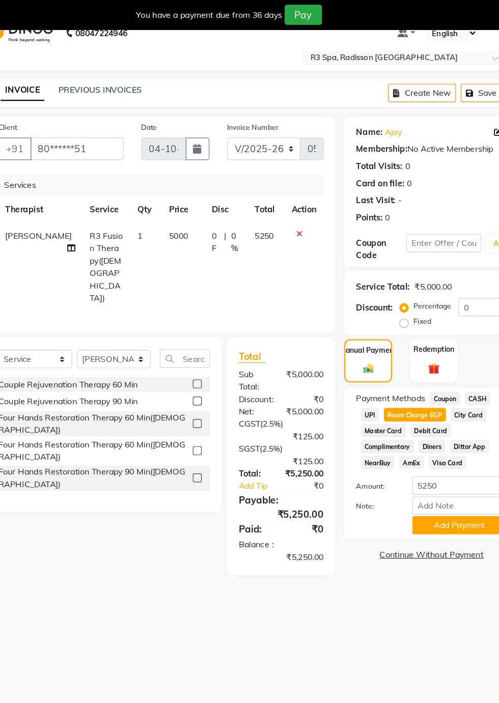
click at [444, 452] on button "Add Payment" at bounding box center [442, 452] width 81 height 16
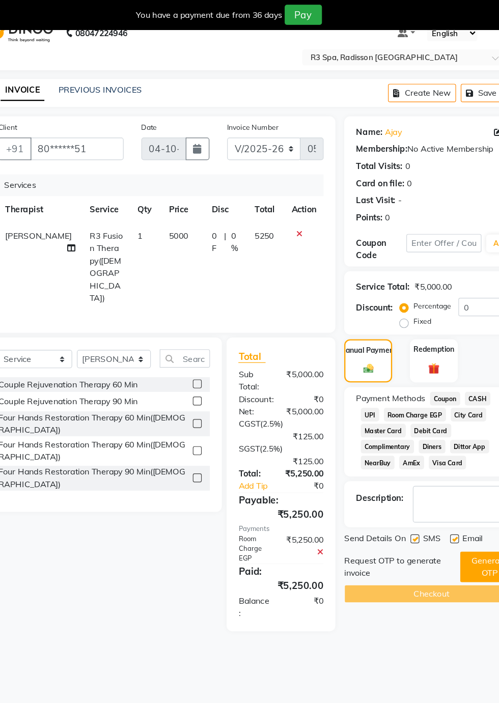
click at [466, 487] on button "Generate OTP" at bounding box center [468, 488] width 50 height 26
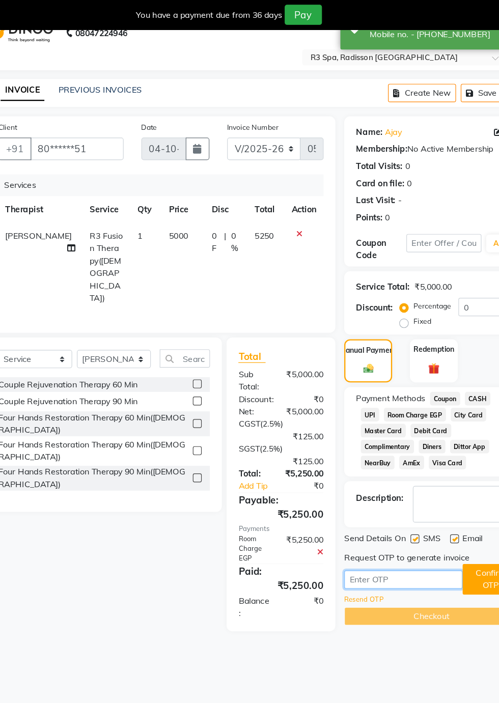
click at [366, 499] on input "text" at bounding box center [394, 499] width 102 height 16
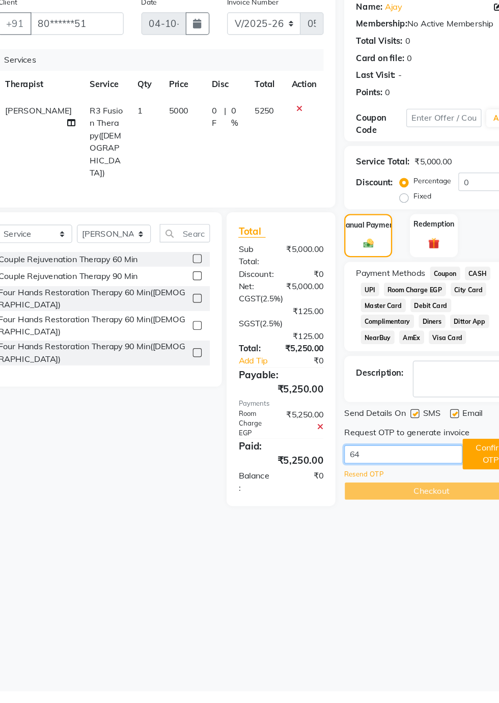
scroll to position [15, 0]
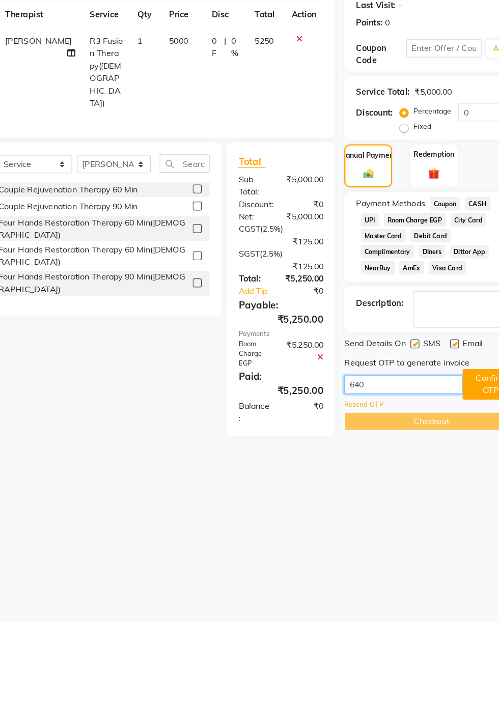
type input "6409"
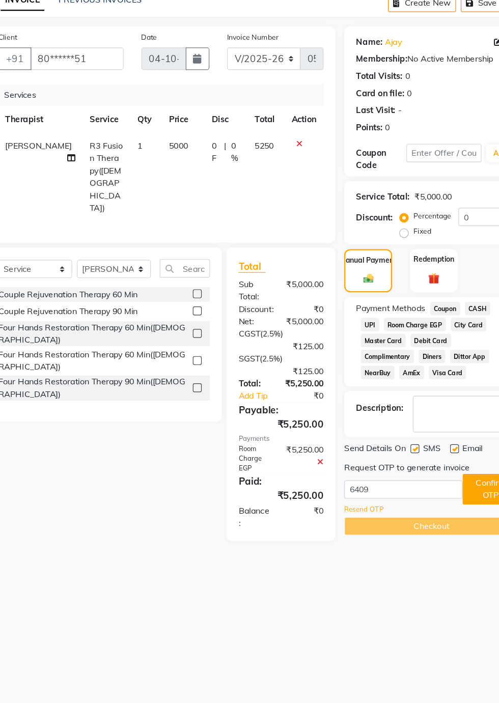
click at [451, 505] on button "Confirm OTP" at bounding box center [469, 498] width 48 height 26
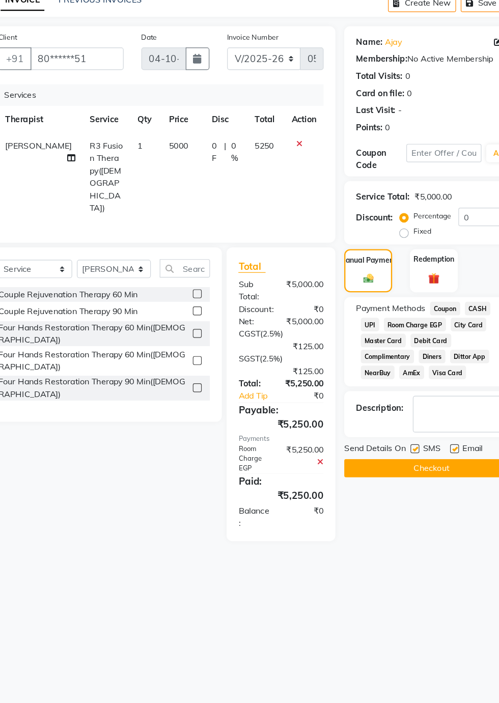
click at [427, 483] on button "Checkout" at bounding box center [418, 480] width 150 height 16
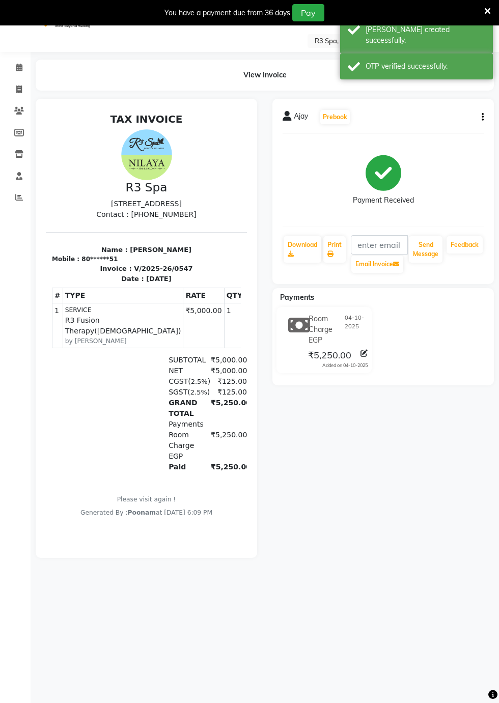
scroll to position [24, 0]
click at [18, 66] on icon at bounding box center [19, 67] width 7 height 8
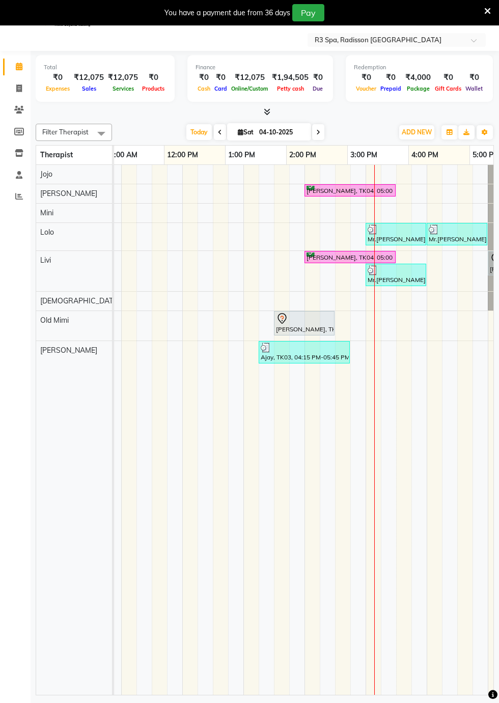
scroll to position [0, 420]
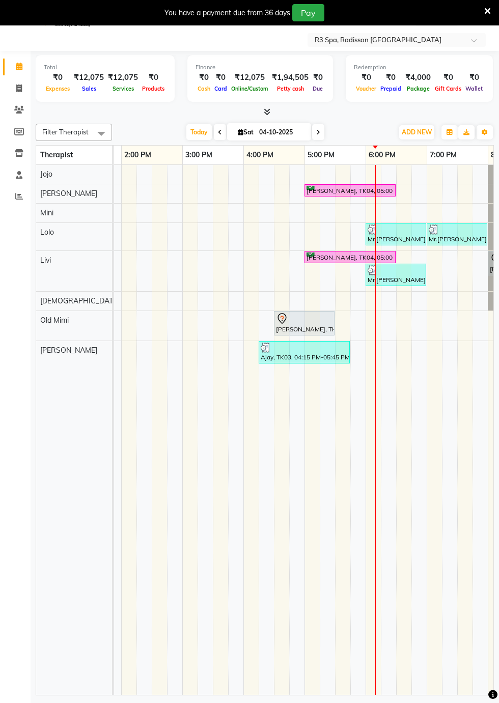
click at [302, 325] on div "Mr.Ishu, TK05, 04:30 PM-05:30 PM, Deep Tissue Repair Therapy 60 Min(Male)" at bounding box center [304, 322] width 59 height 21
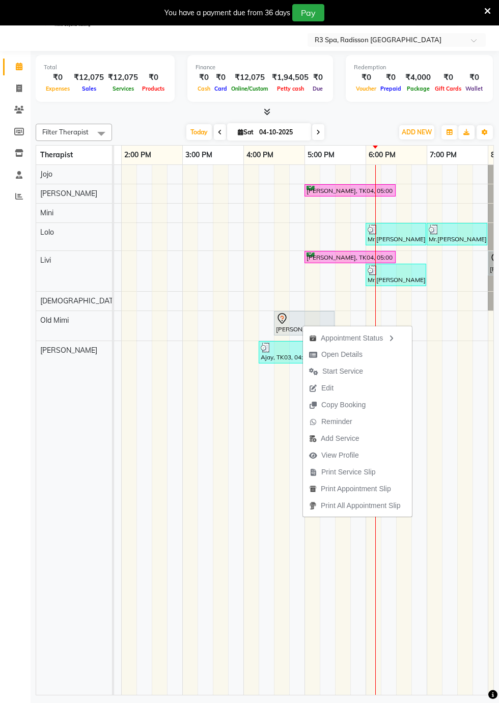
click at [357, 363] on span "Start Service" at bounding box center [336, 371] width 66 height 17
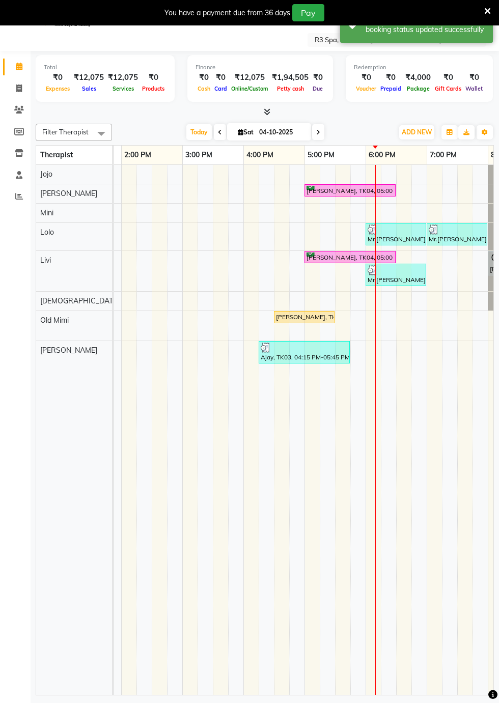
click at [300, 316] on div "Mr.Ishu, TK05, 04:30 PM-05:30 PM, Deep Tissue Repair Therapy 60 Min(Male)" at bounding box center [304, 316] width 59 height 9
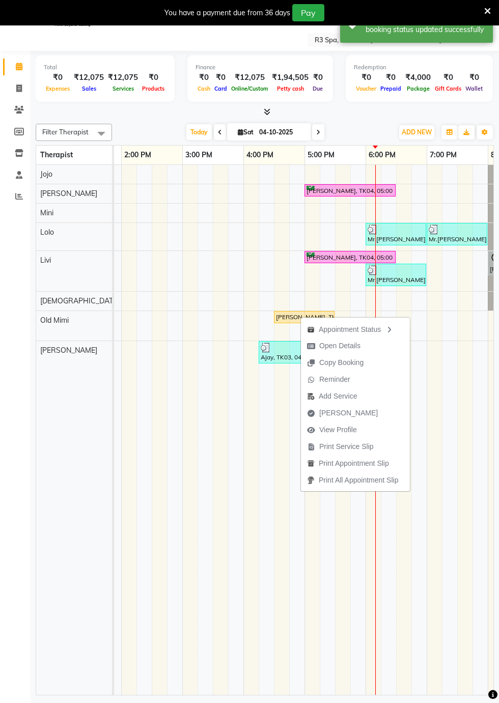
click at [353, 347] on span "Open Details" at bounding box center [339, 345] width 41 height 11
select select "1"
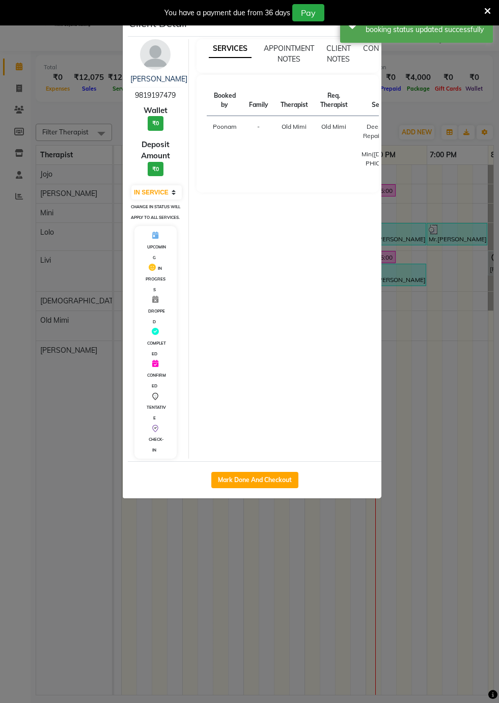
click at [277, 488] on button "Mark Done And Checkout" at bounding box center [254, 480] width 87 height 16
select select "service"
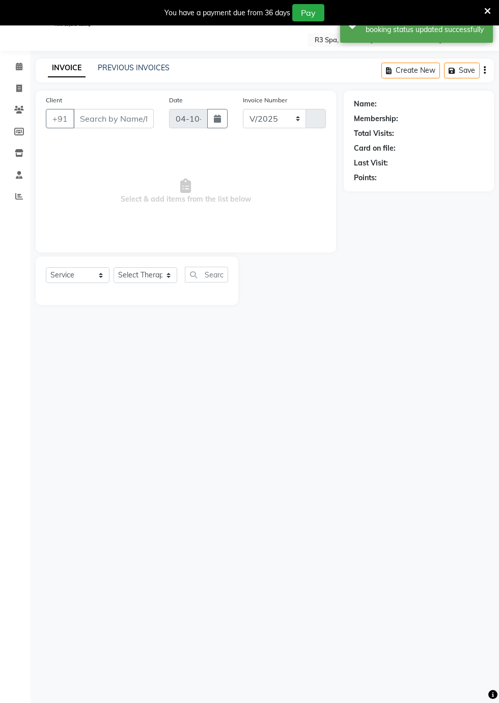
select select "8678"
type input "0548"
type input "98******79"
select select "90041"
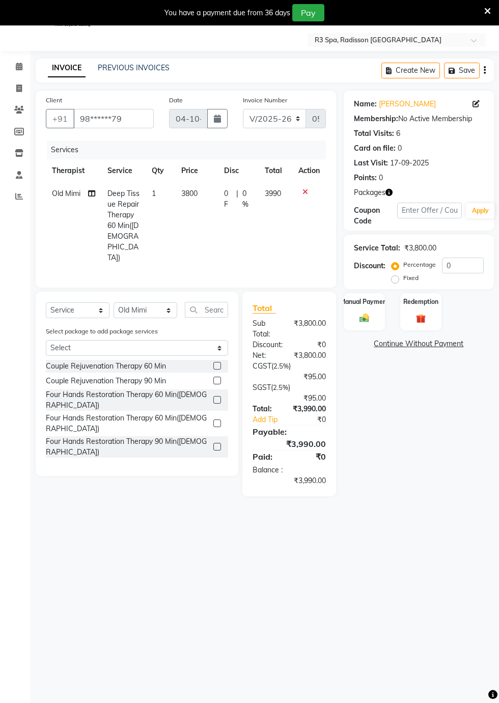
click at [430, 318] on div "Redemption" at bounding box center [420, 312] width 41 height 38
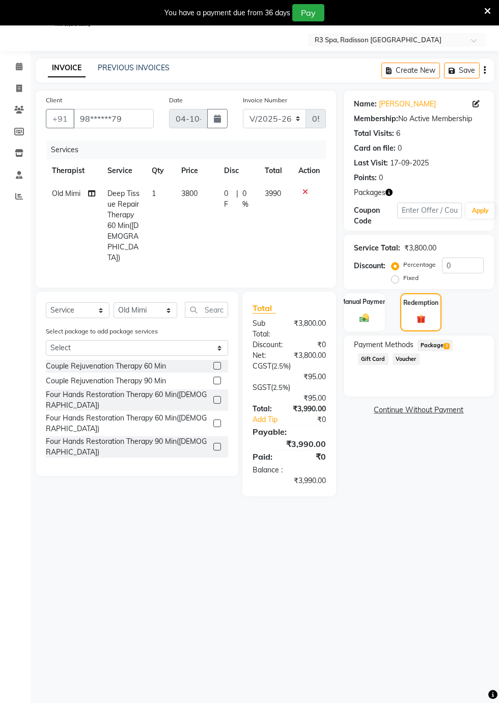
click at [436, 348] on span "Package 3" at bounding box center [434, 345] width 35 height 12
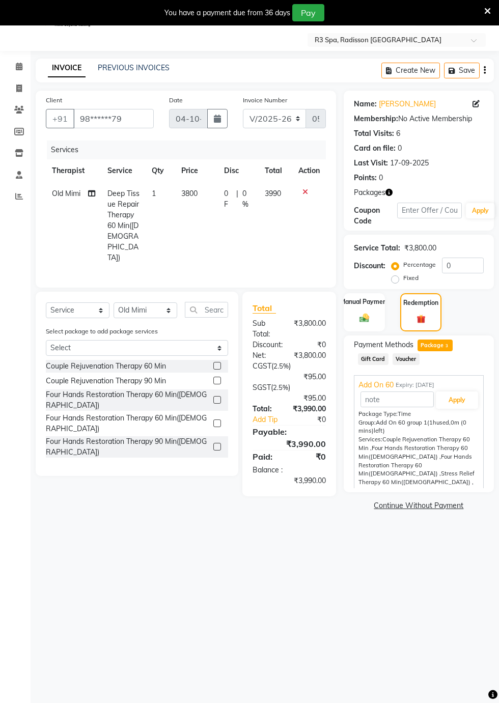
scroll to position [23, 0]
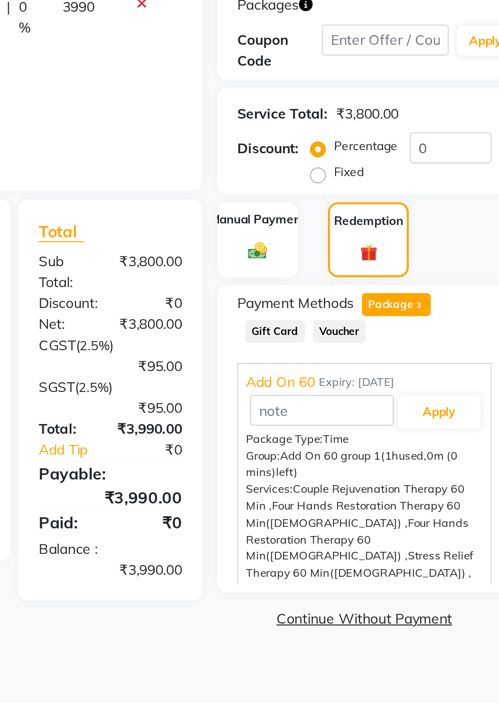
click at [384, 384] on span "Add On 60" at bounding box center [375, 386] width 35 height 11
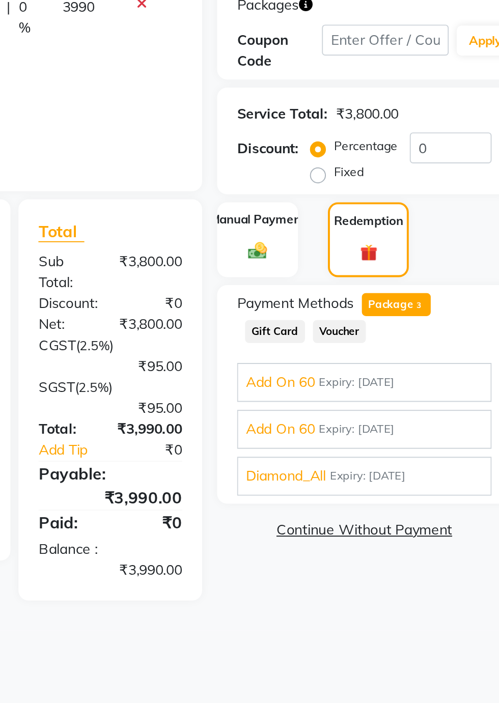
click at [384, 437] on span "Diamond_All" at bounding box center [378, 433] width 41 height 11
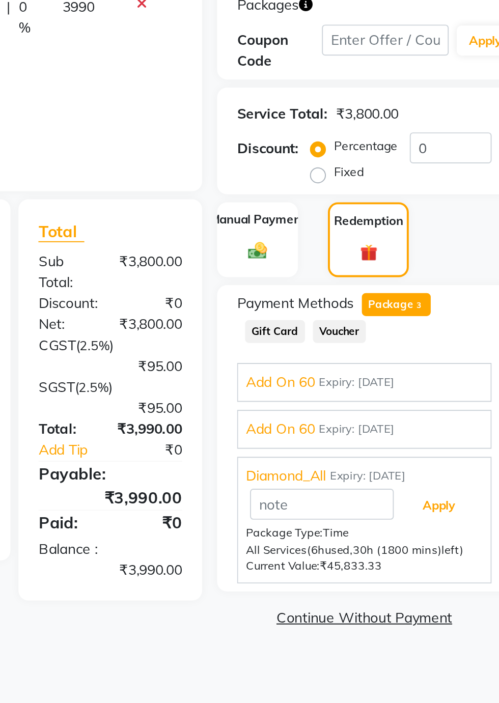
click at [462, 452] on button "Apply" at bounding box center [457, 448] width 42 height 17
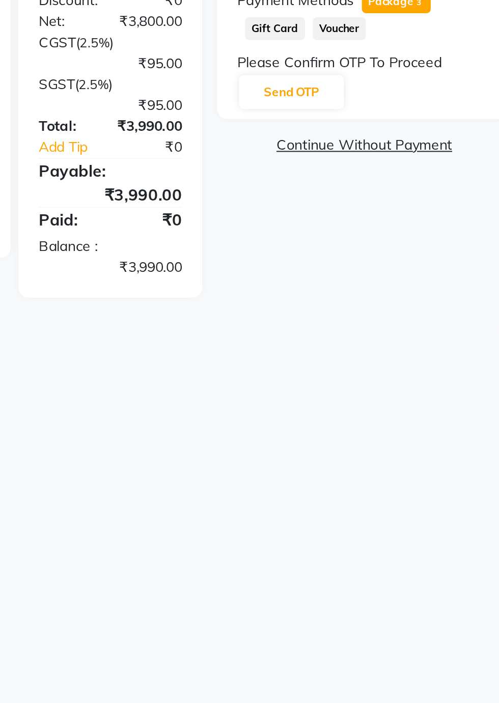
scroll to position [24, 0]
click at [393, 392] on button "Send OTP" at bounding box center [381, 391] width 53 height 17
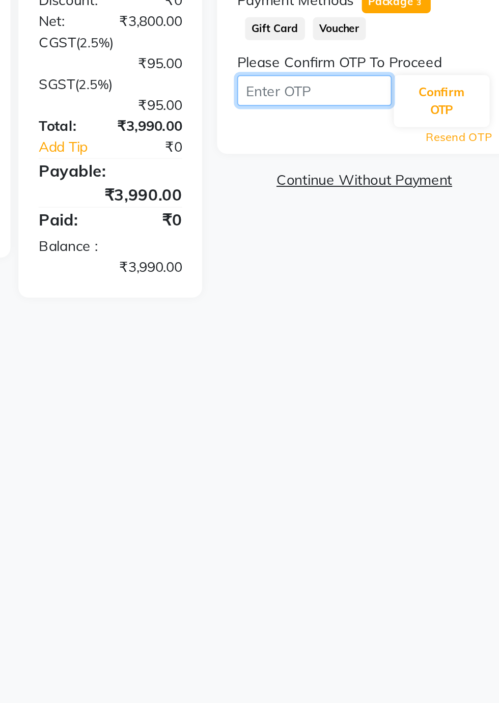
click at [377, 388] on input "text" at bounding box center [393, 391] width 79 height 16
type input "5698"
click at [462, 398] on button "Confirm OTP" at bounding box center [457, 396] width 49 height 26
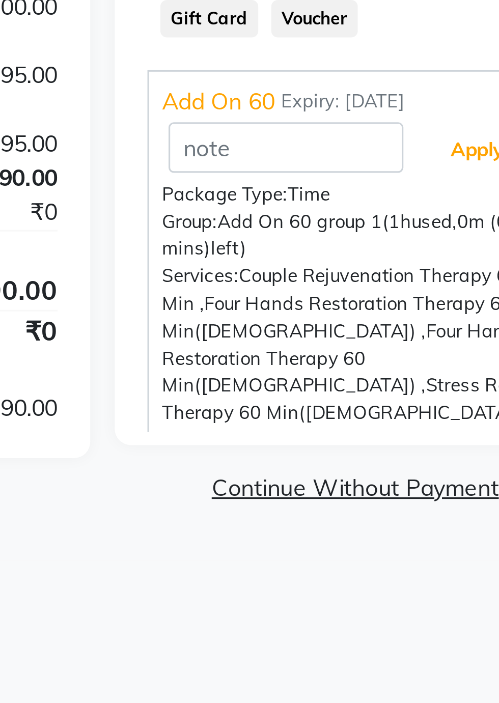
click at [457, 403] on button "Apply" at bounding box center [457, 399] width 42 height 17
type input "Add On 60"
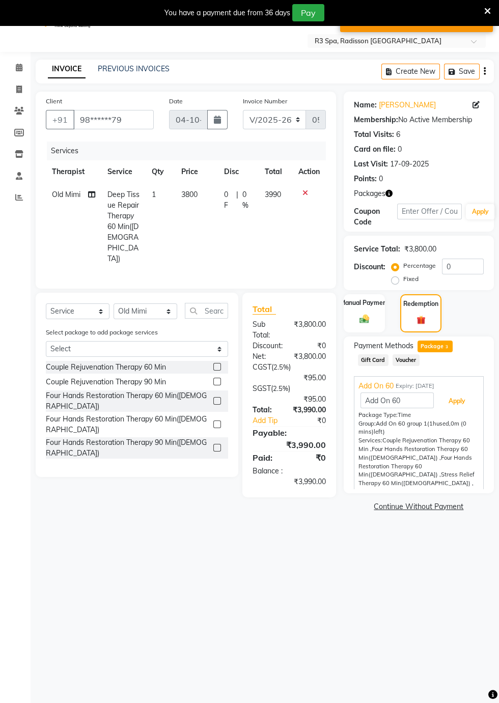
click at [460, 401] on button "Apply" at bounding box center [457, 400] width 42 height 17
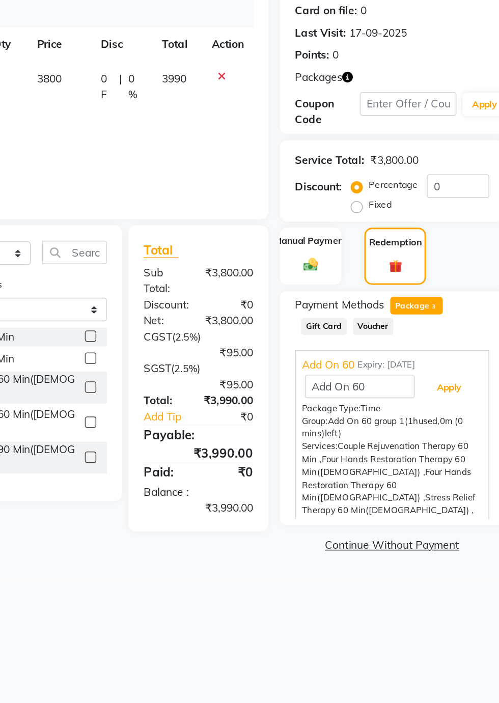
scroll to position [2, 0]
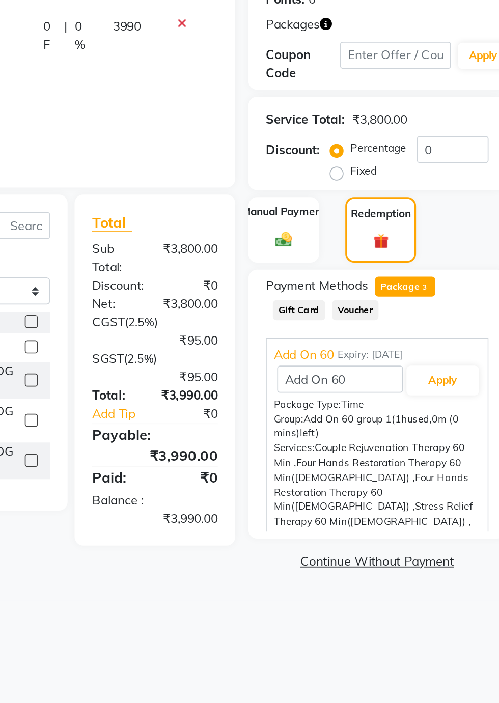
click at [382, 402] on span "Add On 60" at bounding box center [375, 407] width 35 height 11
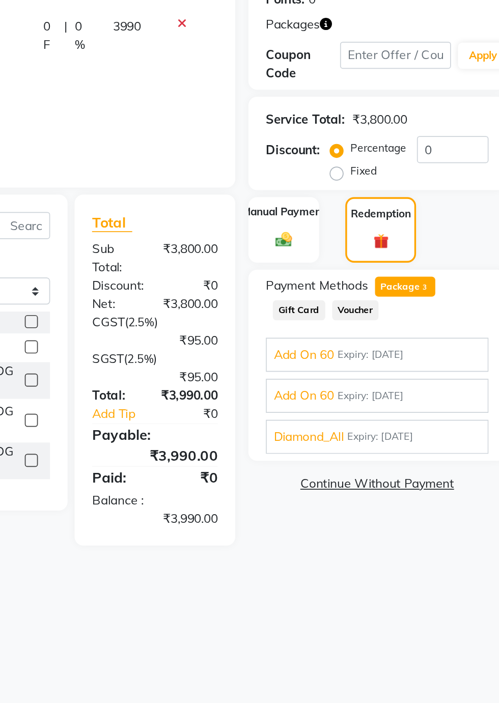
click at [373, 402] on span "Add On 60" at bounding box center [375, 407] width 35 height 11
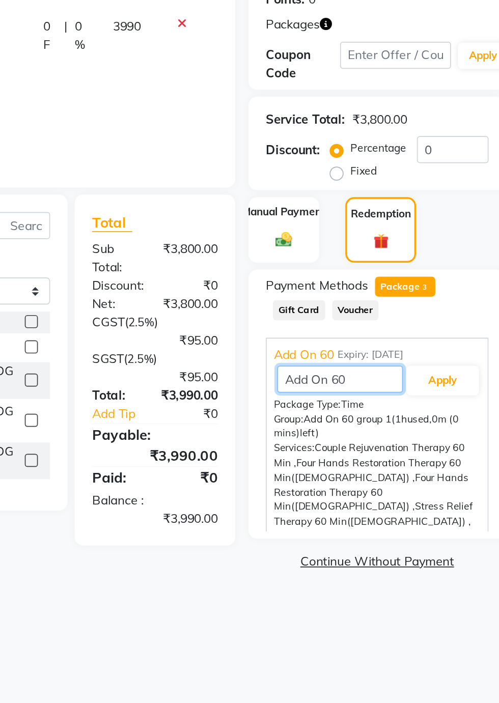
click at [377, 414] on input "Add On 60" at bounding box center [396, 422] width 73 height 16
click at [369, 404] on span "Add On 60" at bounding box center [375, 407] width 35 height 11
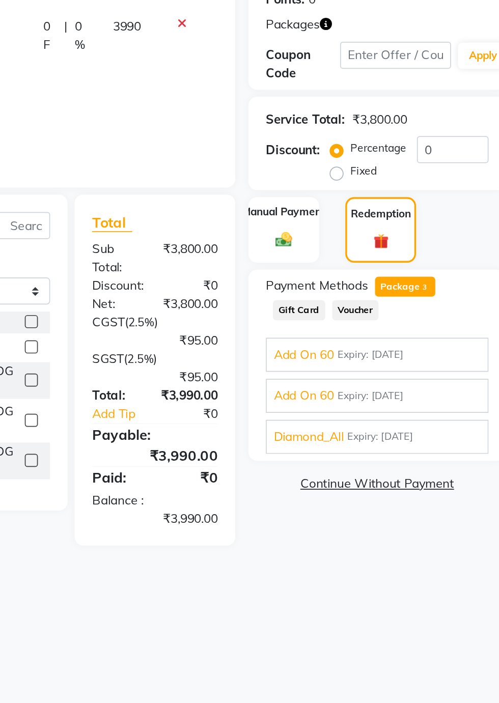
click at [377, 457] on span "Diamond_All" at bounding box center [378, 455] width 41 height 11
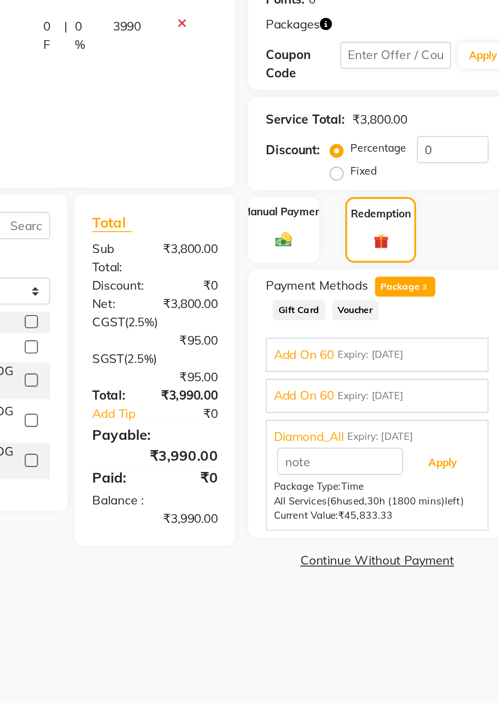
click at [453, 471] on button "Apply" at bounding box center [457, 469] width 42 height 17
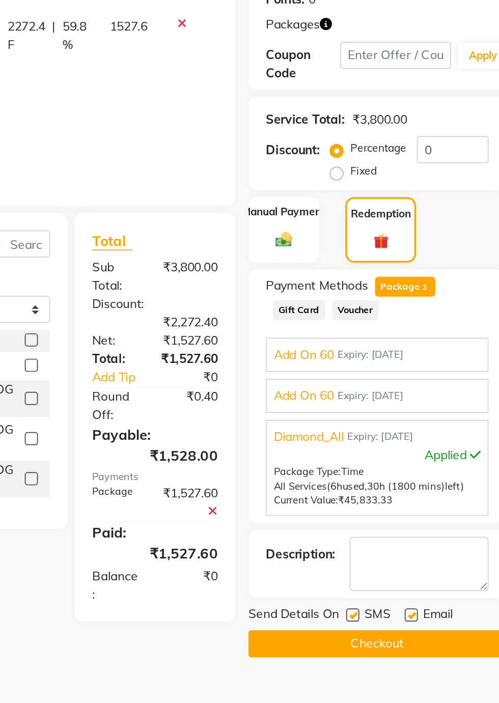
click at [440, 580] on button "Checkout" at bounding box center [418, 576] width 150 height 16
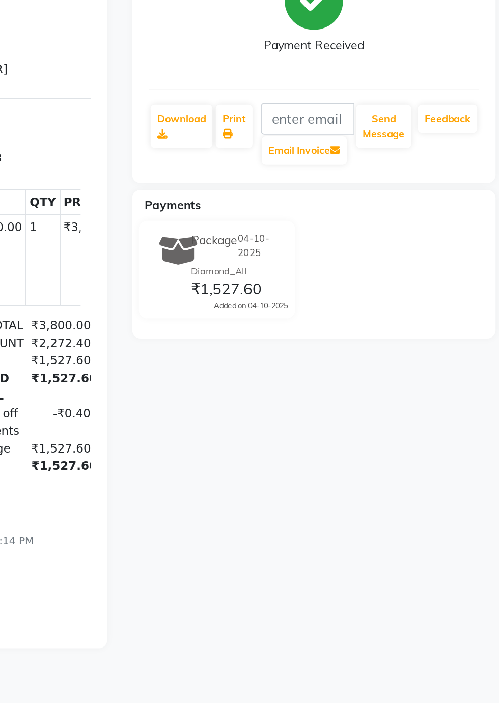
scroll to position [24, 0]
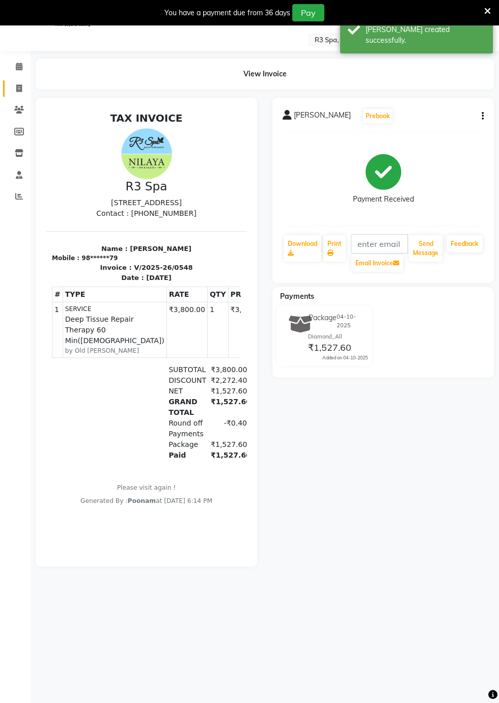
click at [19, 88] on icon at bounding box center [19, 88] width 6 height 8
select select "service"
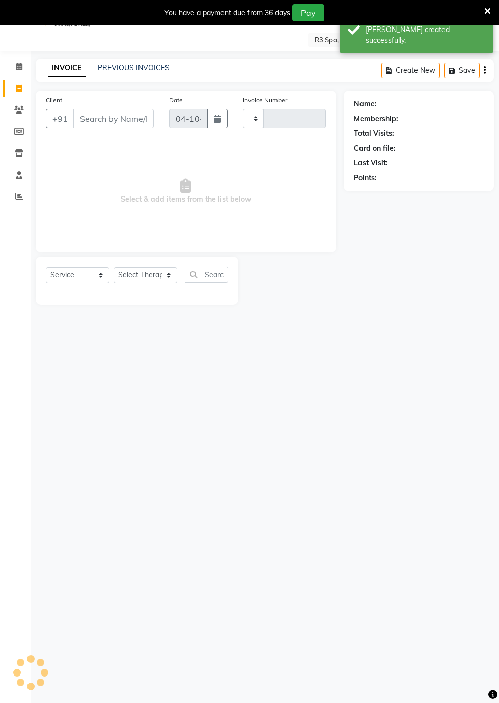
type input "0549"
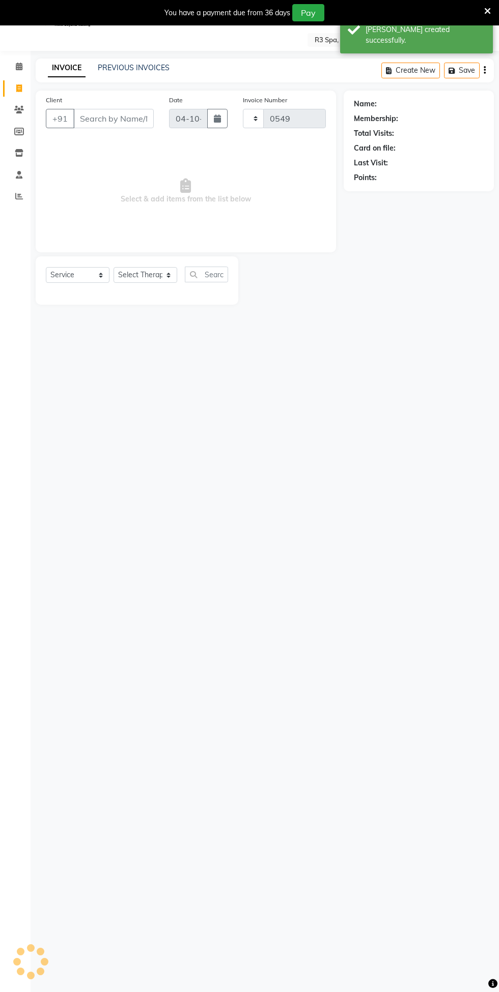
select select "8678"
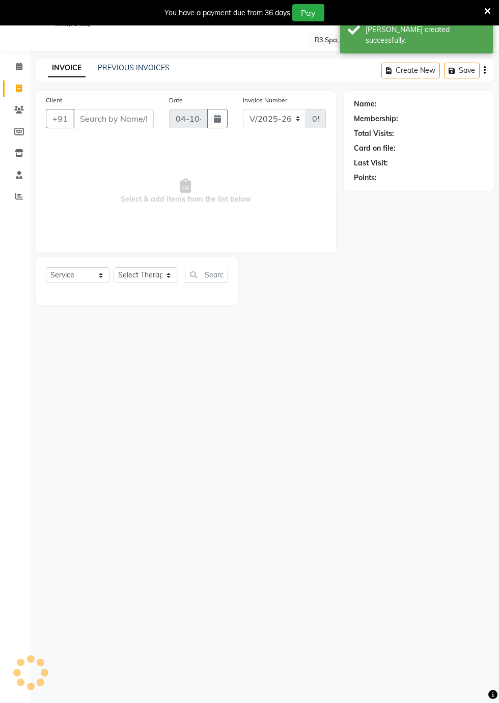
click at [19, 88] on icon at bounding box center [19, 88] width 6 height 8
click at [18, 66] on icon at bounding box center [19, 67] width 7 height 8
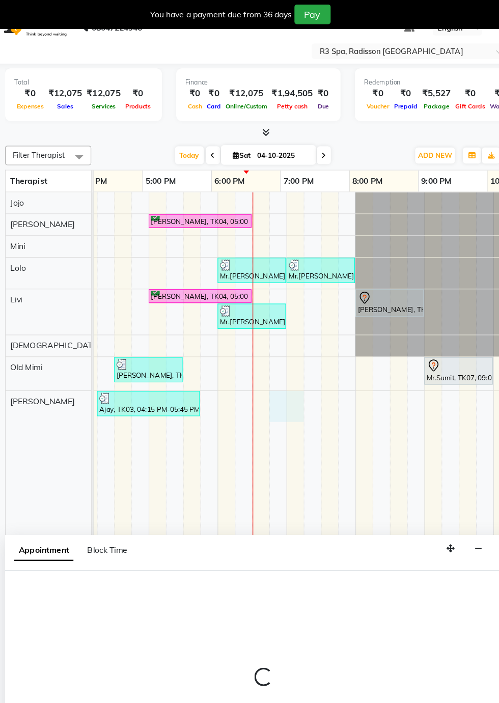
scroll to position [0, 562]
select select "92498"
select select "tentative"
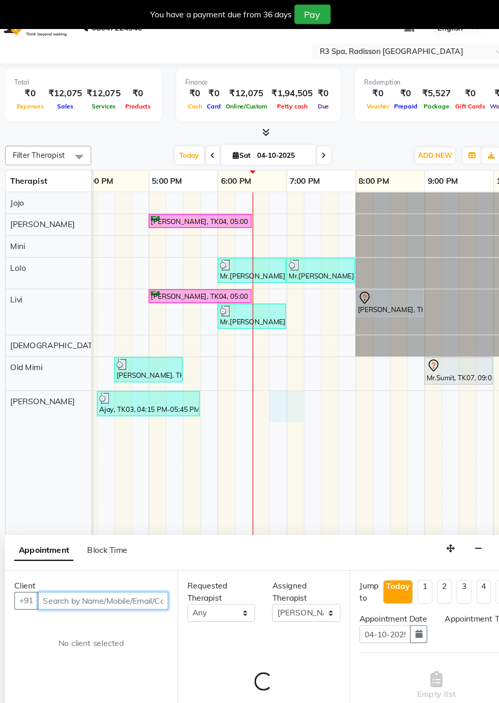
select select "1125"
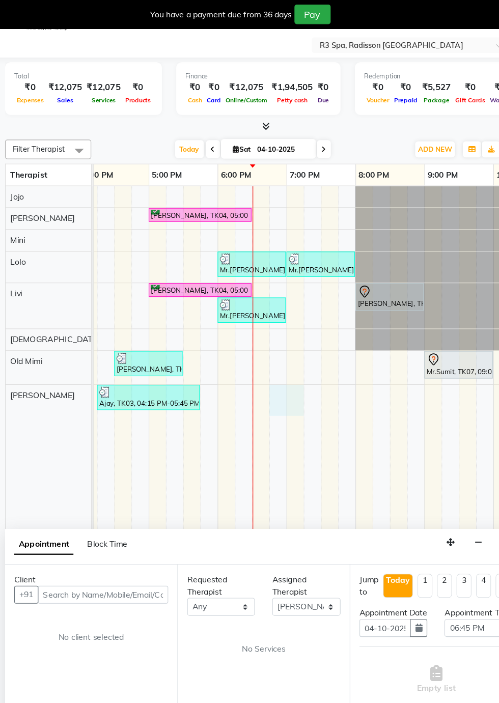
scroll to position [0, 0]
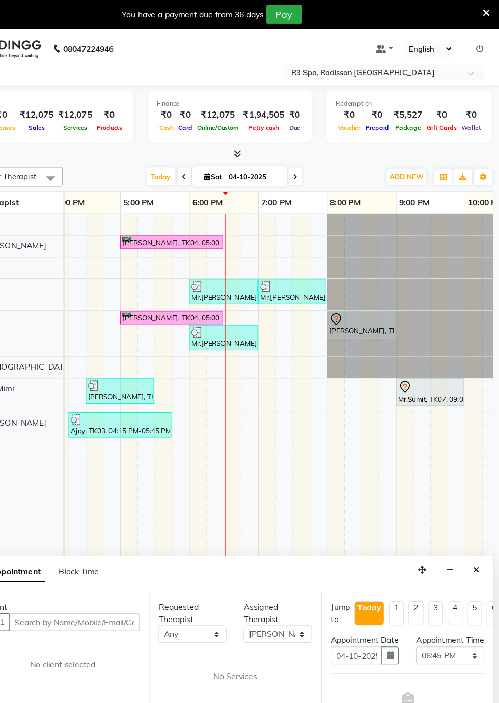
click at [487, 494] on div "Appointment Block Time" at bounding box center [265, 509] width 458 height 32
click at [488, 498] on div "Appointment Block Time" at bounding box center [265, 509] width 458 height 32
click at [478, 503] on icon "Close" at bounding box center [478, 504] width 6 height 7
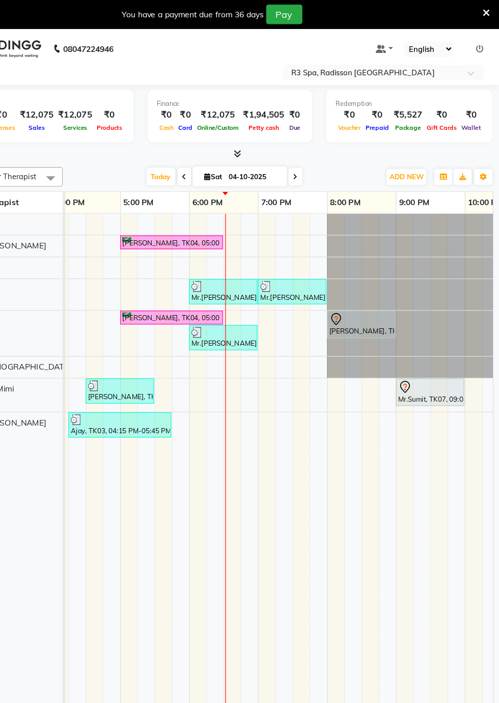
scroll to position [24, 0]
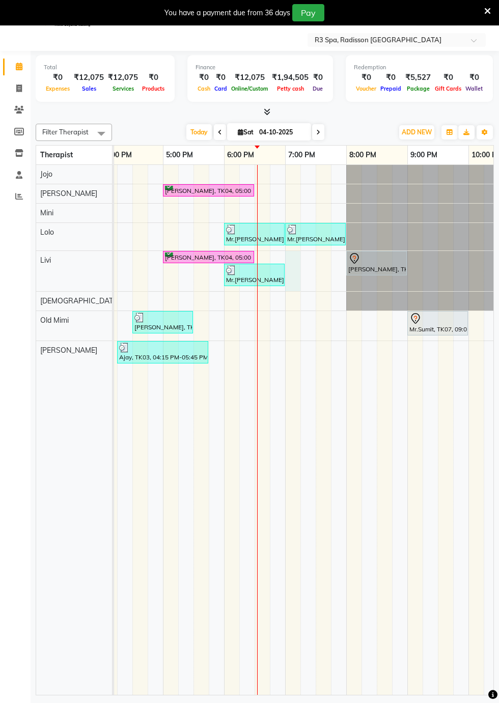
click at [294, 273] on div at bounding box center [292, 271] width 15 height 40
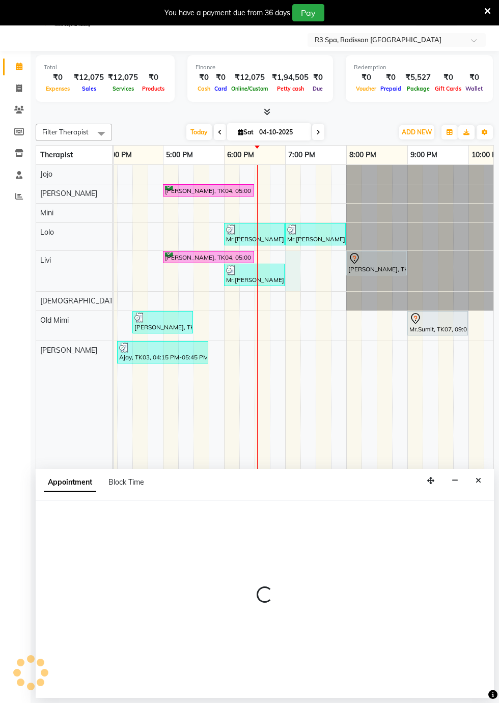
select select "87567"
select select "tentative"
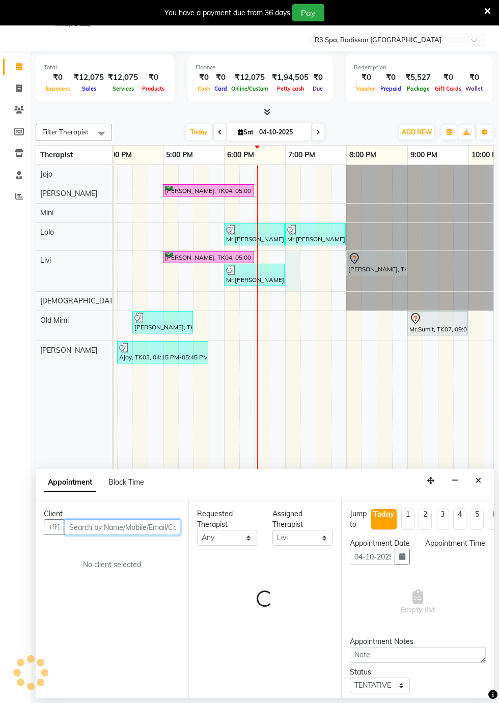
select select "1140"
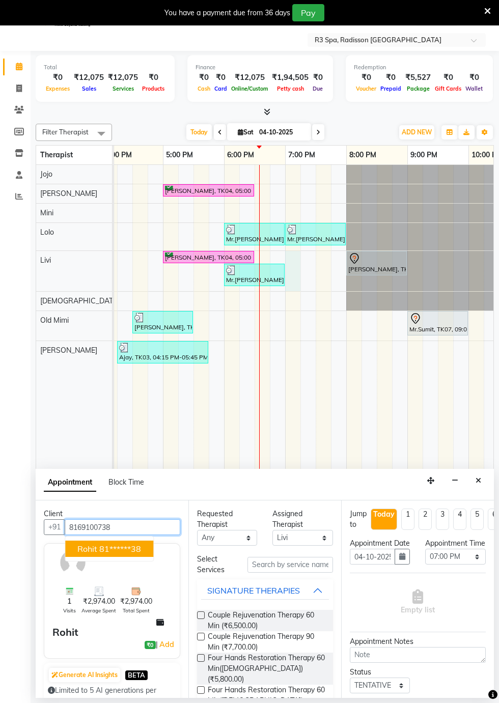
click at [117, 544] on ngb-highlight "81******38" at bounding box center [120, 548] width 42 height 10
type input "81******38"
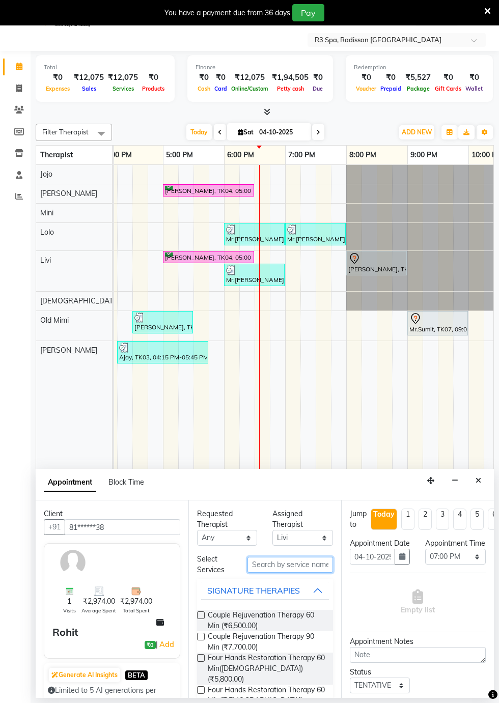
click at [267, 565] on input "text" at bounding box center [289, 565] width 85 height 16
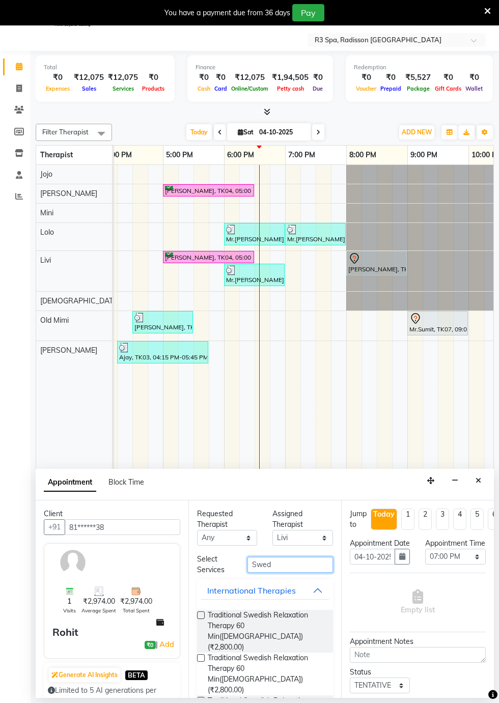
type input "Swed"
click at [255, 615] on span "Traditional Swedish Relaxation Therapy 60 Min(Male) (₹2,800.00)" at bounding box center [266, 631] width 117 height 43
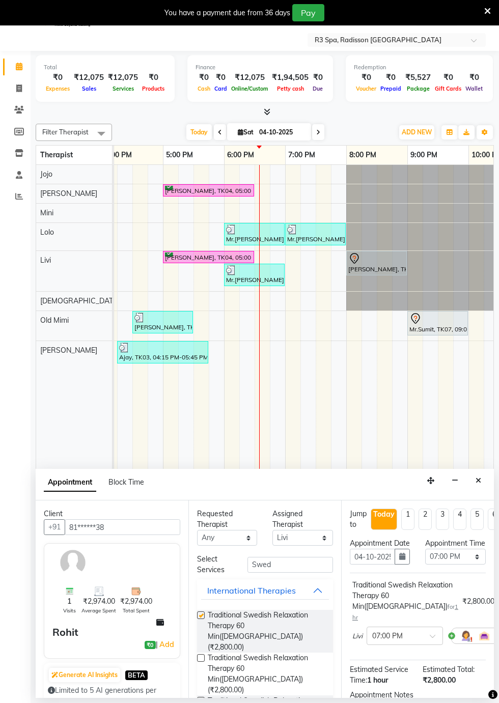
checkbox input "false"
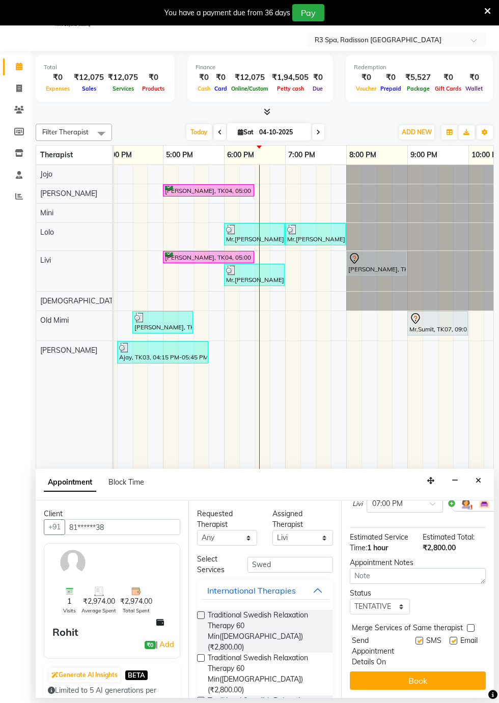
click at [424, 689] on div "Jump to Today 1 2 3 4 5 6 7 8 Weeks Appointment Date 04-10-2025 Appointment Tim…" at bounding box center [417, 598] width 153 height 197
click at [447, 681] on button "Book" at bounding box center [418, 680] width 136 height 18
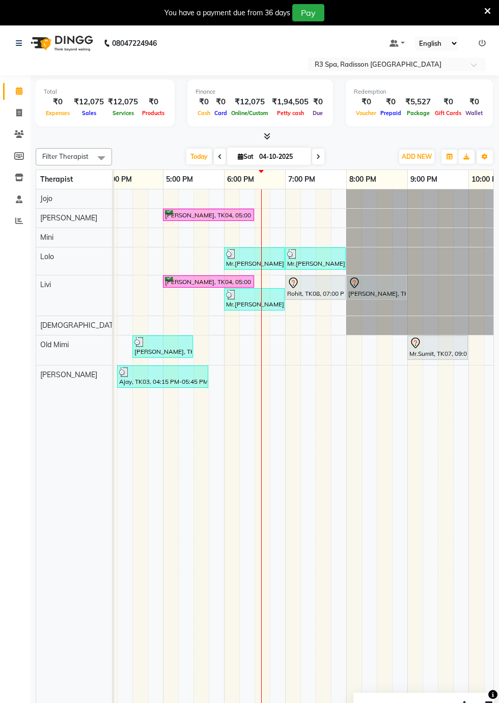
scroll to position [24, 0]
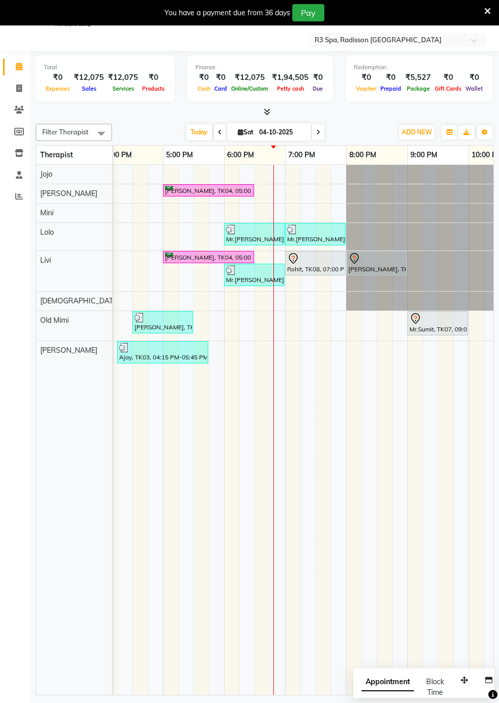
click at [309, 263] on div "Rohit, TK08, 07:00 PM-08:00 PM, Traditional Swedish Relaxation Therapy 60 Min(M…" at bounding box center [315, 262] width 59 height 21
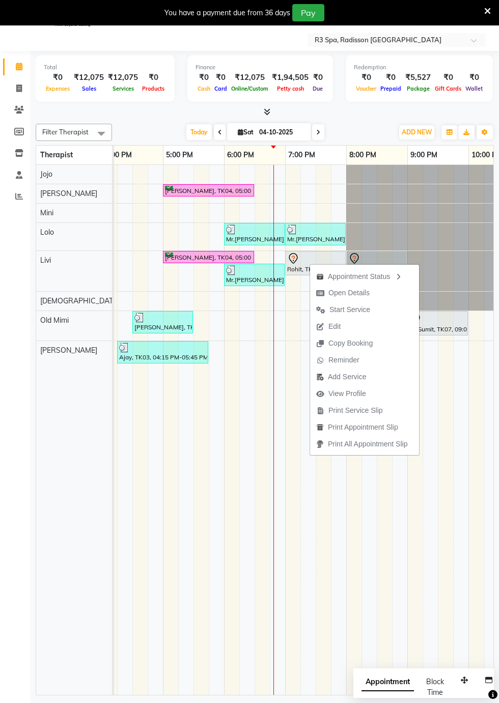
click at [454, 542] on td at bounding box center [460, 430] width 15 height 530
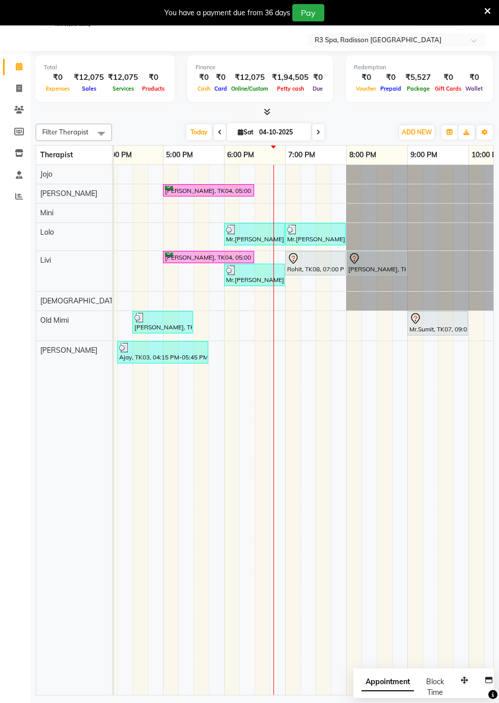
click at [188, 186] on div "Mrs.Indrani Bhattacharya, TK04, 05:00 PM-06:30 PM, Couple Rejuvenation Therapy …" at bounding box center [208, 191] width 89 height 10
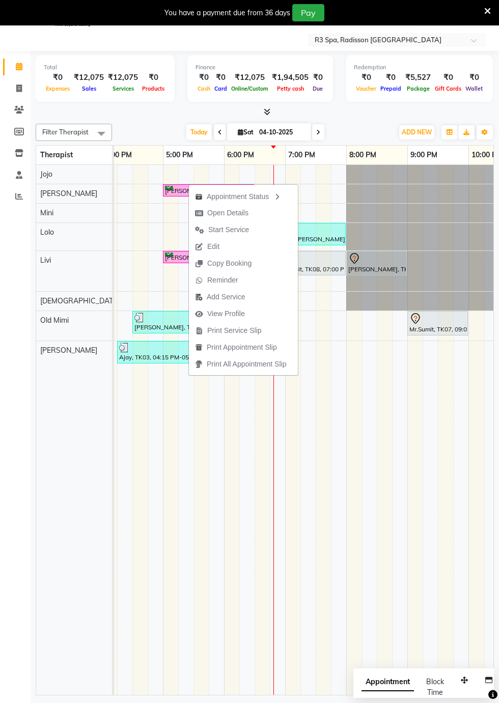
click at [236, 212] on span "Open Details" at bounding box center [227, 213] width 41 height 11
select select "6"
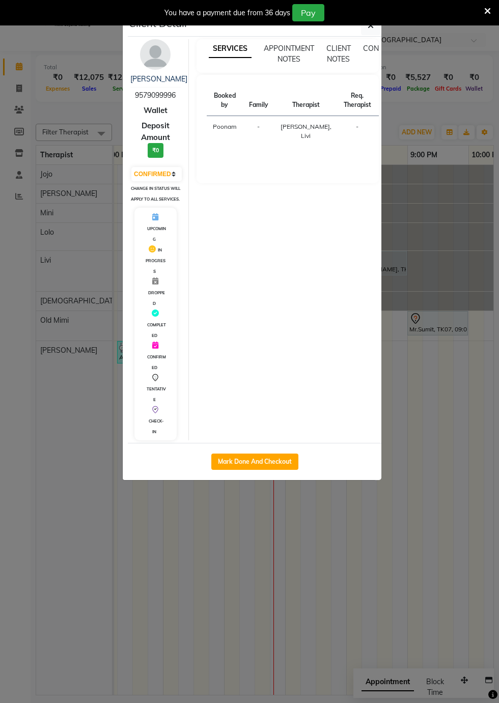
click at [270, 470] on button "Mark Done And Checkout" at bounding box center [254, 461] width 87 height 16
select select "8678"
select select "service"
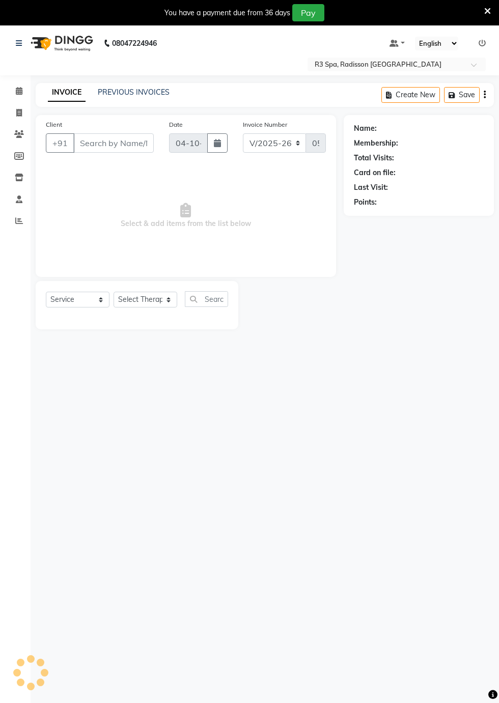
type input "95******96"
select select "87563"
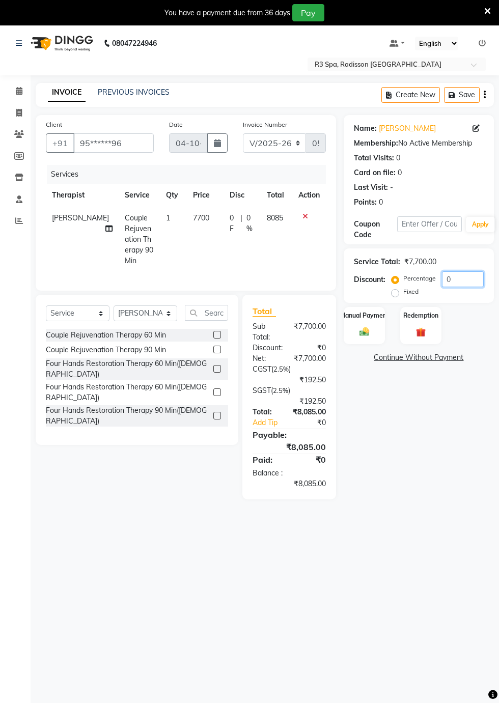
click at [461, 279] on input "0" at bounding box center [463, 279] width 42 height 16
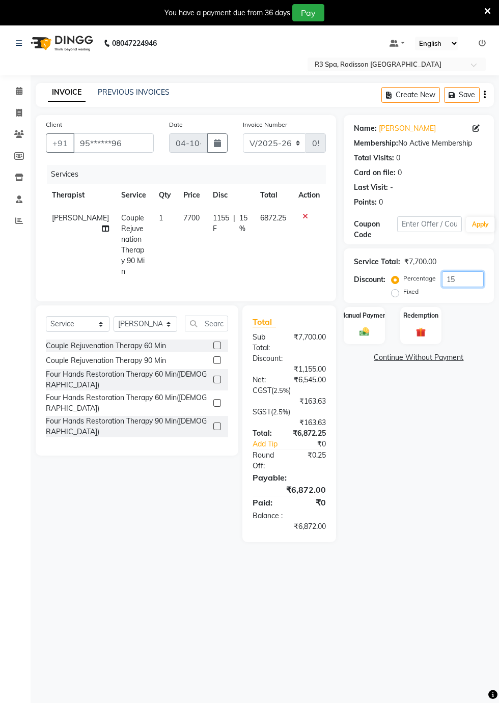
type input "15"
click at [369, 329] on img at bounding box center [364, 331] width 16 height 11
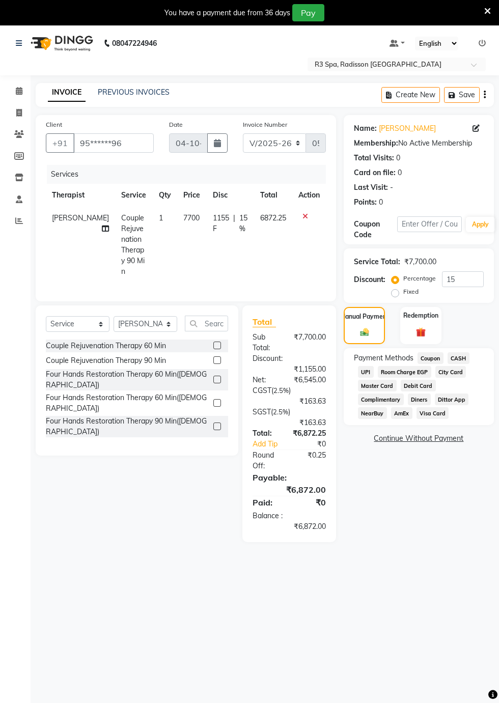
click at [416, 415] on span "Visa Card" at bounding box center [432, 413] width 33 height 12
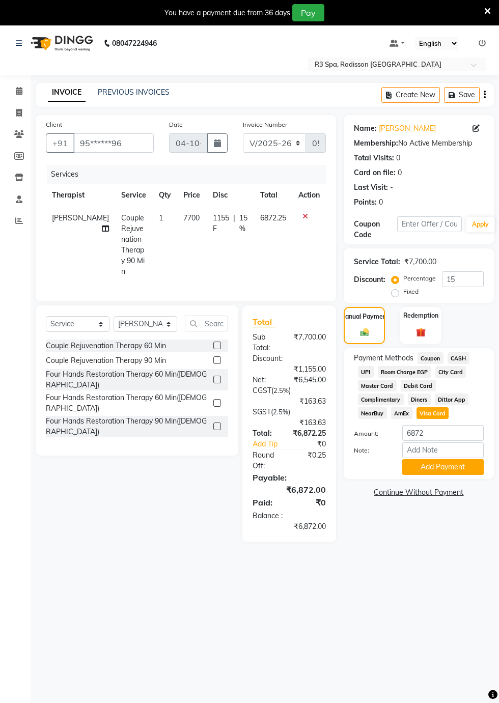
click at [463, 462] on button "Add Payment" at bounding box center [442, 467] width 81 height 16
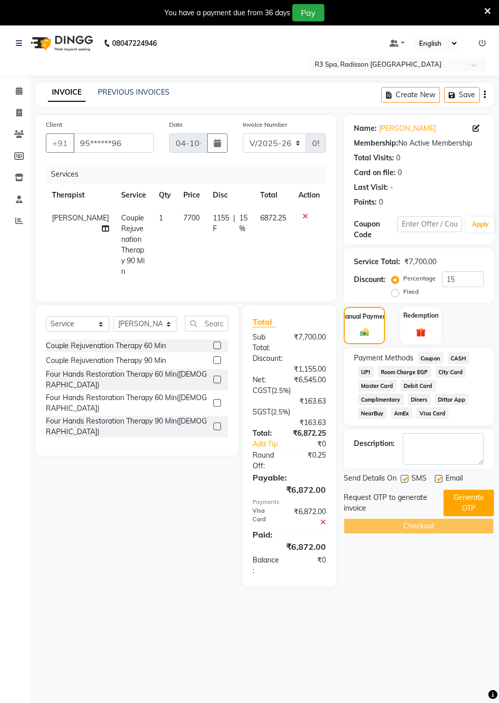
click at [472, 505] on button "Generate OTP" at bounding box center [468, 502] width 50 height 26
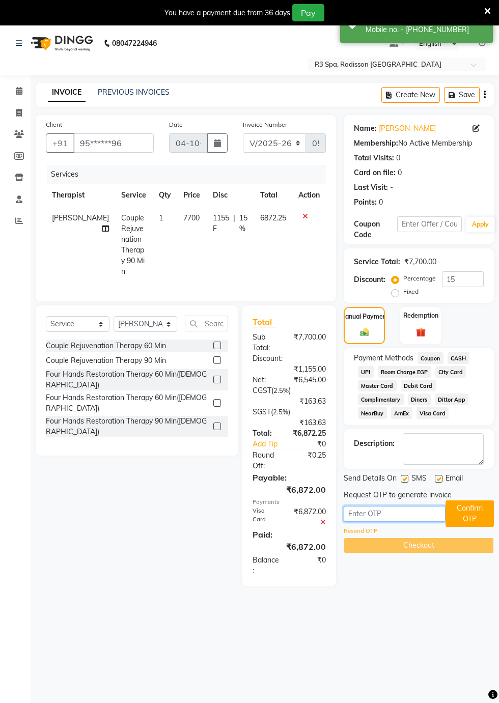
click at [361, 516] on input "text" at bounding box center [394, 514] width 102 height 16
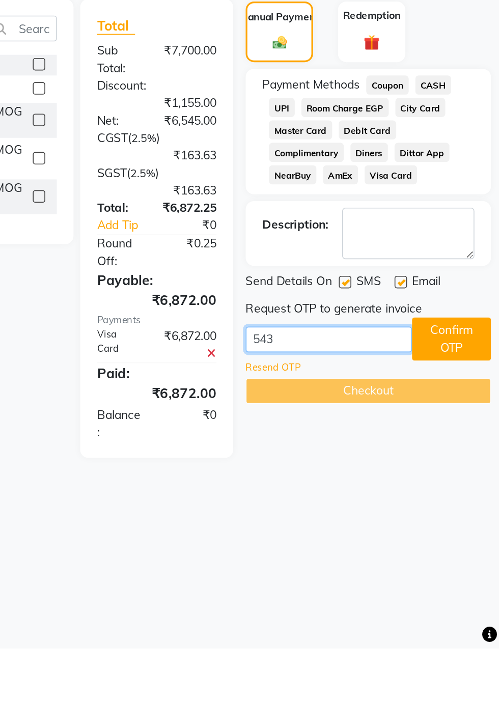
type input "5435"
click at [465, 513] on button "Confirm OTP" at bounding box center [469, 513] width 48 height 26
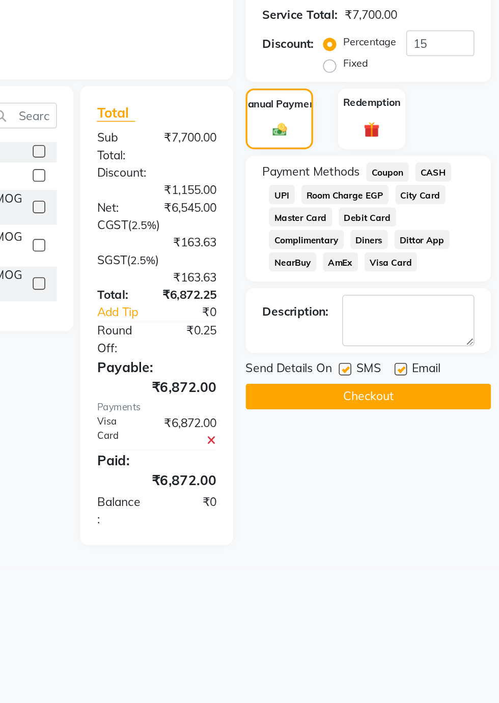
click at [456, 502] on button "Checkout" at bounding box center [418, 495] width 150 height 16
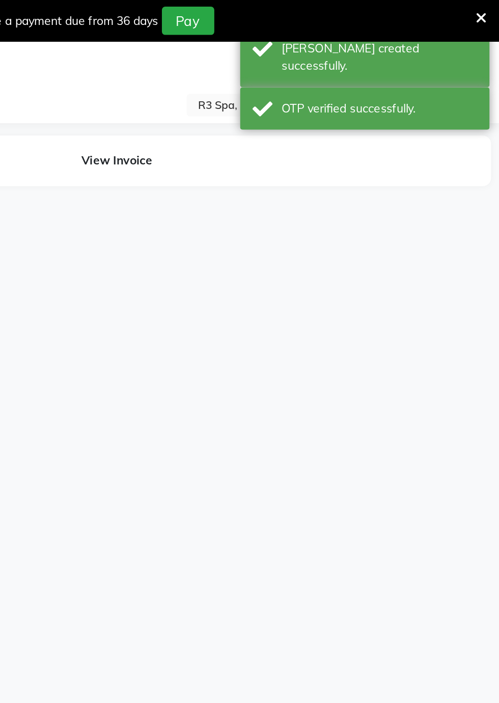
select select "87563"
select select "87567"
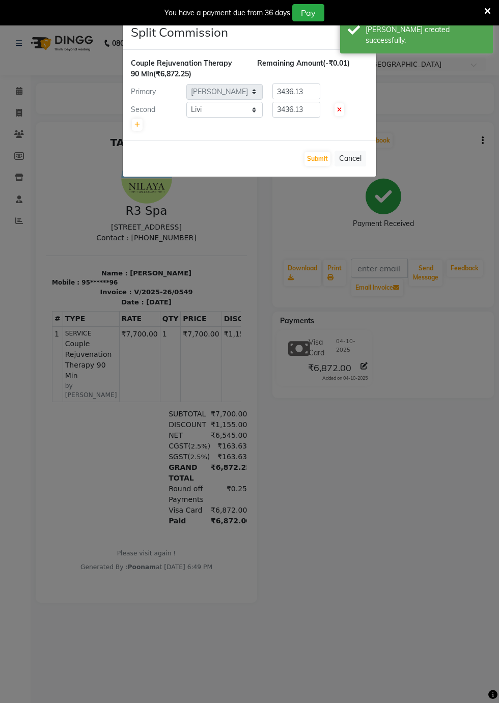
click at [17, 100] on ngb-modal-window "Split Commission × Couple Rejuvenation Therapy 90 Min (₹6,872.25) Remaining Amo…" at bounding box center [249, 351] width 499 height 703
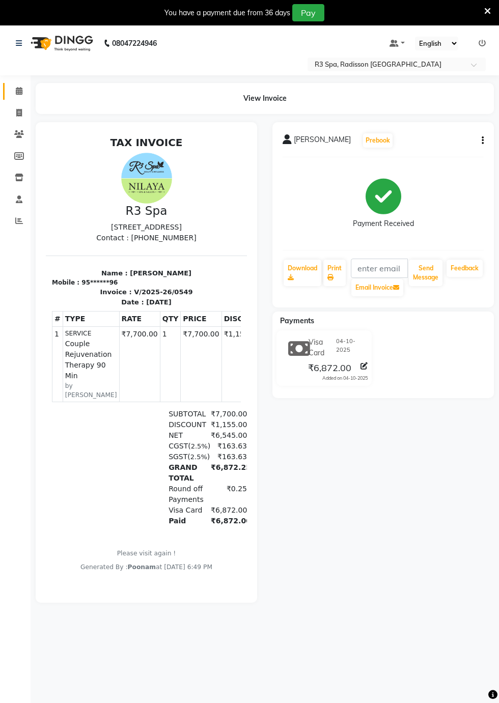
click at [18, 92] on icon at bounding box center [19, 91] width 7 height 8
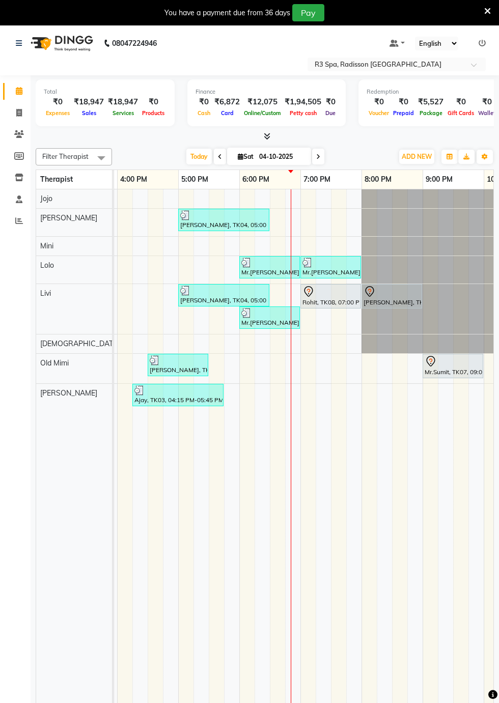
scroll to position [0, 546]
click at [316, 297] on div "Rohit, TK08, 07:00 PM-08:00 PM, Traditional Swedish Relaxation Therapy 60 Min(M…" at bounding box center [330, 295] width 59 height 21
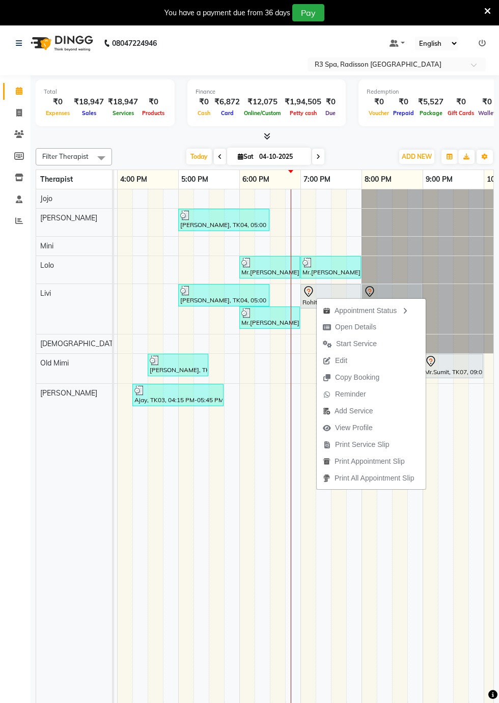
click at [356, 326] on span "Open Details" at bounding box center [355, 327] width 41 height 11
select select "7"
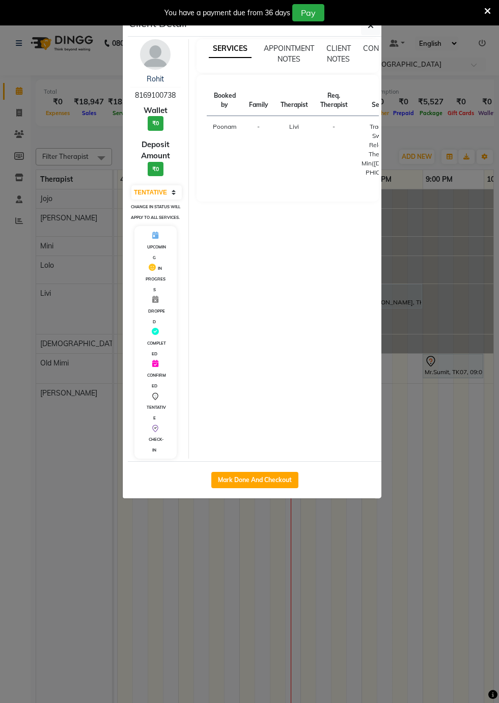
click at [265, 488] on button "Mark Done And Checkout" at bounding box center [254, 480] width 87 height 16
select select "8678"
select select "service"
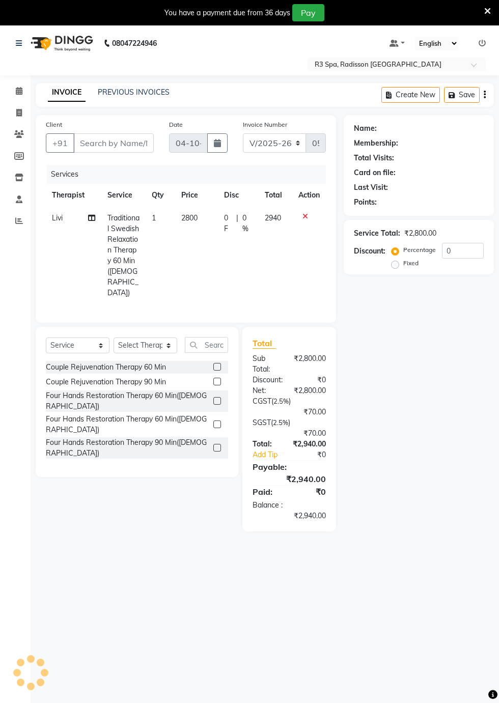
type input "81******38"
select select "87567"
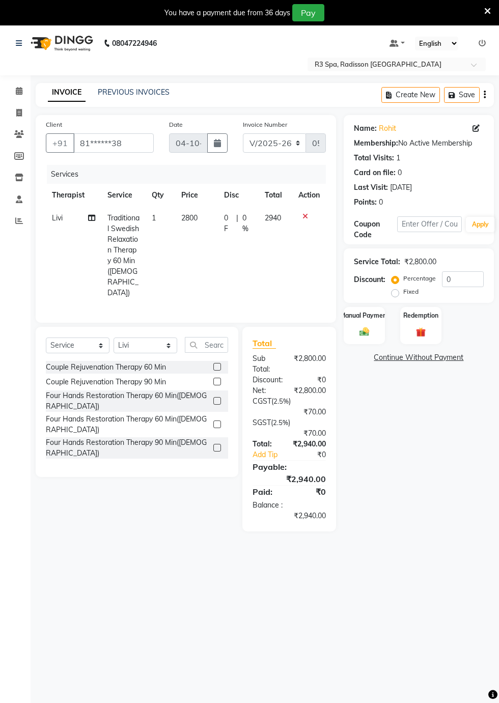
click at [373, 327] on div "Manual Payment" at bounding box center [363, 326] width 41 height 38
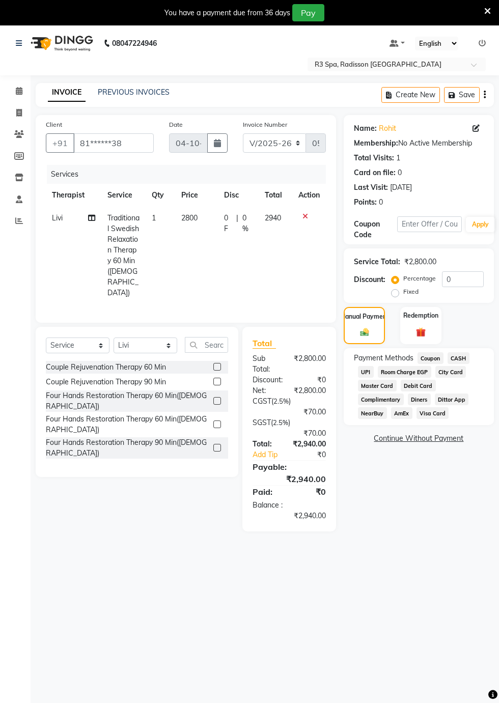
click at [465, 358] on span "CASH" at bounding box center [458, 358] width 22 height 12
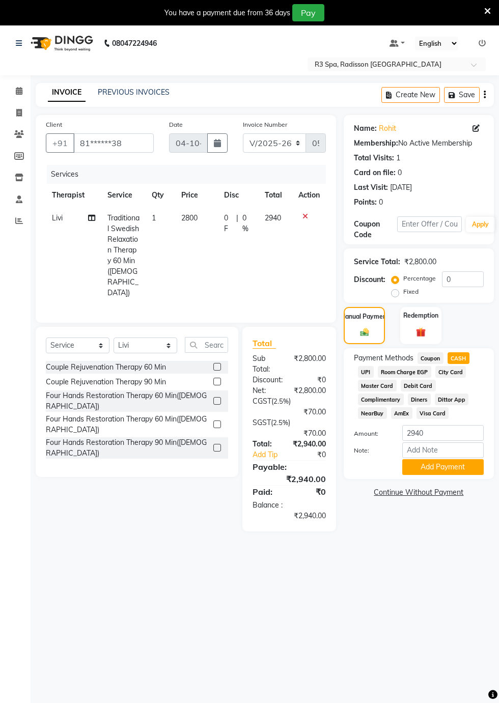
click at [455, 466] on button "Add Payment" at bounding box center [442, 467] width 81 height 16
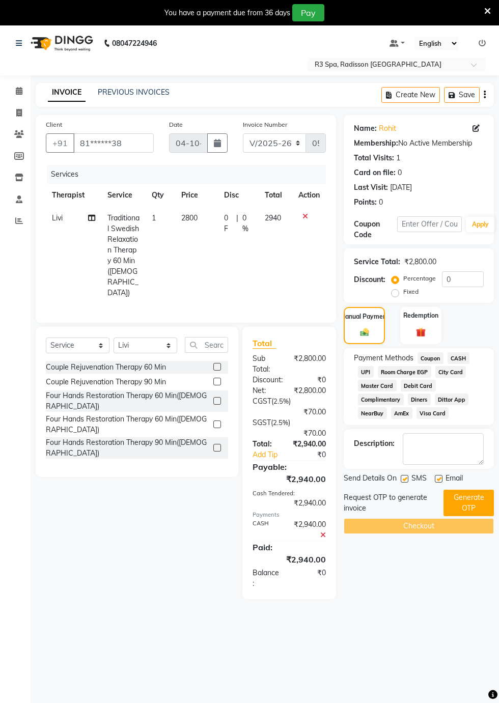
click at [486, 498] on button "Generate OTP" at bounding box center [468, 502] width 50 height 26
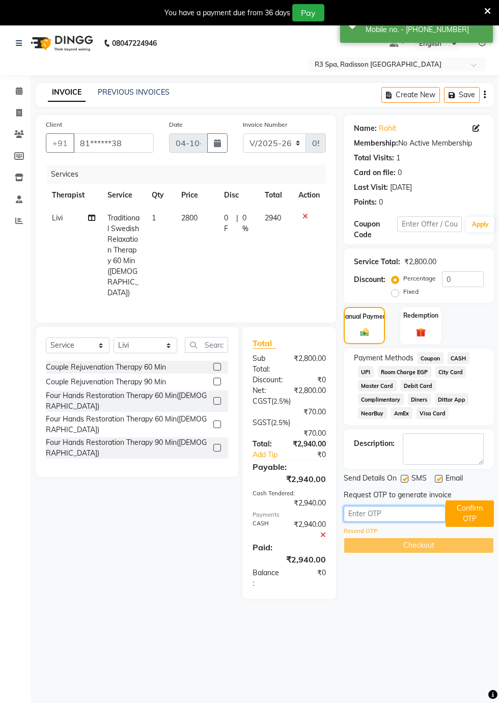
click at [370, 514] on input "text" at bounding box center [394, 514] width 102 height 16
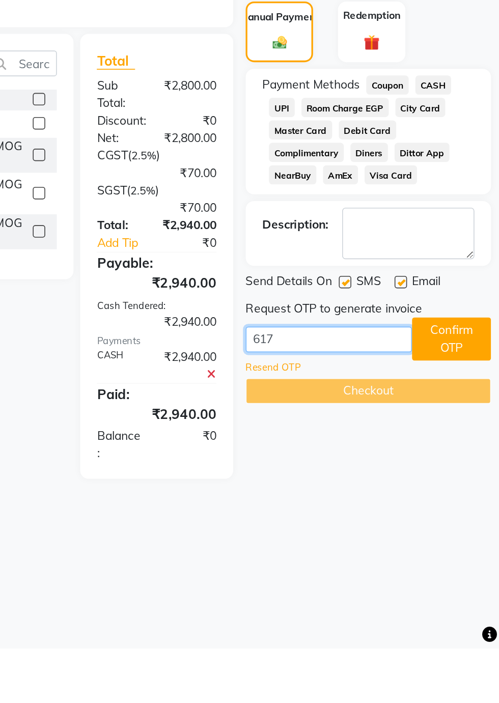
type input "6176"
click at [475, 515] on button "Confirm OTP" at bounding box center [469, 513] width 48 height 26
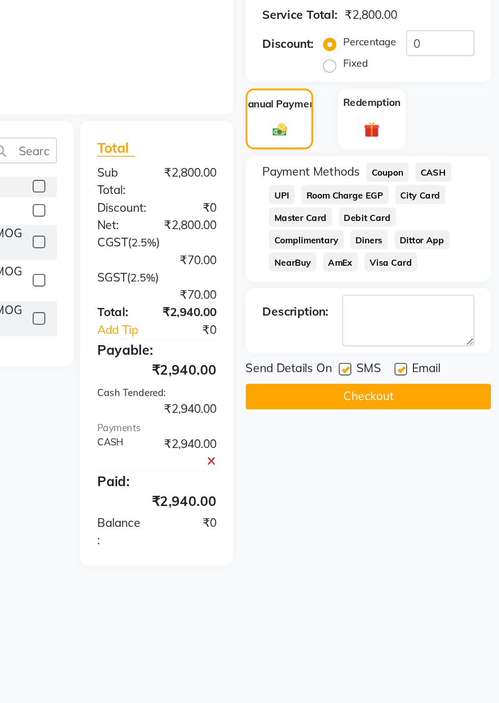
click at [433, 491] on button "Checkout" at bounding box center [418, 495] width 150 height 16
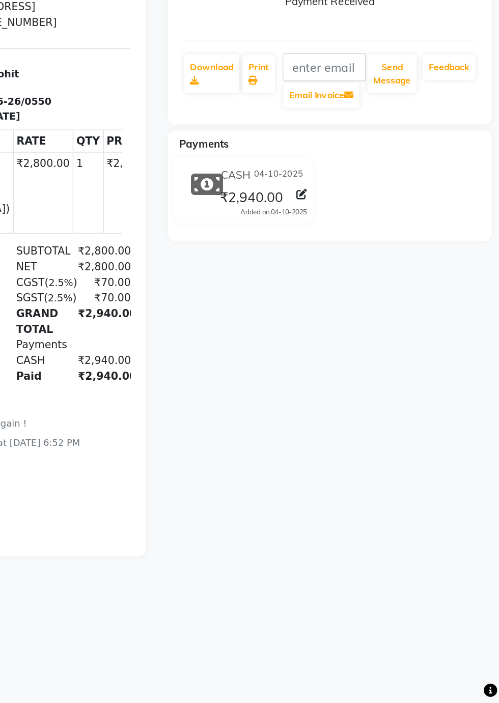
scroll to position [24, 0]
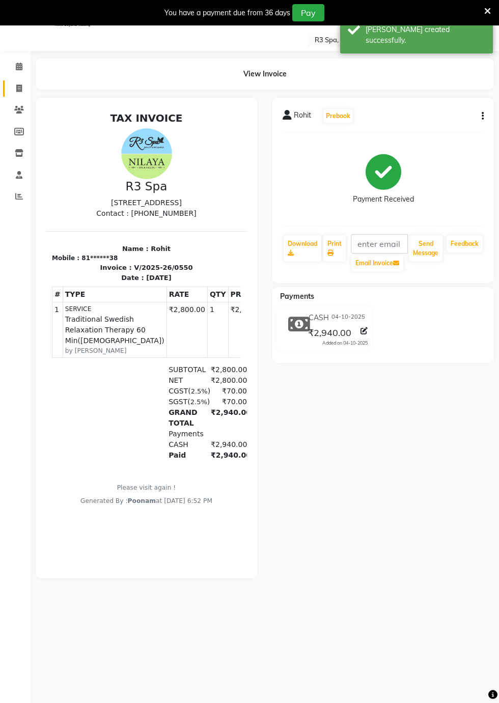
click at [19, 86] on icon at bounding box center [19, 88] width 6 height 8
select select "8678"
select select "service"
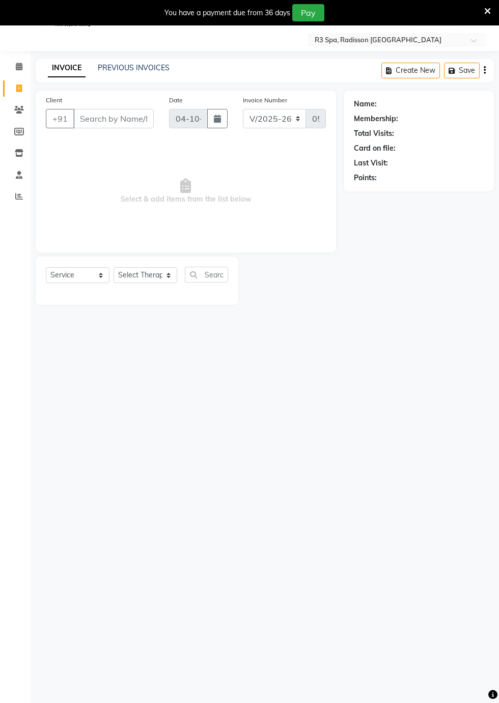
click at [19, 83] on span at bounding box center [19, 89] width 18 height 12
select select "8678"
select select "service"
click at [18, 66] on icon at bounding box center [19, 67] width 7 height 8
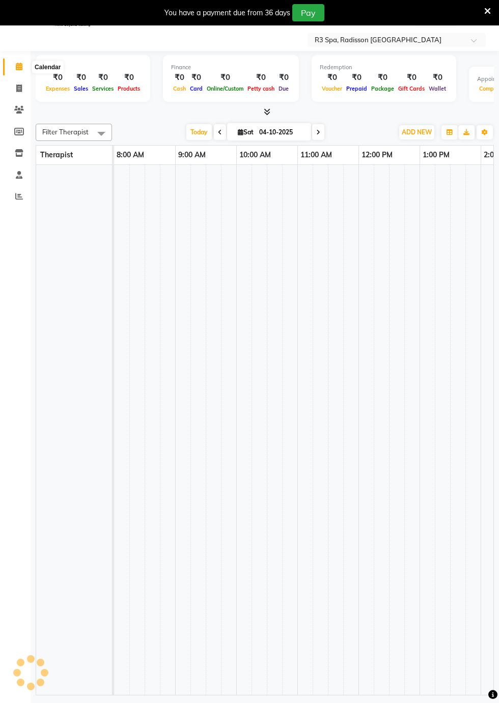
click at [18, 67] on icon at bounding box center [19, 67] width 7 height 8
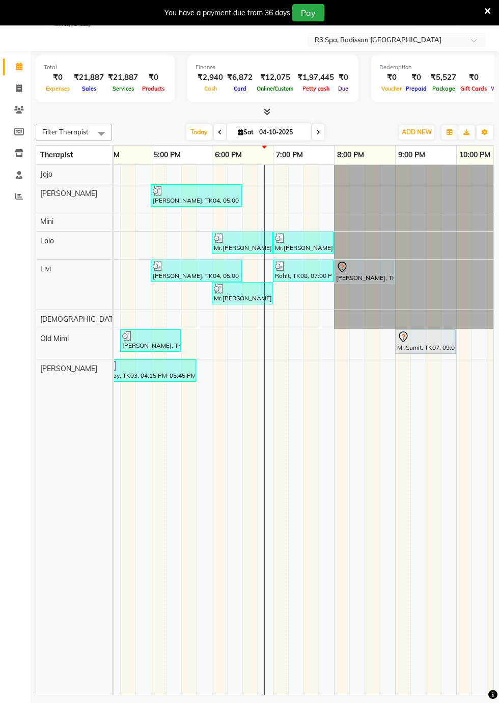
scroll to position [0, 587]
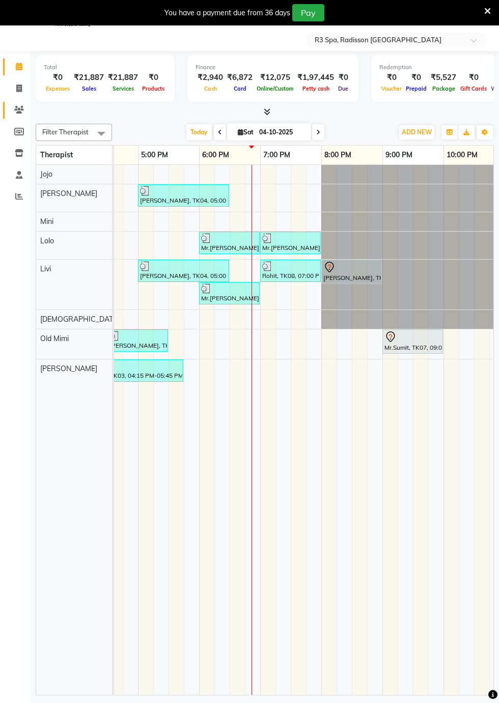
click at [23, 111] on icon at bounding box center [19, 110] width 10 height 8
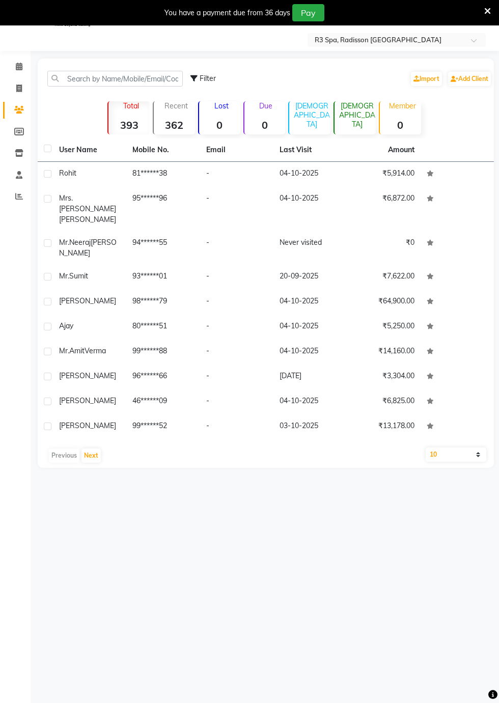
click at [68, 174] on span "Rohit" at bounding box center [67, 172] width 17 height 9
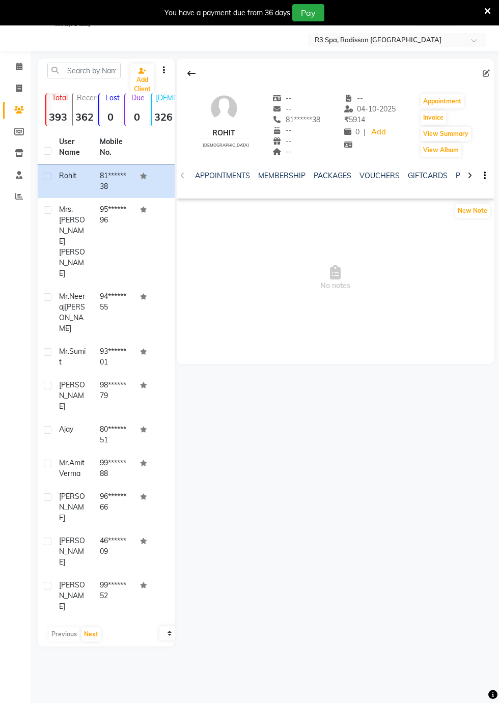
scroll to position [0, 284]
click at [425, 174] on link "FORMS" at bounding box center [432, 175] width 25 height 9
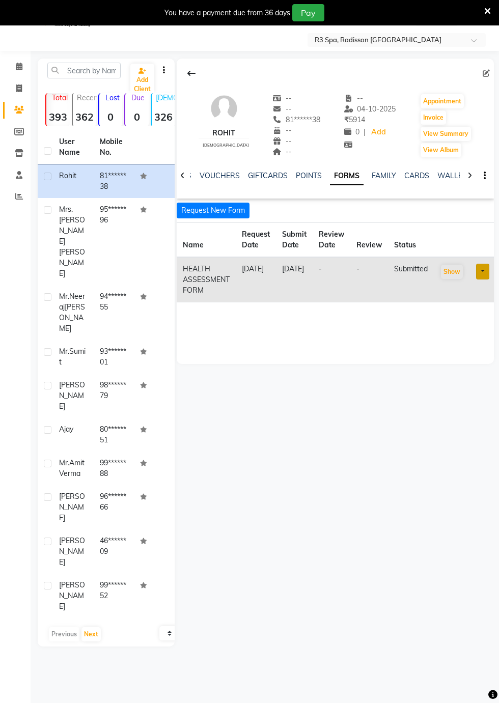
click at [223, 211] on button "Request New Form" at bounding box center [213, 210] width 73 height 16
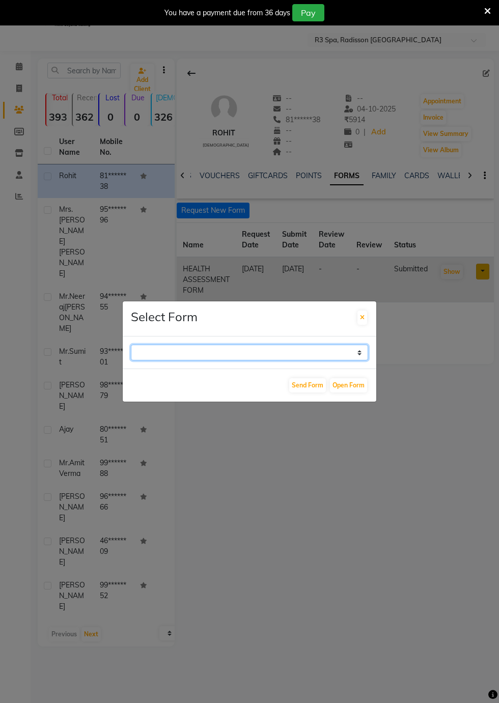
click at [355, 360] on select "GUEST FEEDBACK FORM HEALTH ASSESSMENT FORM" at bounding box center [249, 352] width 237 height 16
select select "204"
click at [131, 360] on select "GUEST FEEDBACK FORM HEALTH ASSESSMENT FORM" at bounding box center [249, 352] width 237 height 16
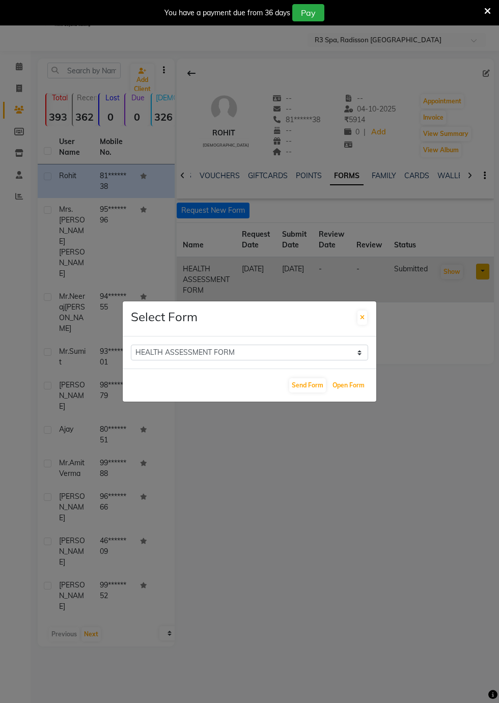
click at [341, 392] on button "Open Form" at bounding box center [348, 385] width 37 height 14
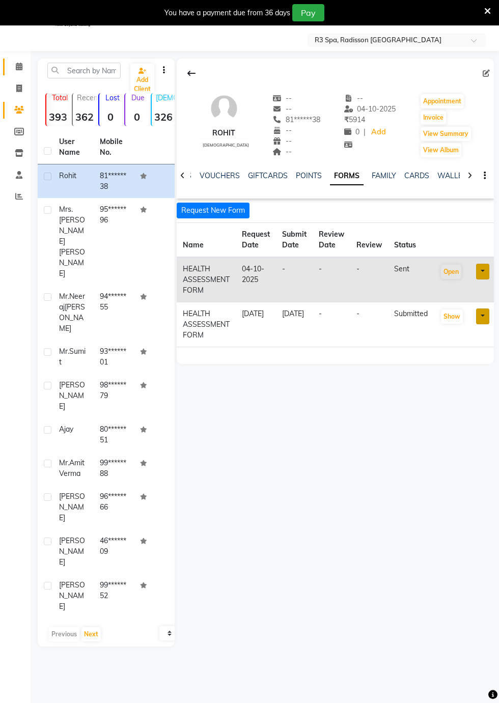
click at [18, 66] on icon at bounding box center [19, 67] width 7 height 8
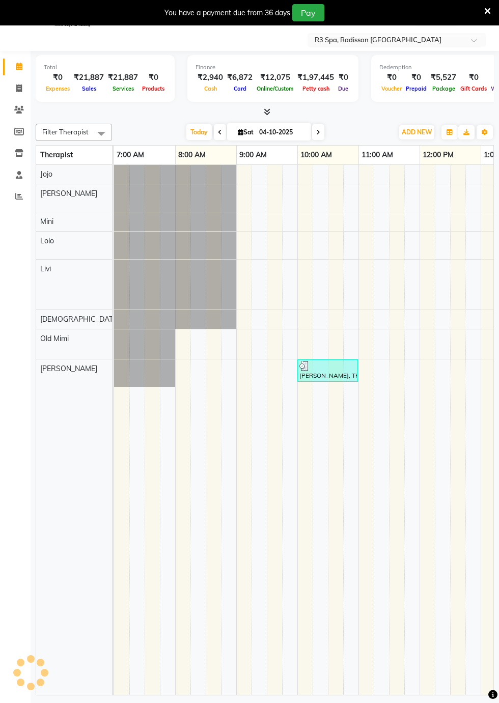
scroll to position [0, 658]
